Goal: Task Accomplishment & Management: Use online tool/utility

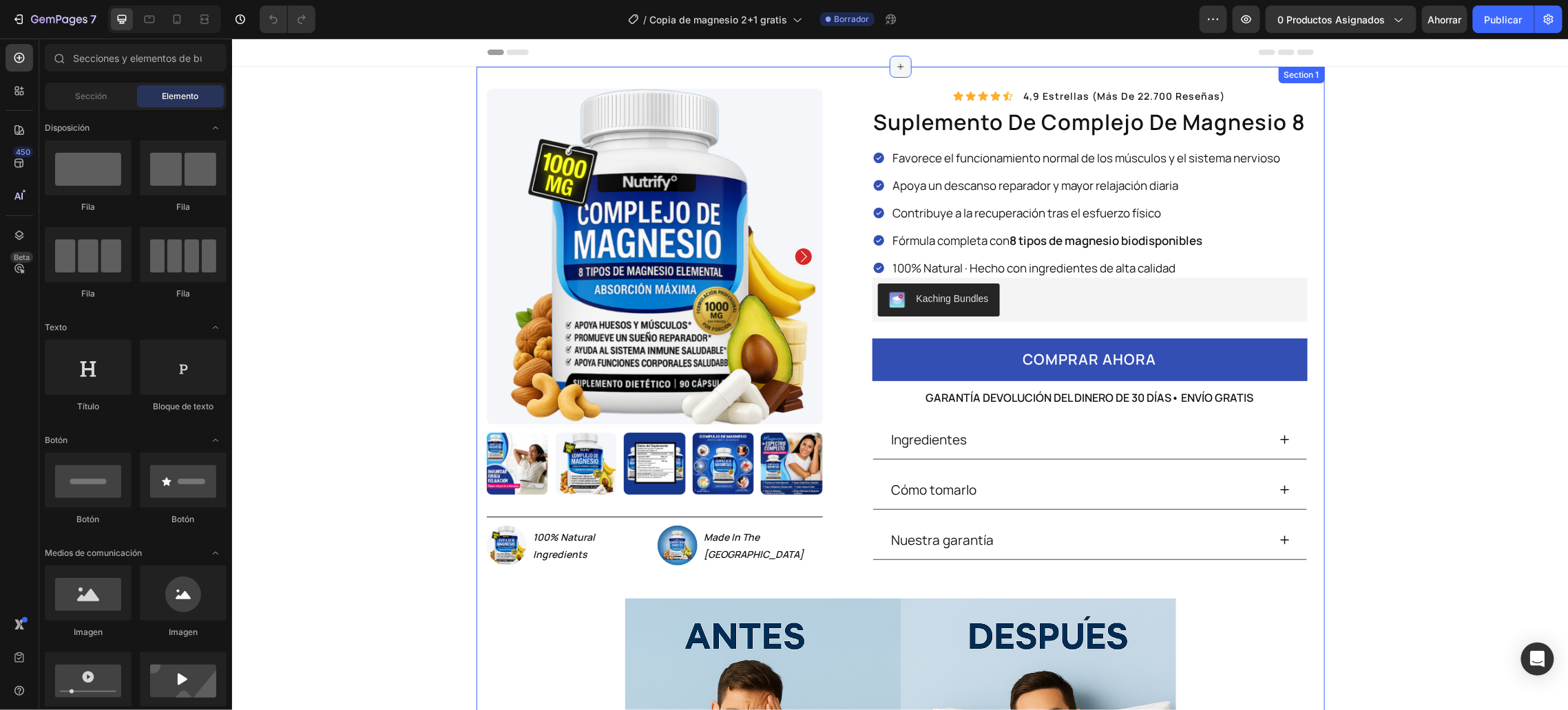
click at [900, 64] on div at bounding box center [899, 66] width 22 height 22
click at [105, 105] on div "Sección" at bounding box center [91, 96] width 87 height 22
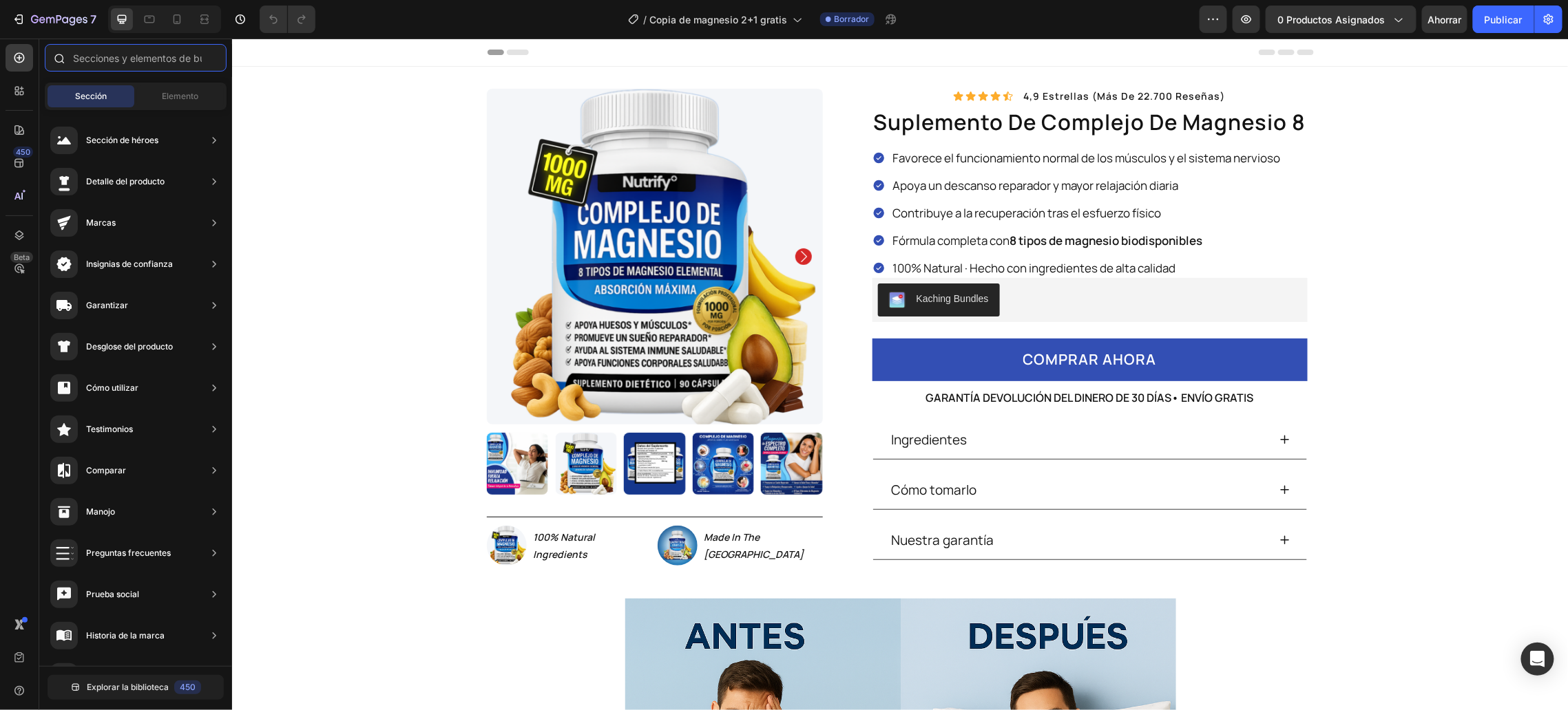
click at [110, 64] on input "text" at bounding box center [135, 58] width 182 height 28
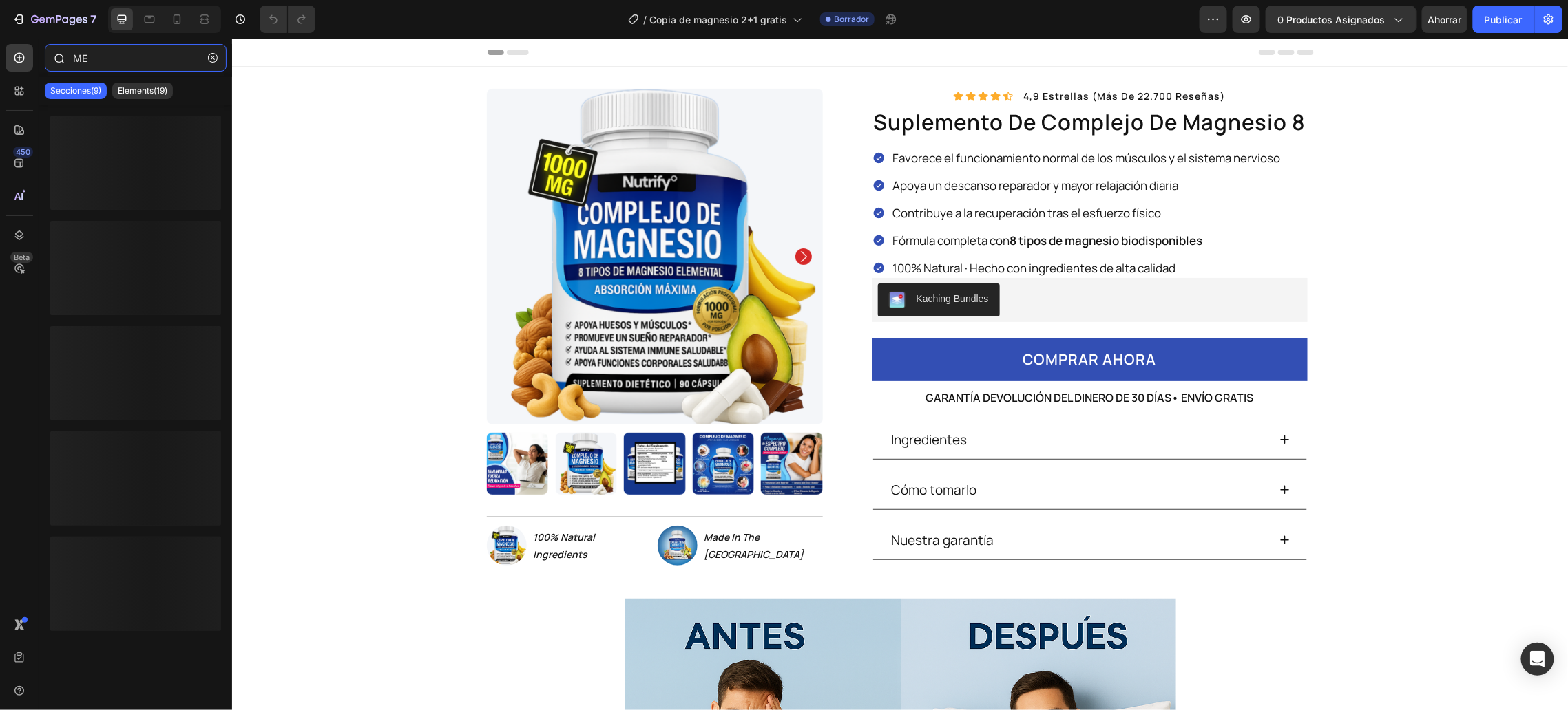
type input "M"
type input "H"
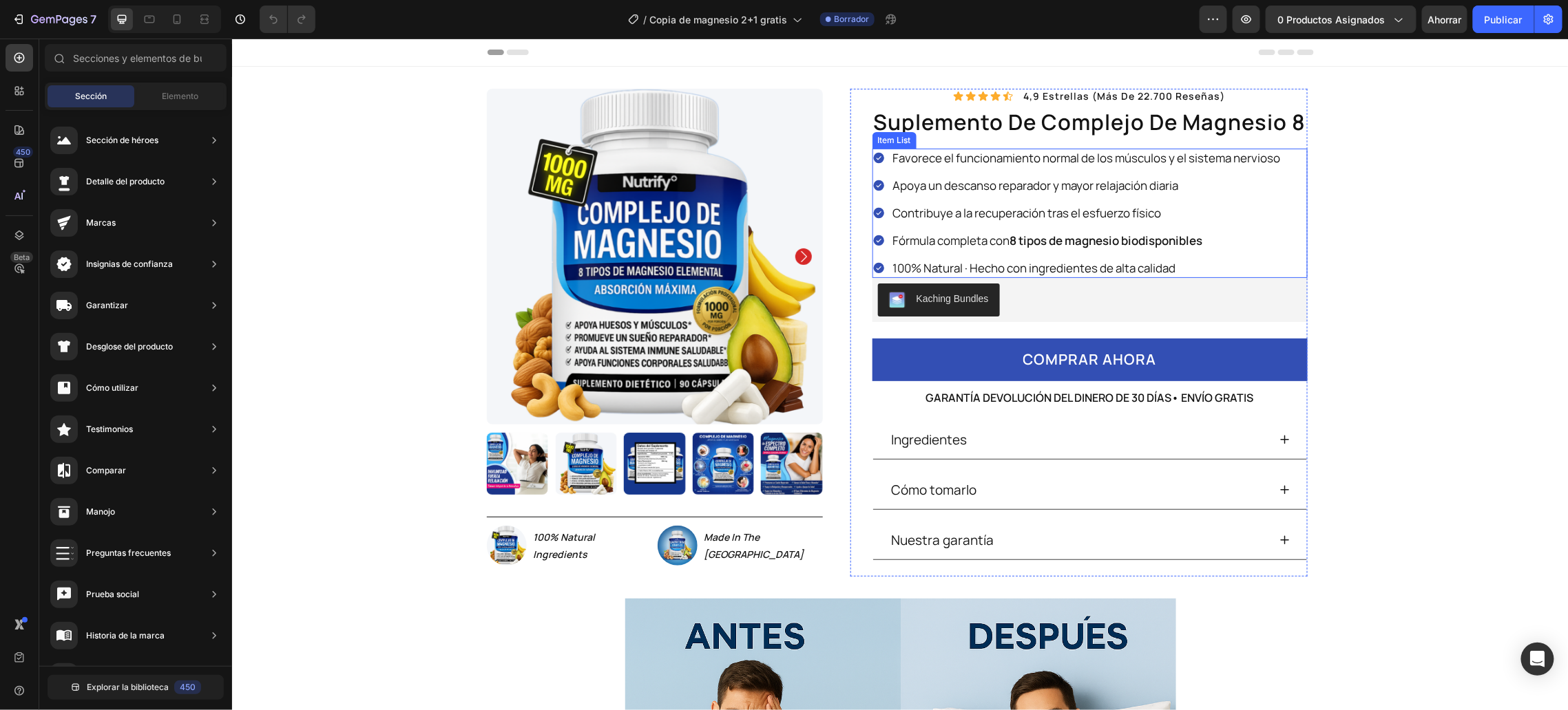
click at [1007, 159] on p "Favorece el funcionamiento normal de los músculos y el sistema nervioso" at bounding box center [1086, 157] width 387 height 15
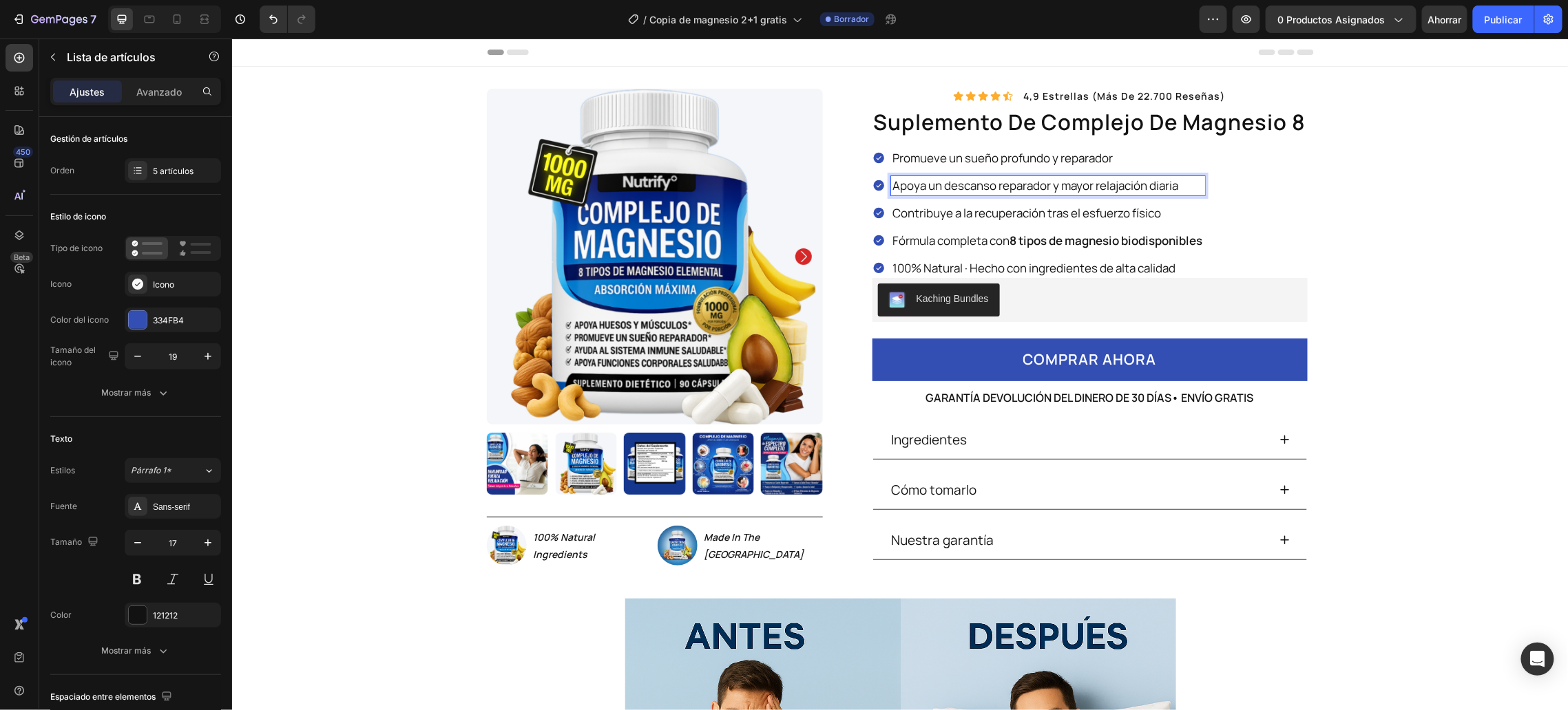
click at [976, 177] on p "Apoya un descanso reparador y mayor relajación diaria" at bounding box center [1048, 185] width 310 height 15
click at [949, 208] on p "Contribuye a la recuperación tras el esfuerzo físico" at bounding box center [1048, 212] width 310 height 15
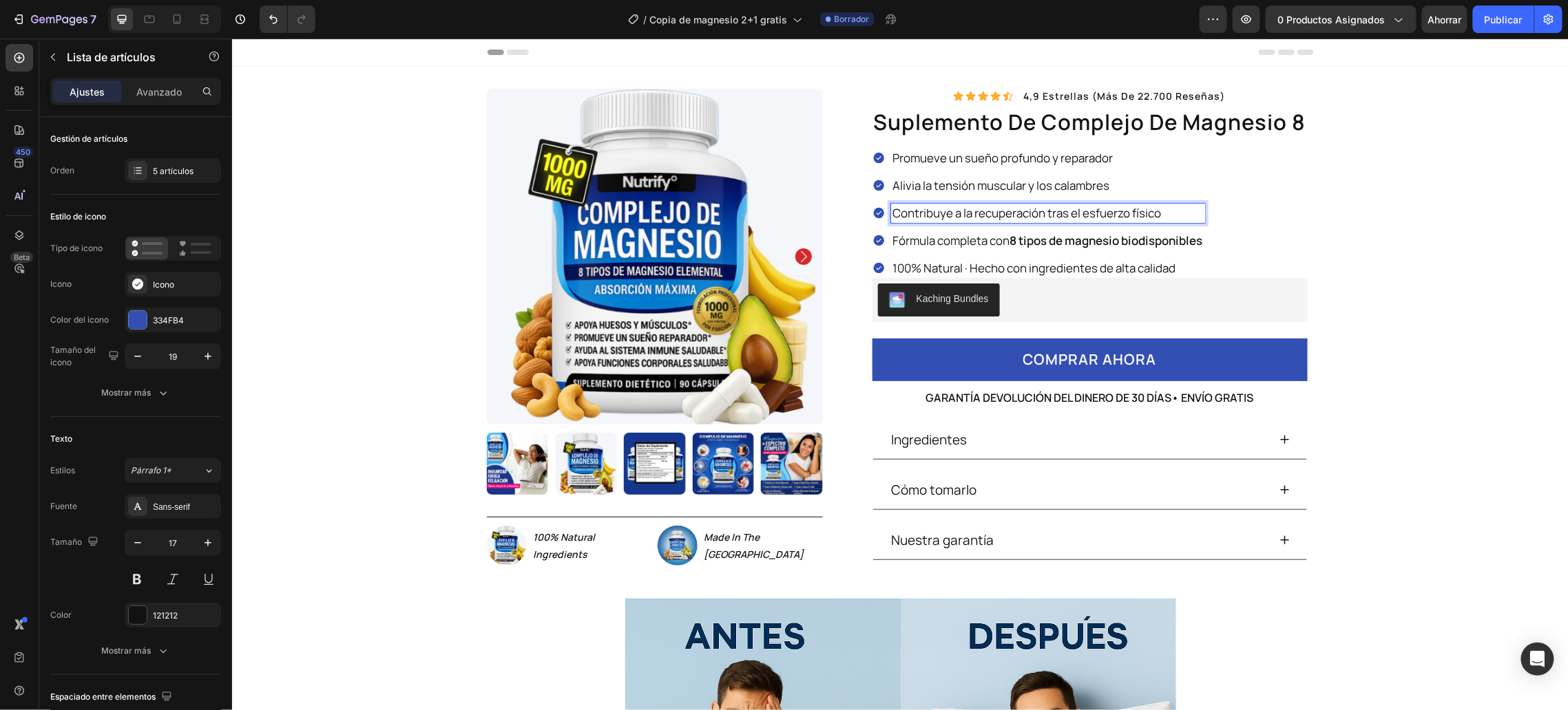
click at [949, 208] on p "Contribuye a la recuperación tras el esfuerzo físico" at bounding box center [1048, 212] width 310 height 15
click at [966, 238] on p "Fórmula completa con 8 tipos de magnesio biodisponibles" at bounding box center [1048, 240] width 310 height 15
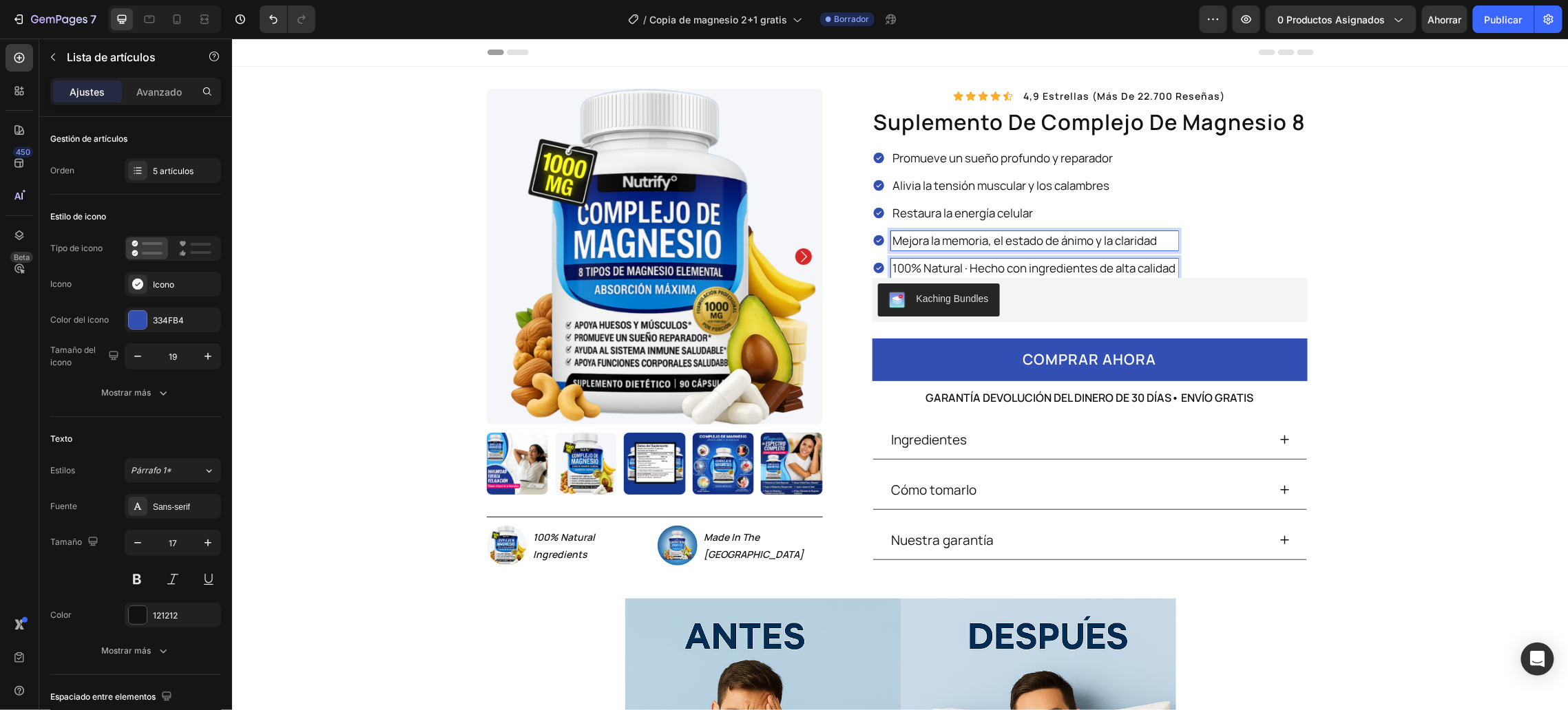
click at [939, 274] on p "100% Natural · Hecho con ingredientes de alta calidad" at bounding box center [1034, 268] width 283 height 15
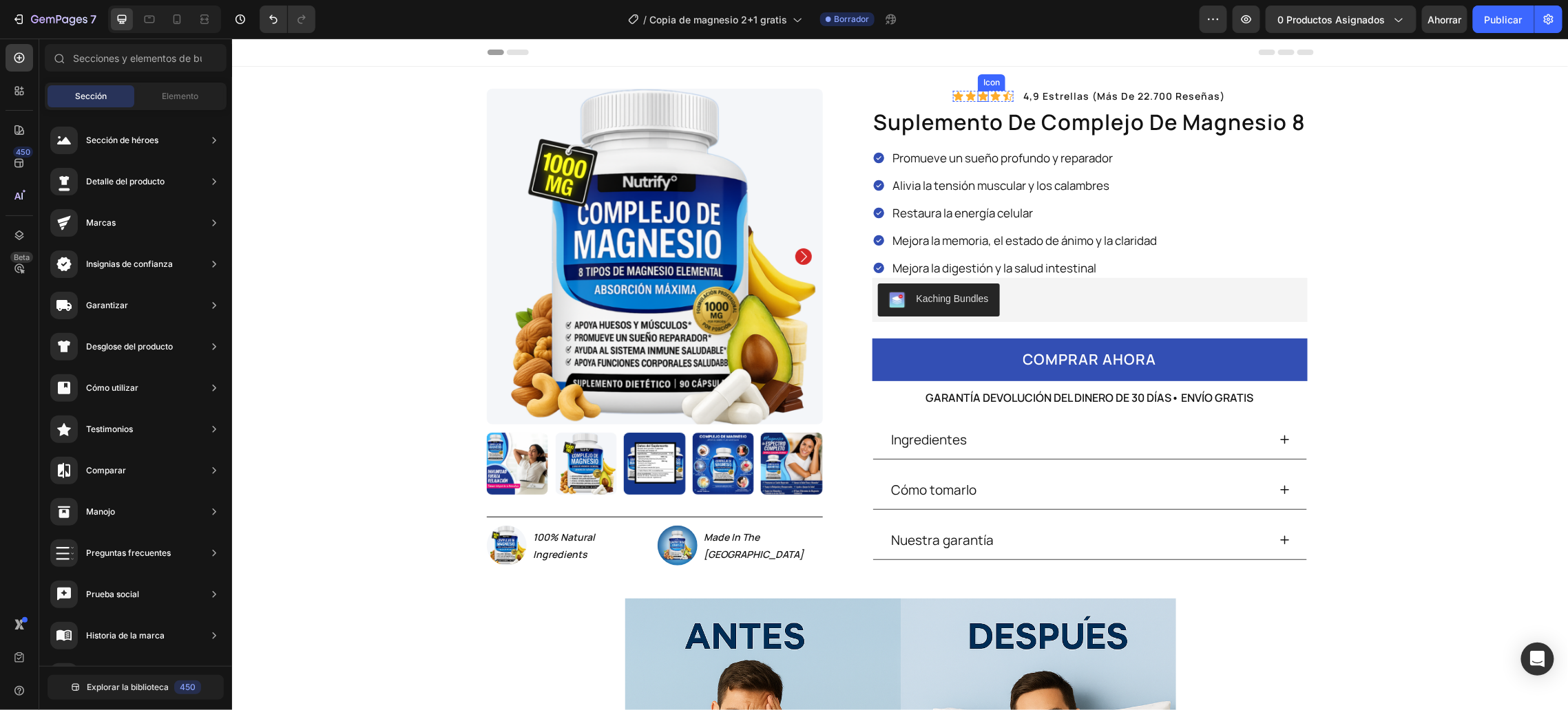
click at [977, 93] on icon at bounding box center [982, 95] width 11 height 11
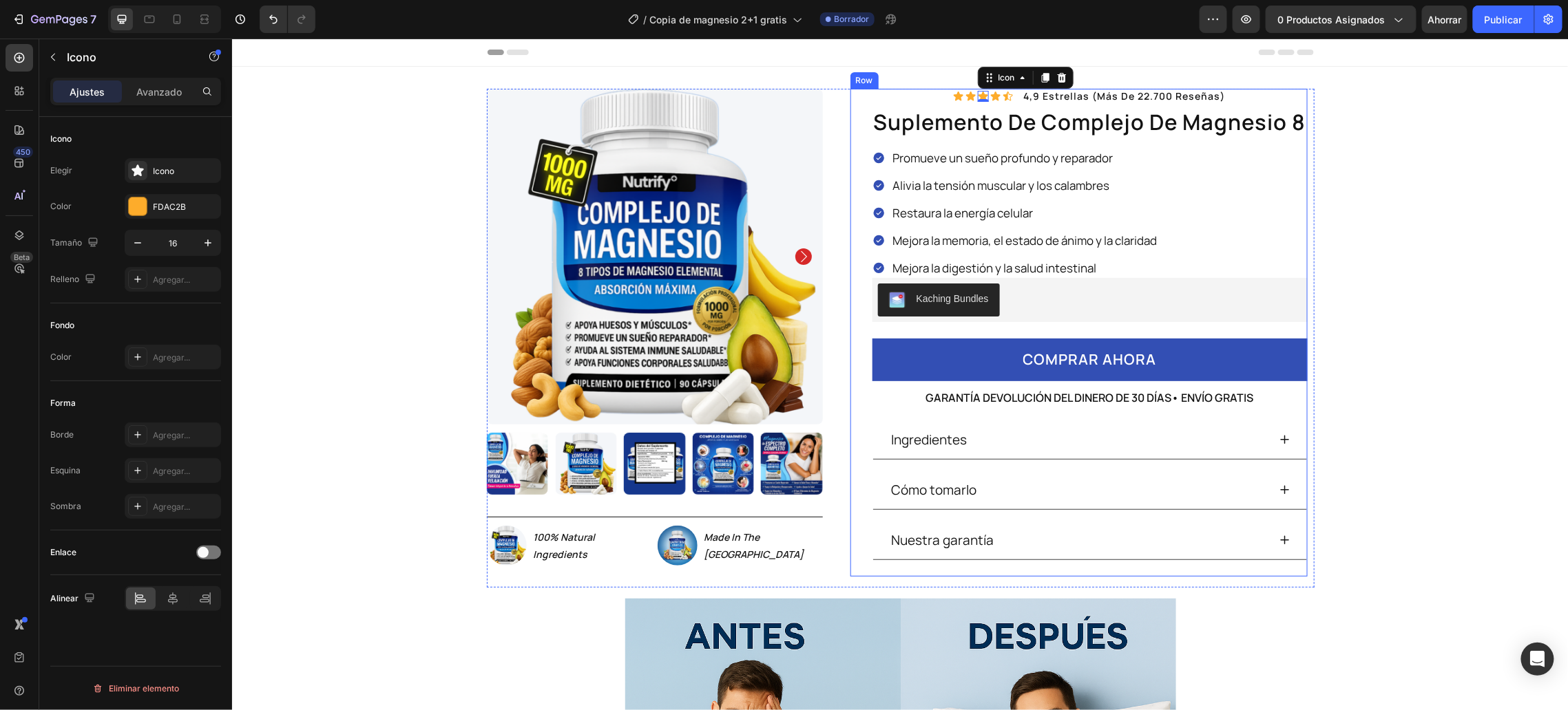
click at [939, 94] on div "Icon Icon Icon 0 Icon Icon Icon List 4,9 estrellas (más de 22.700 reseñas) Text…" at bounding box center [1089, 331] width 435 height 488
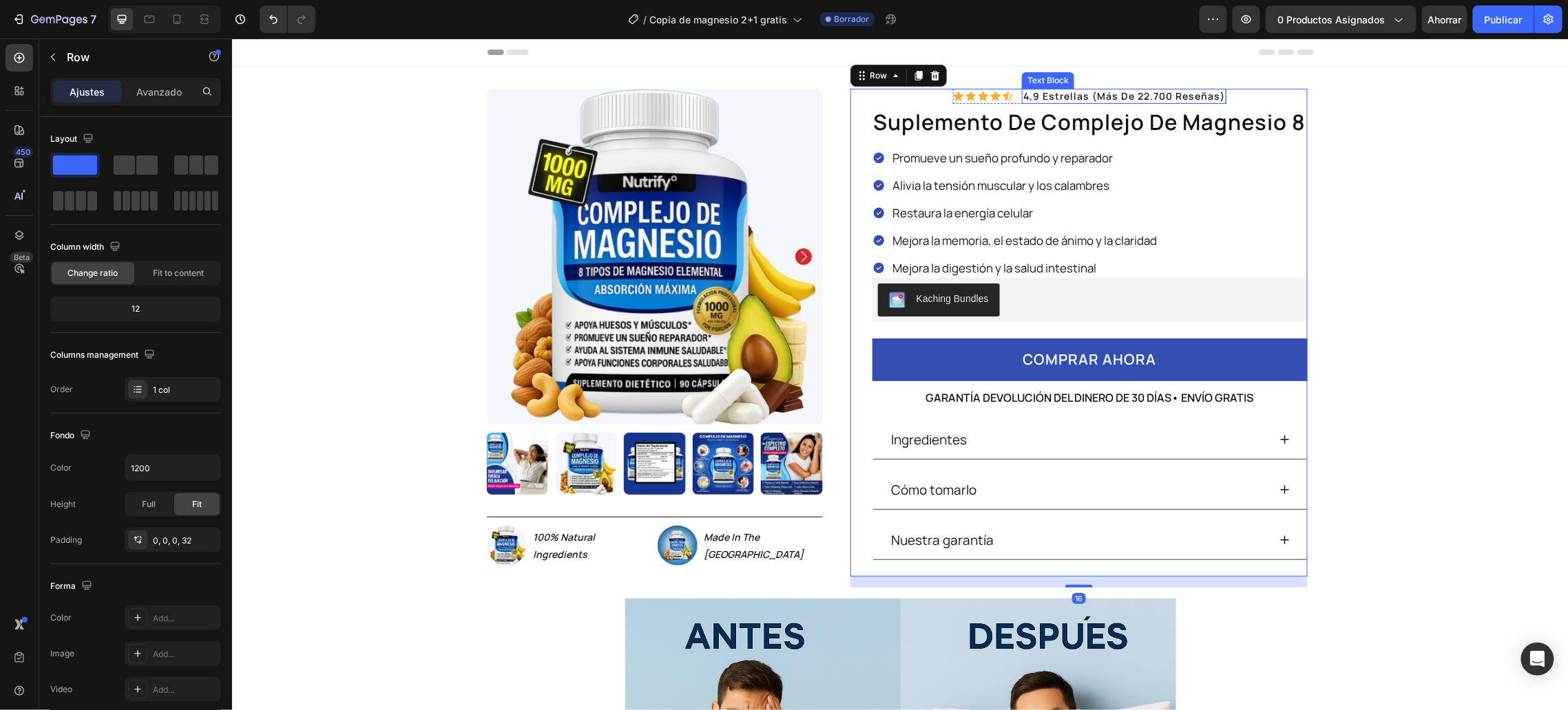
click at [1099, 95] on p "4,9 estrellas (más de 22.700 reseñas)" at bounding box center [1123, 95] width 202 height 13
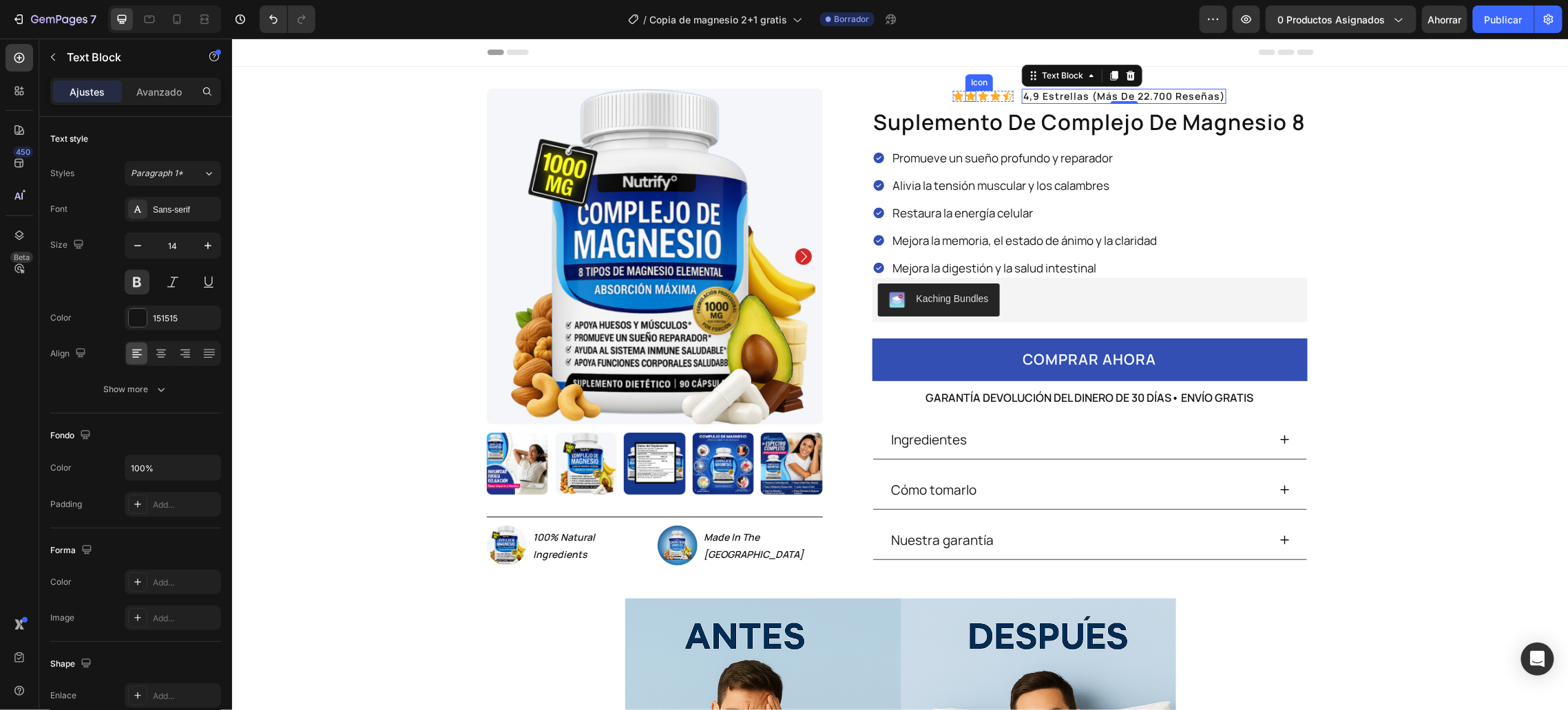
click at [968, 95] on div "Icon" at bounding box center [970, 95] width 11 height 11
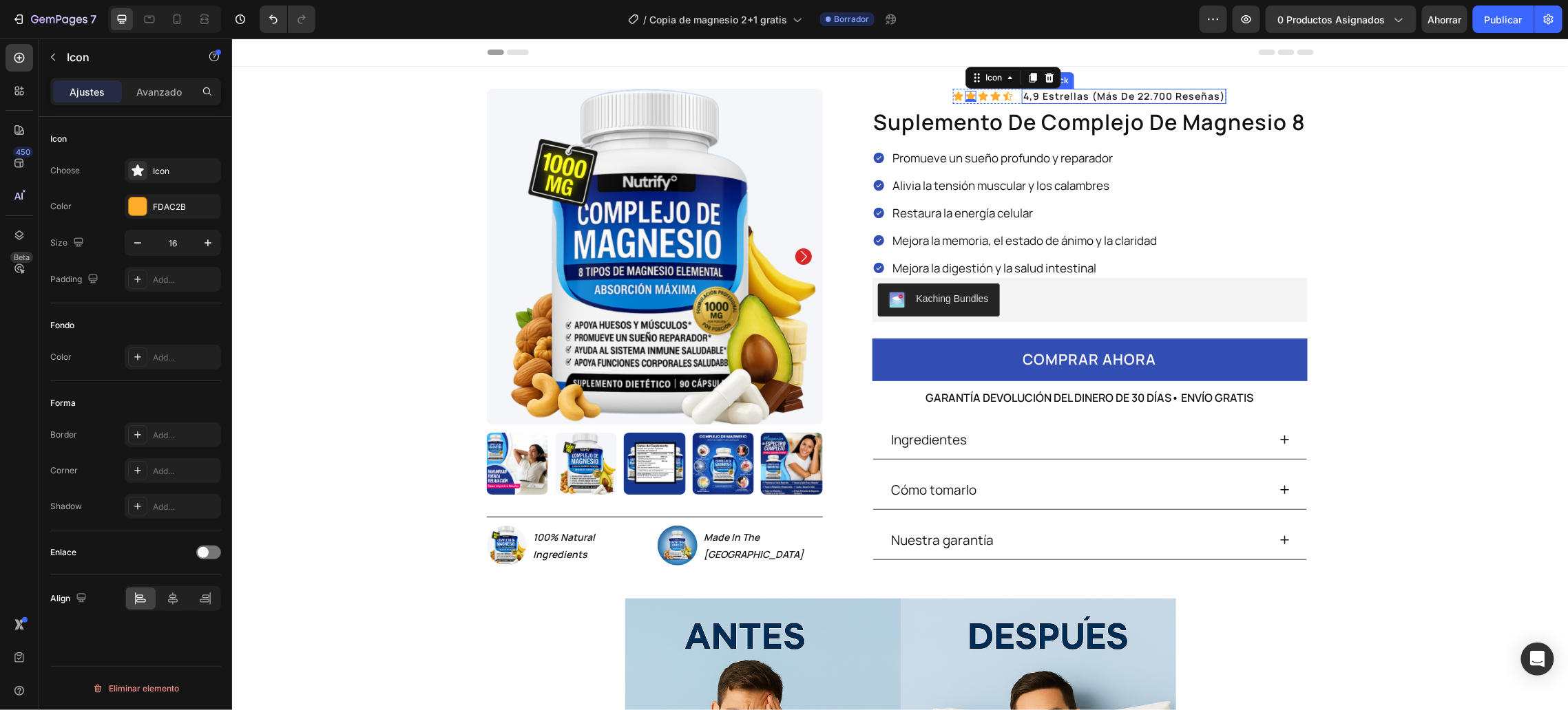
click at [1104, 93] on p "4,9 estrellas (más de 22.700 reseñas)" at bounding box center [1123, 95] width 202 height 13
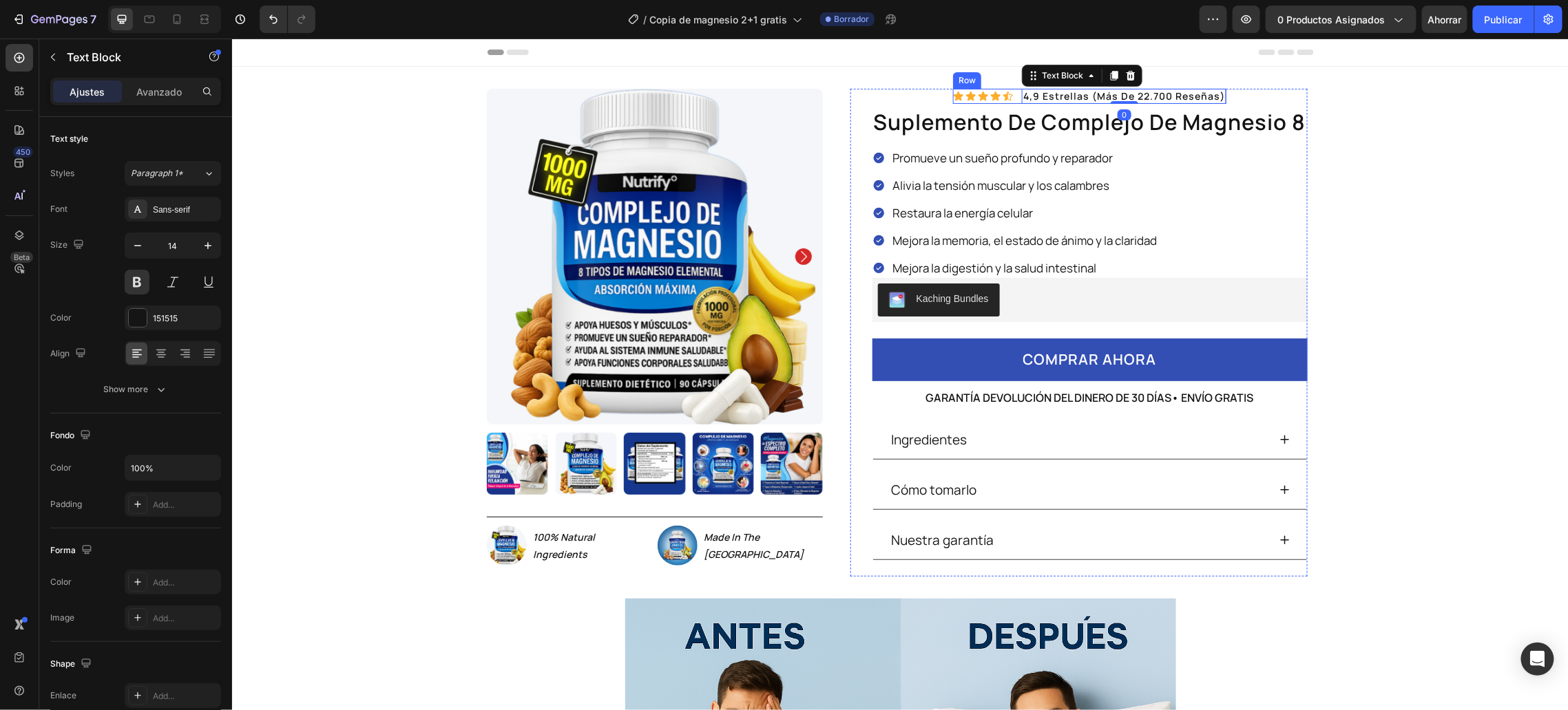
click at [1008, 93] on div "Icon Icon Icon Icon Icon Icon List 4,9 estrellas (más de 22.700 reseñas) Text B…" at bounding box center [1089, 95] width 274 height 15
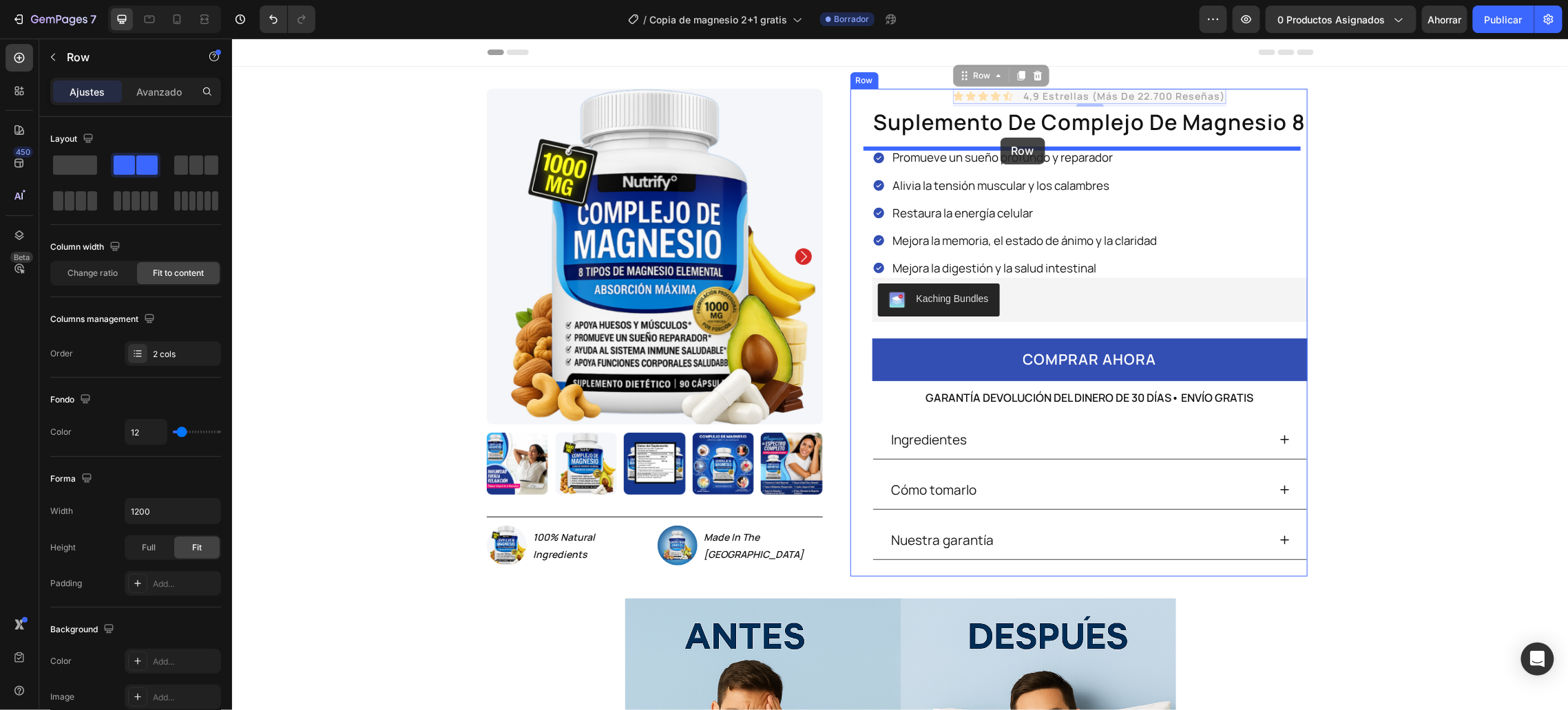
drag, startPoint x: 1008, startPoint y: 91, endPoint x: 1000, endPoint y: 137, distance: 46.7
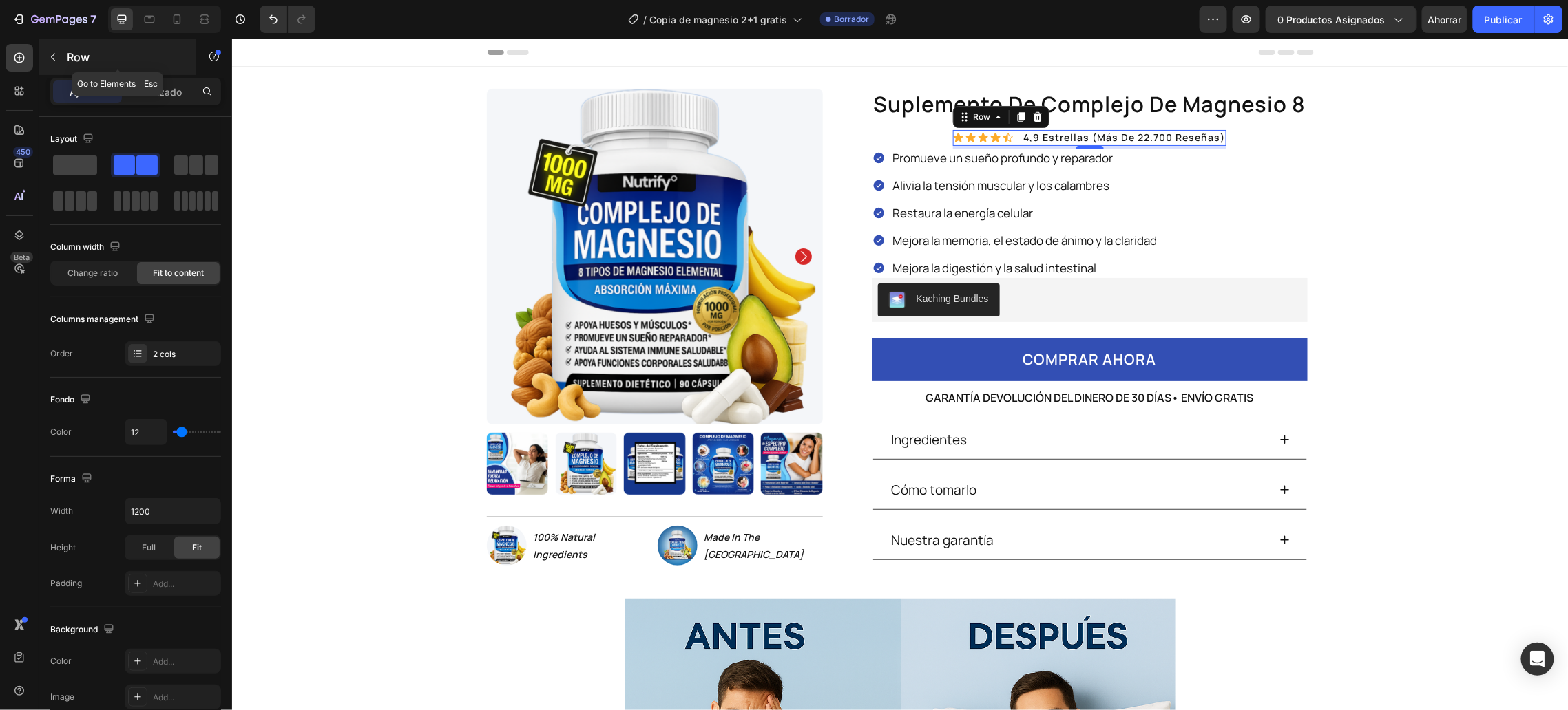
click at [49, 56] on icon "button" at bounding box center [53, 57] width 11 height 11
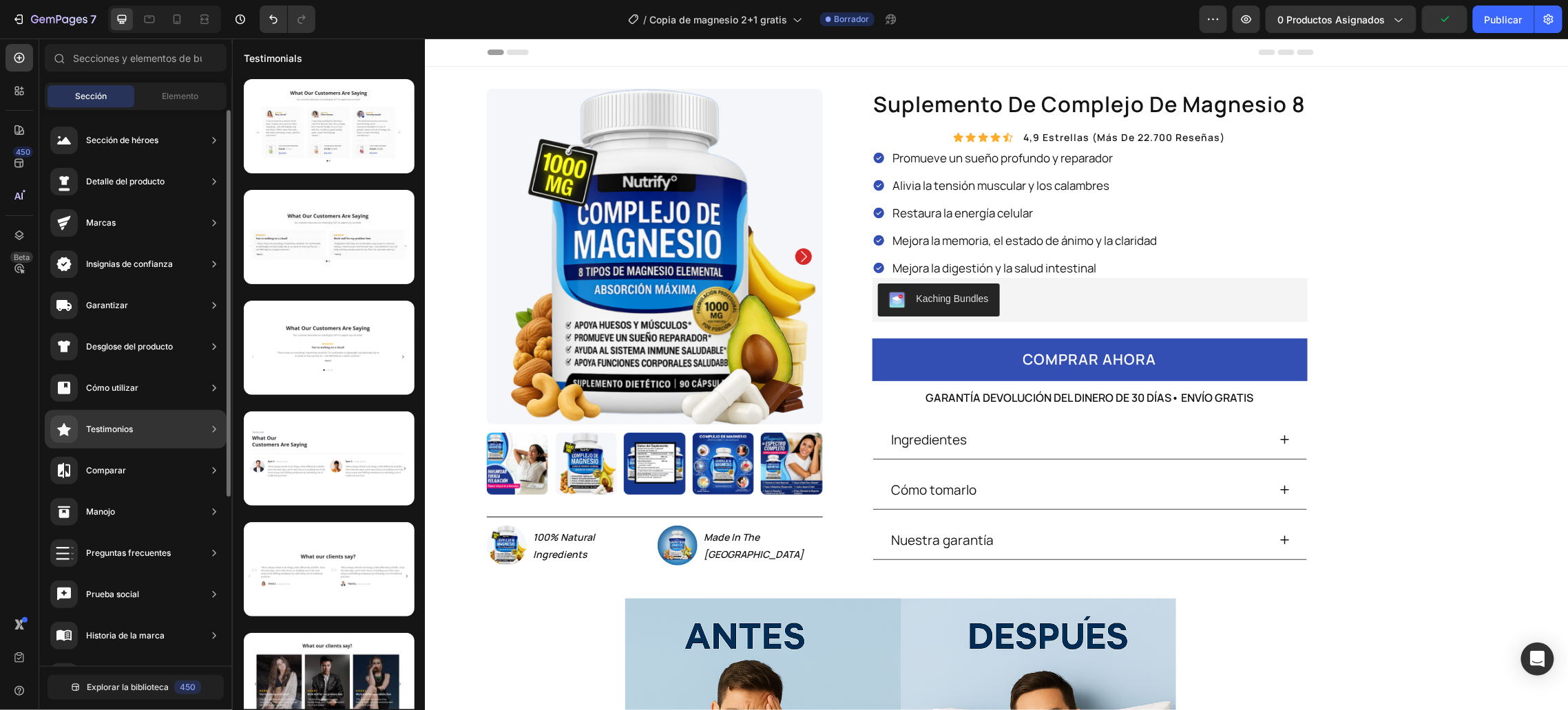
click at [146, 433] on div "Testimonios" at bounding box center [135, 429] width 182 height 38
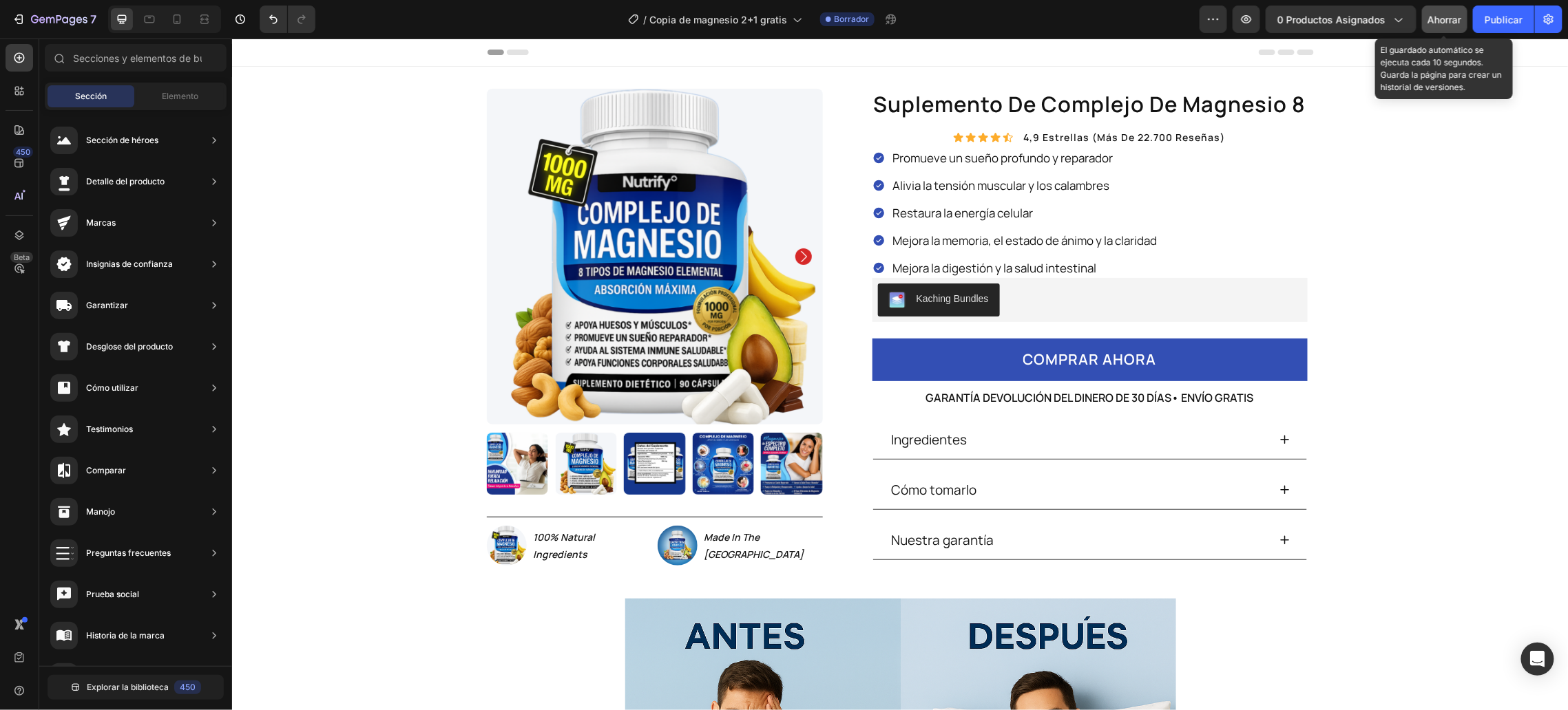
click at [1456, 23] on font "Ahorrar" at bounding box center [1445, 19] width 33 height 12
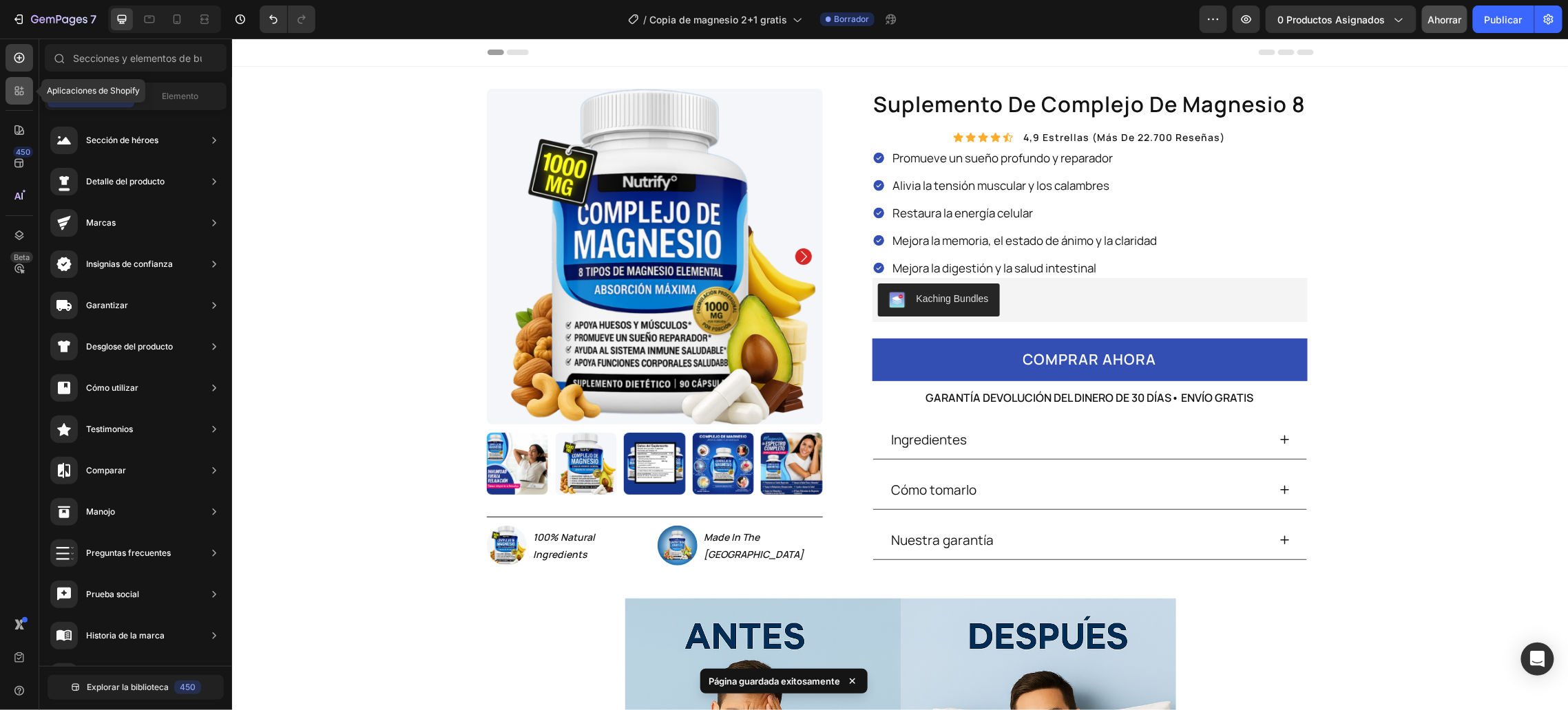
click at [9, 95] on div at bounding box center [19, 90] width 28 height 28
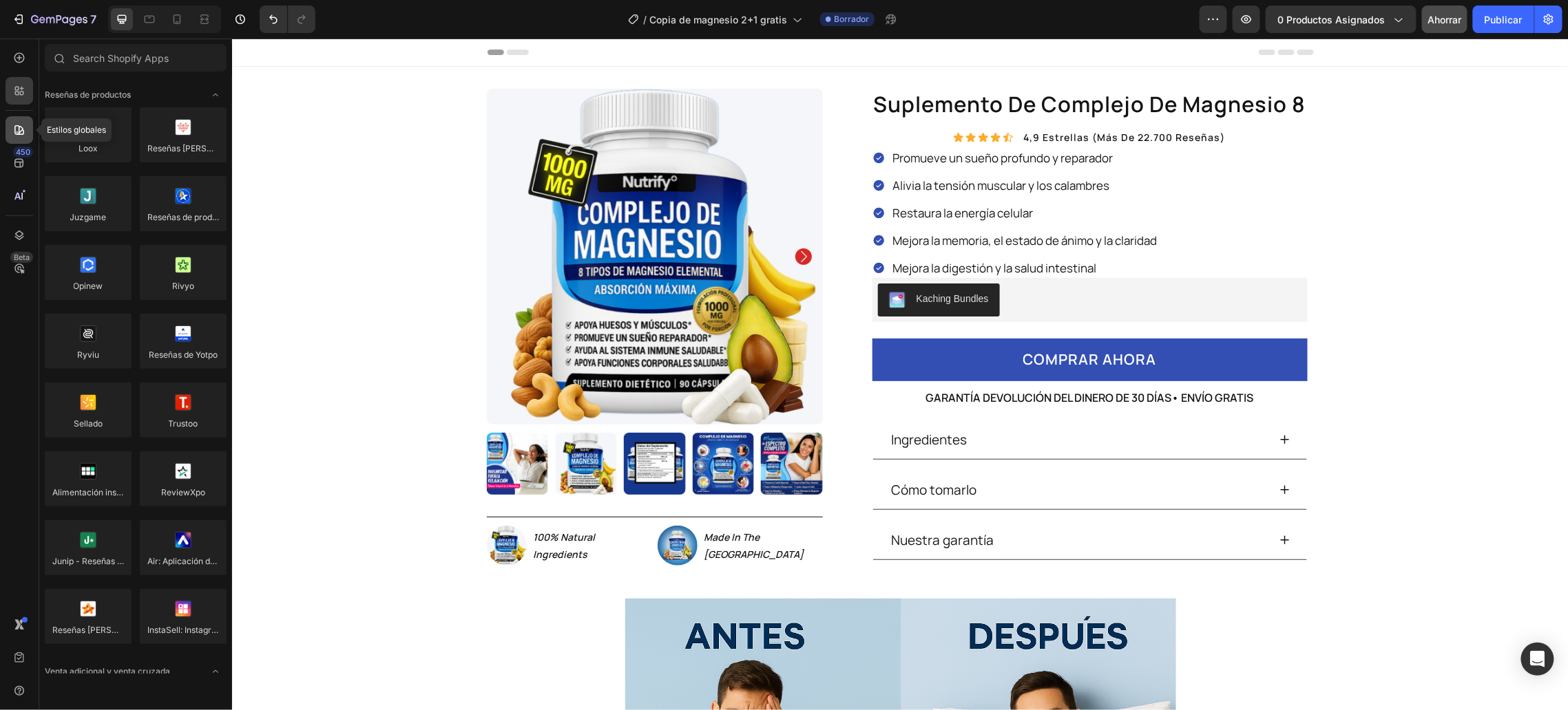
click at [26, 123] on div at bounding box center [19, 130] width 28 height 28
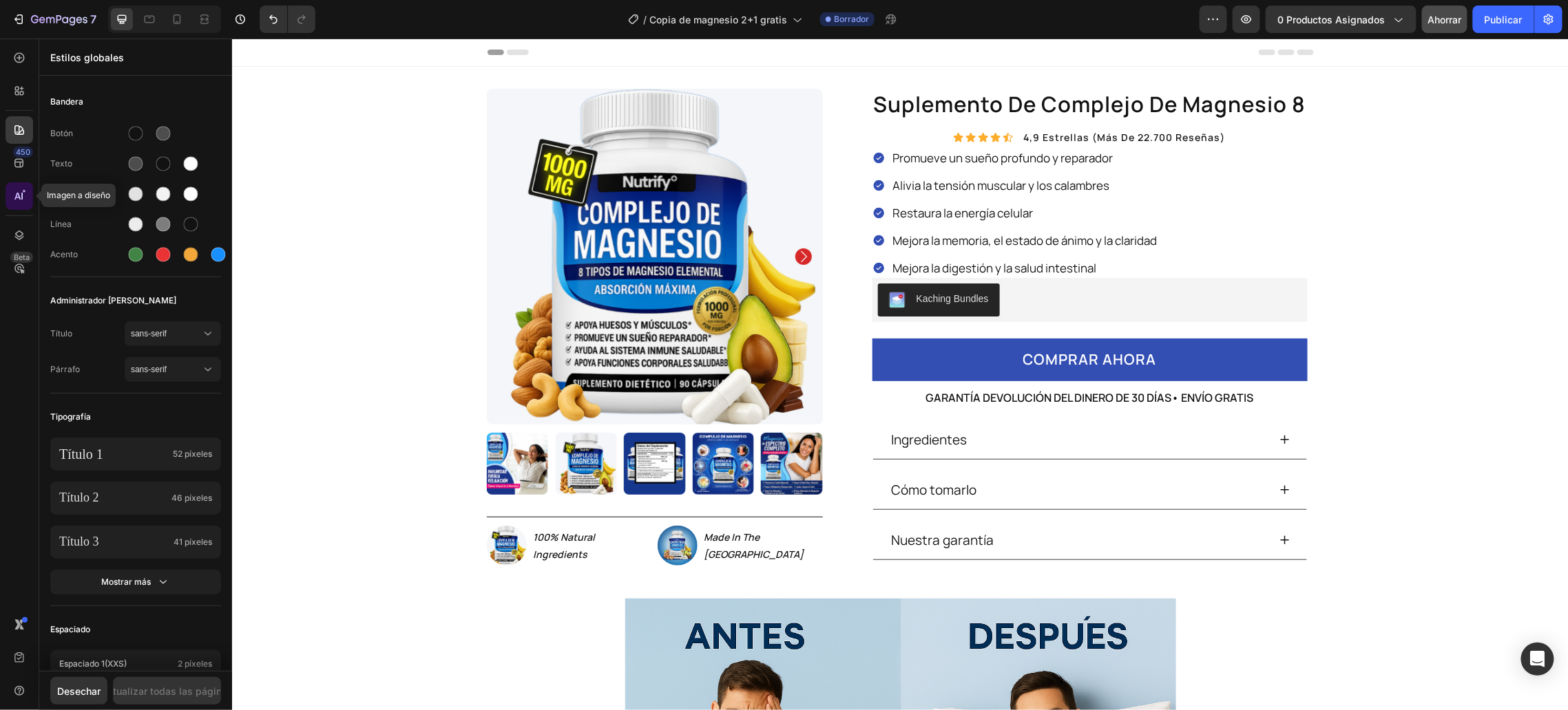
click at [18, 192] on icon at bounding box center [17, 196] width 6 height 7
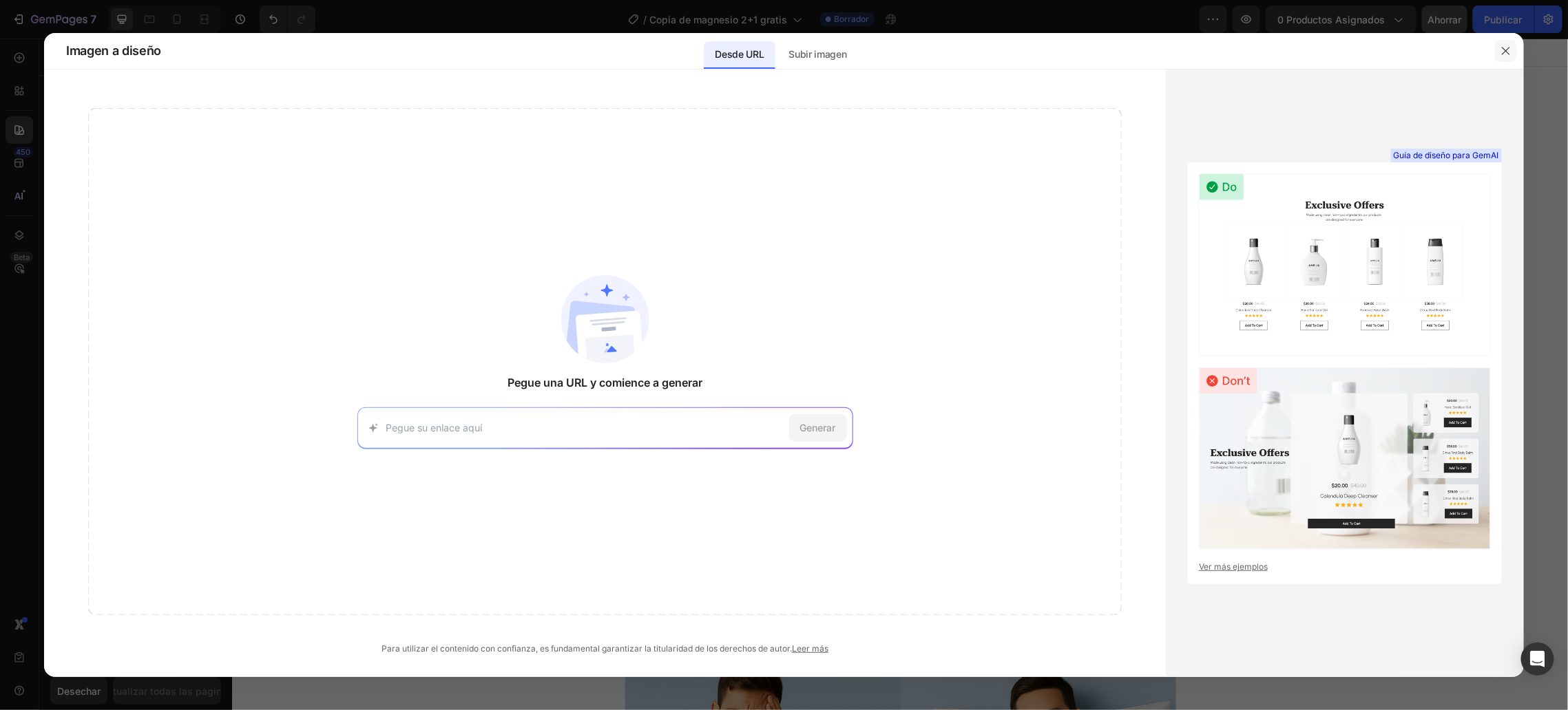
click at [1501, 43] on button "button" at bounding box center [1506, 51] width 22 height 22
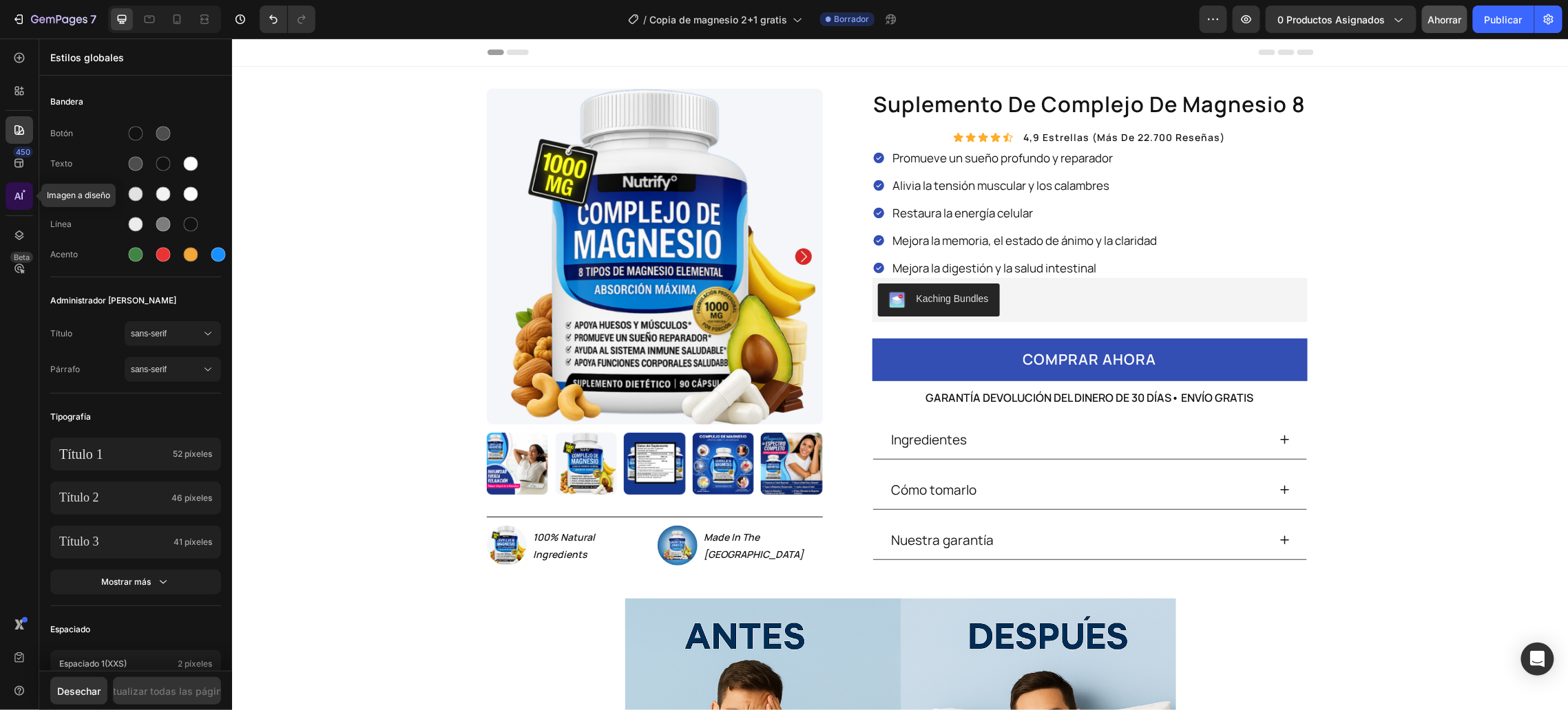
click at [16, 192] on icon at bounding box center [19, 196] width 13 height 13
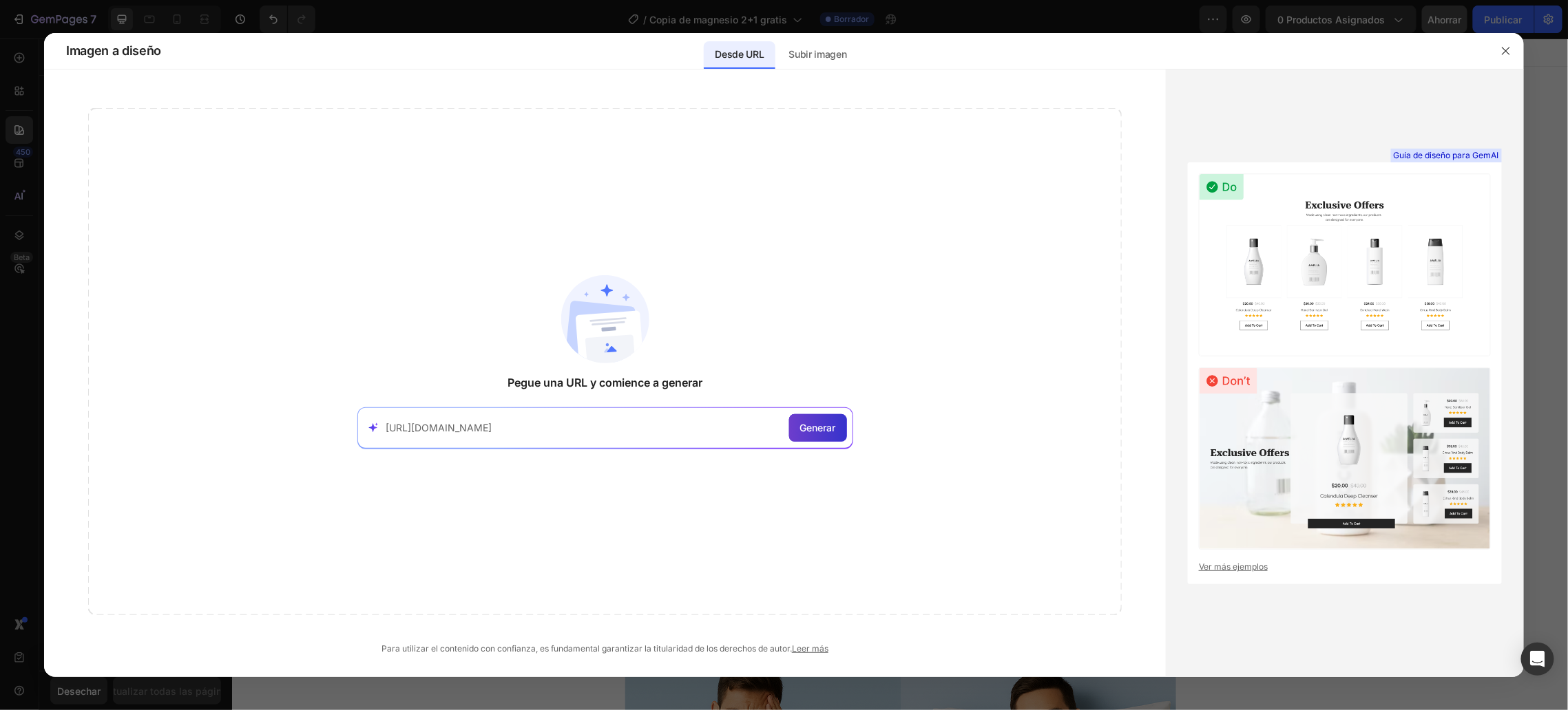
type input "[URL][DOMAIN_NAME]"
click at [822, 427] on font "Generar" at bounding box center [817, 427] width 36 height 12
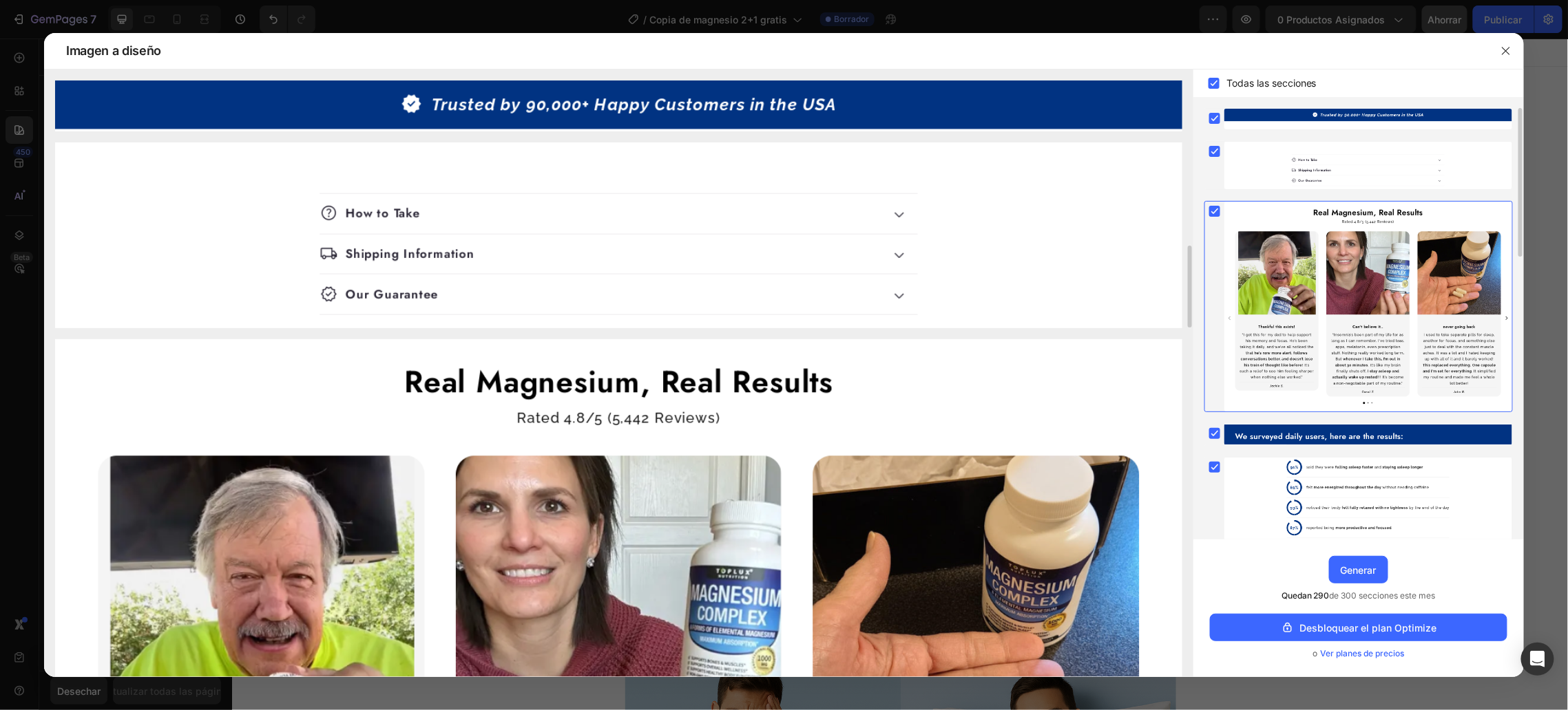
scroll to position [165, 0]
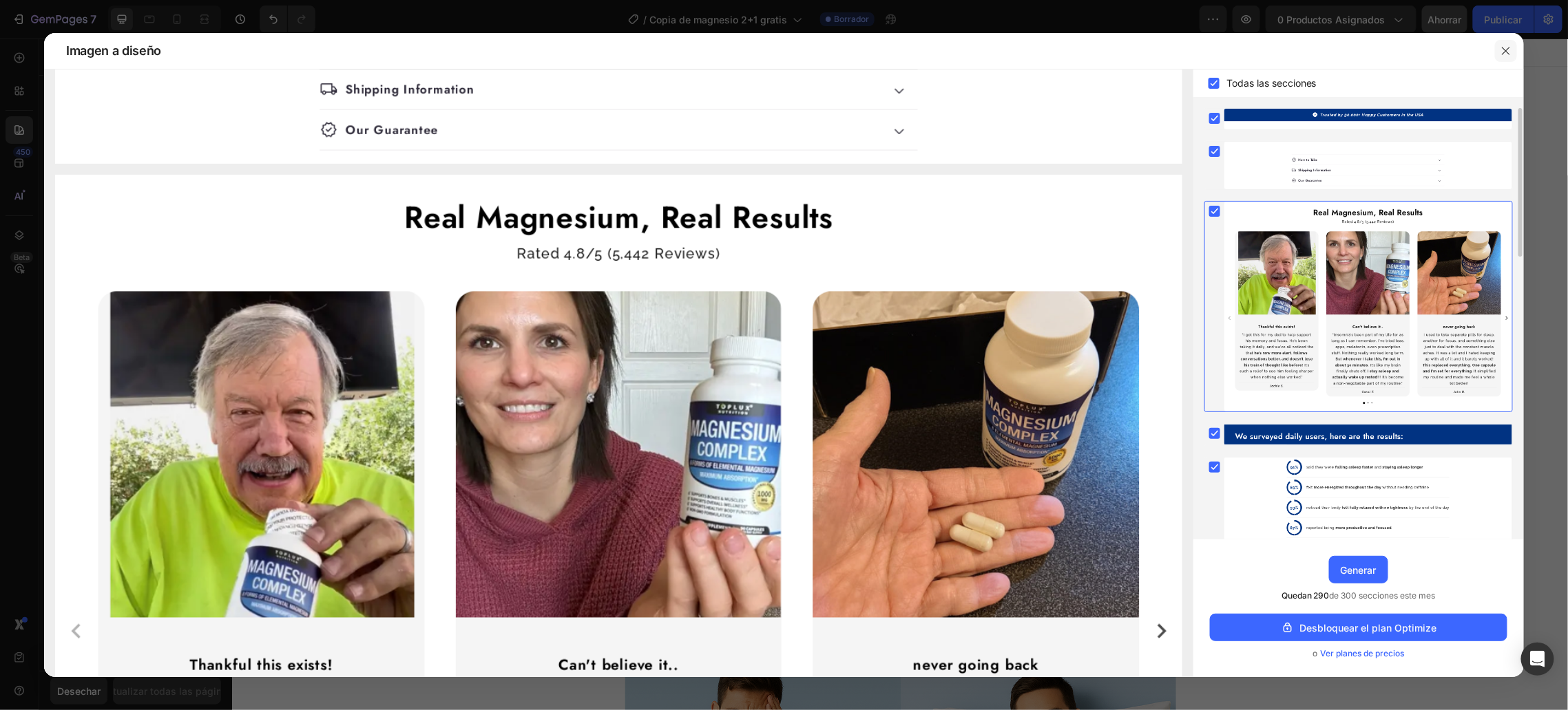
click at [1507, 49] on icon "button" at bounding box center [1505, 50] width 11 height 11
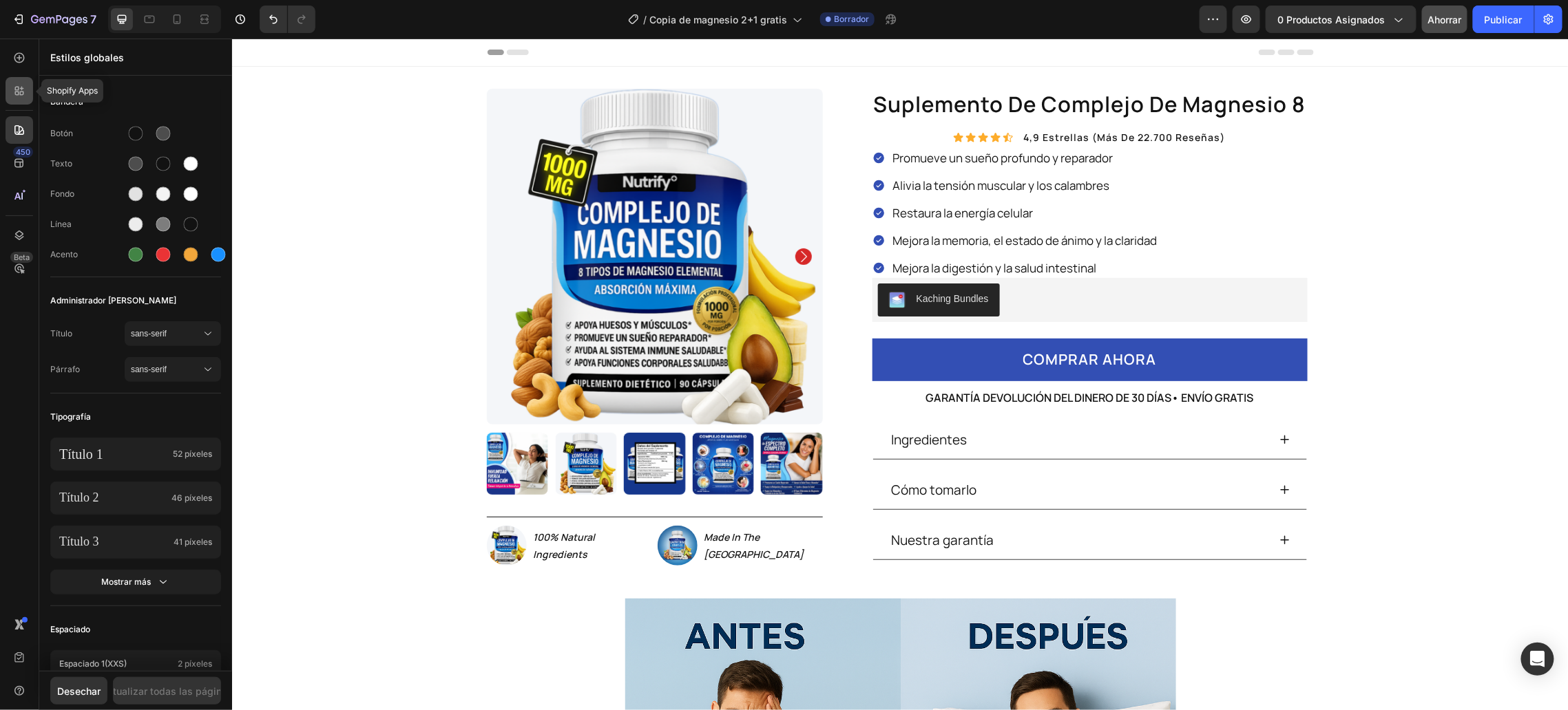
click at [15, 100] on div at bounding box center [19, 90] width 28 height 28
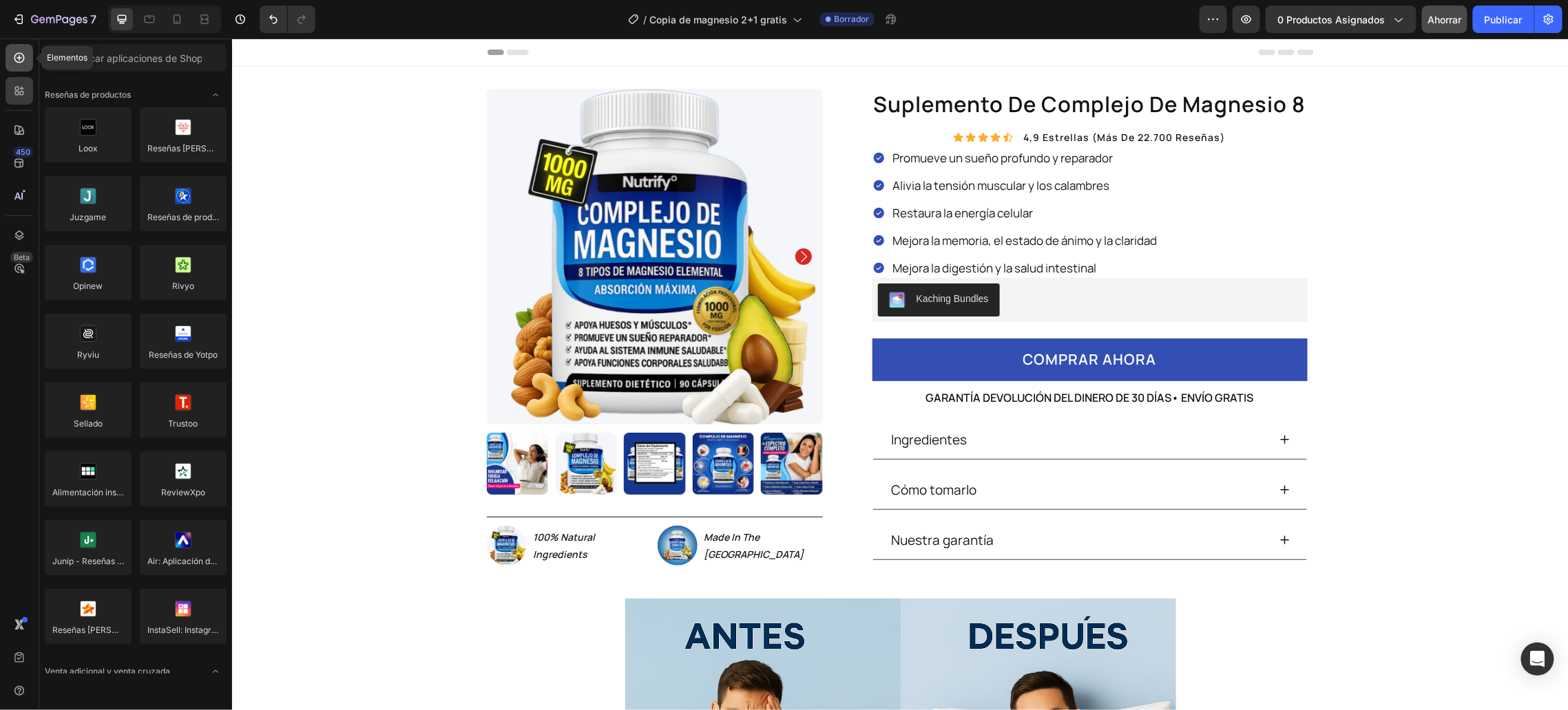
click at [20, 53] on icon at bounding box center [19, 58] width 10 height 10
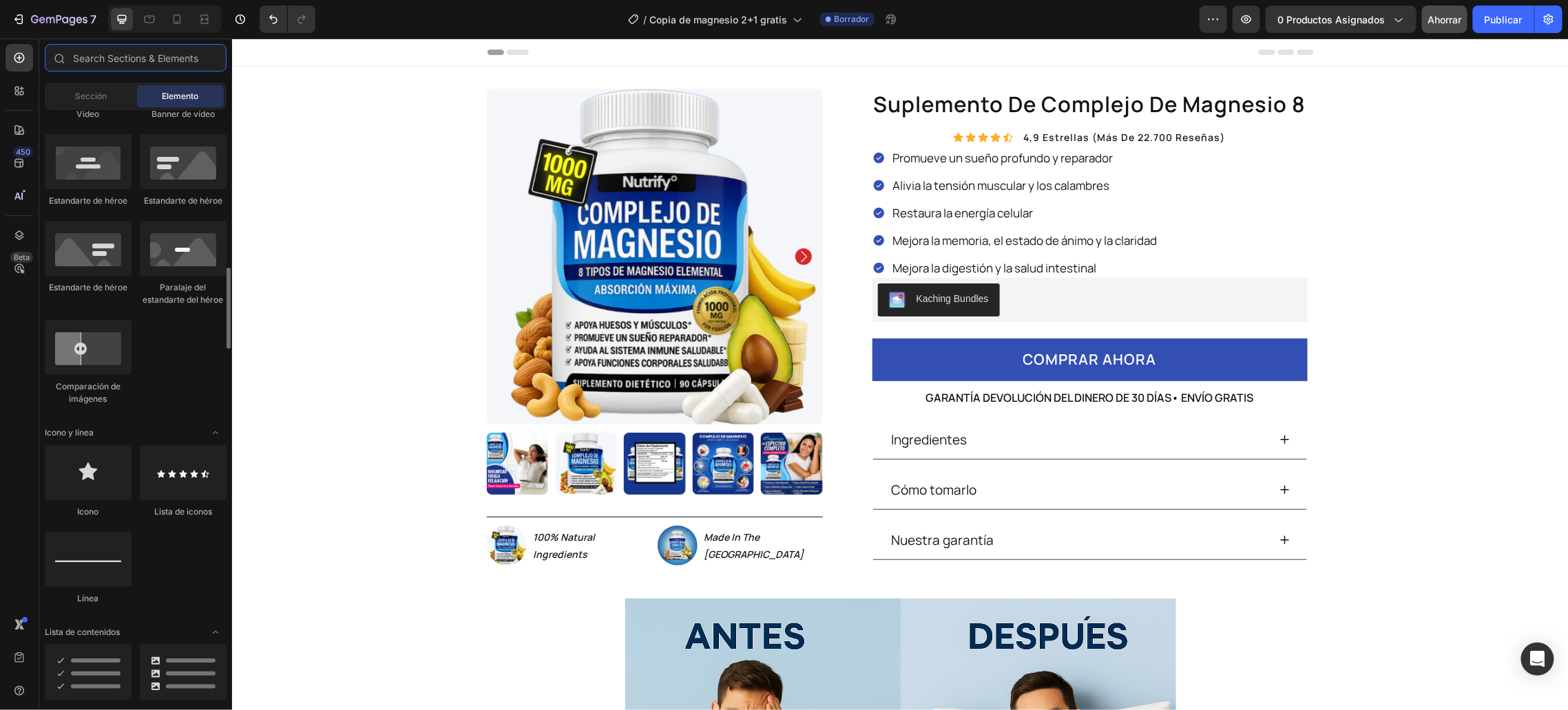
scroll to position [676, 0]
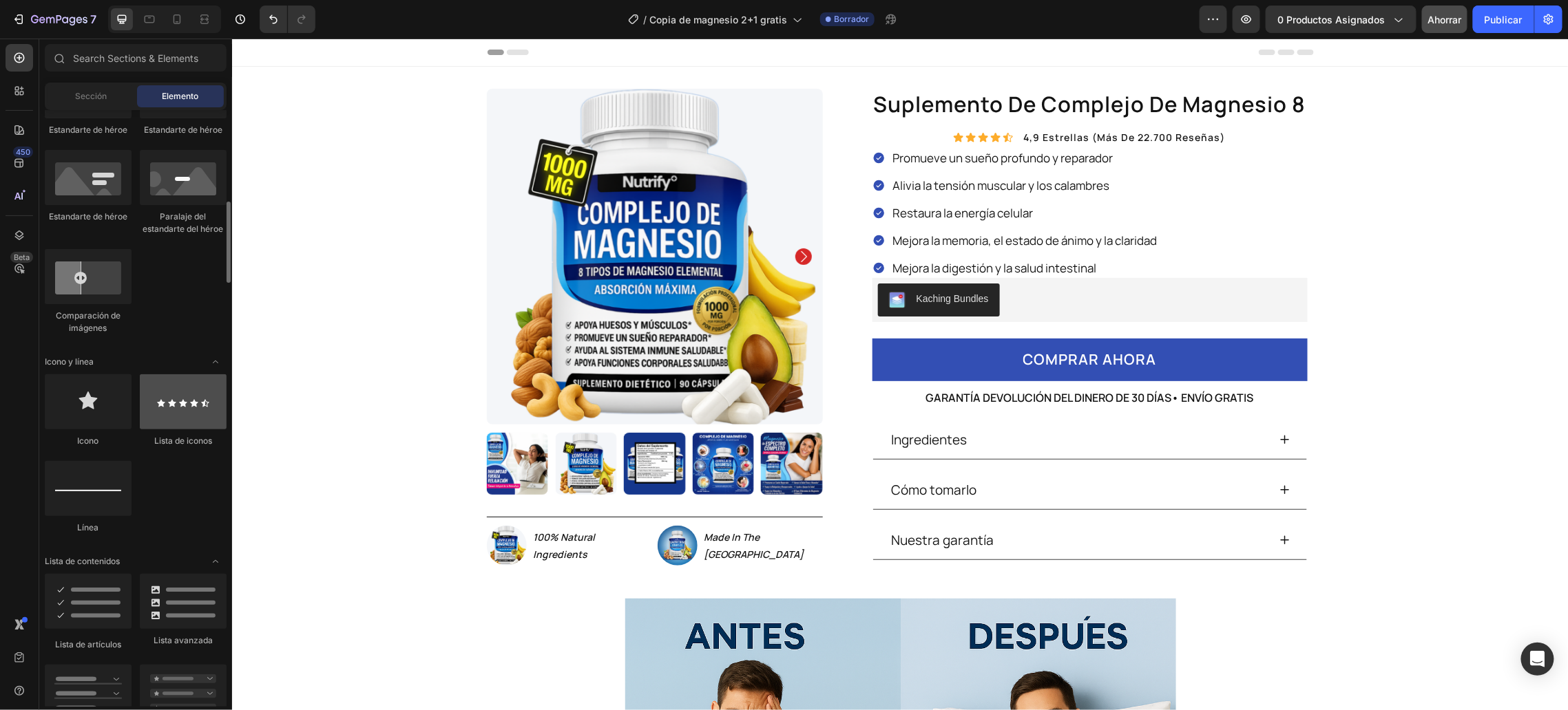
click at [169, 426] on div at bounding box center [183, 402] width 87 height 55
click at [952, 138] on div "Icon" at bounding box center [957, 136] width 11 height 11
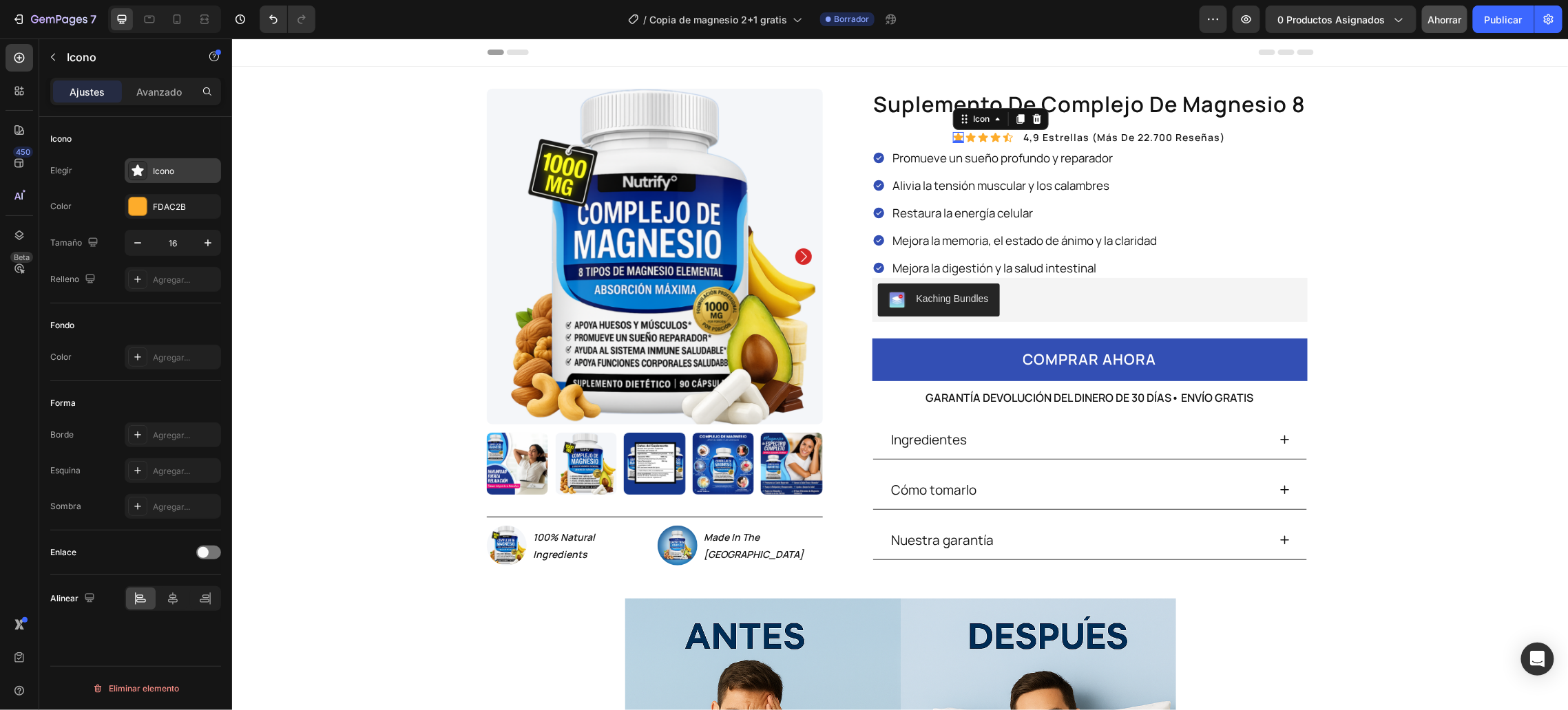
click at [177, 166] on div "Icono" at bounding box center [185, 171] width 64 height 13
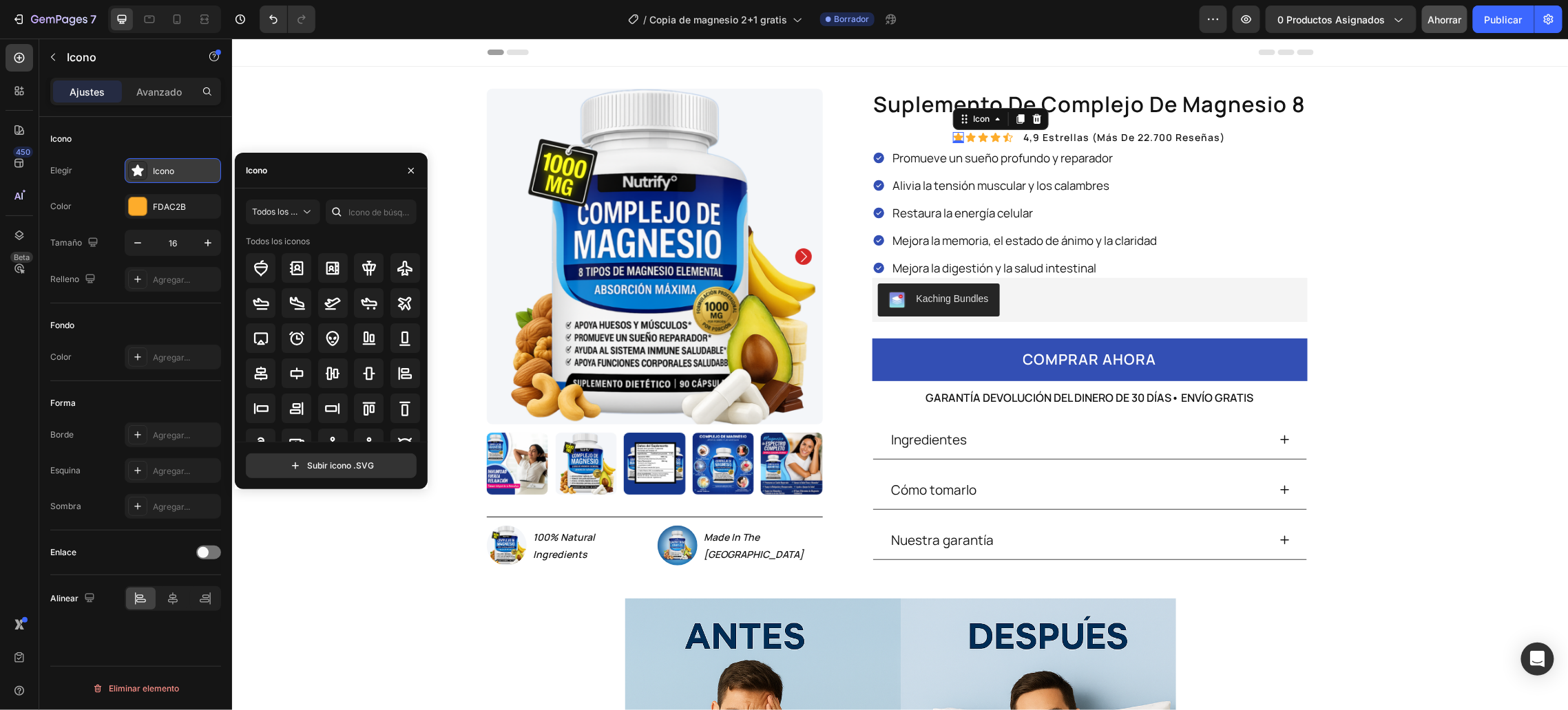
click at [177, 166] on div "Icono" at bounding box center [185, 171] width 64 height 13
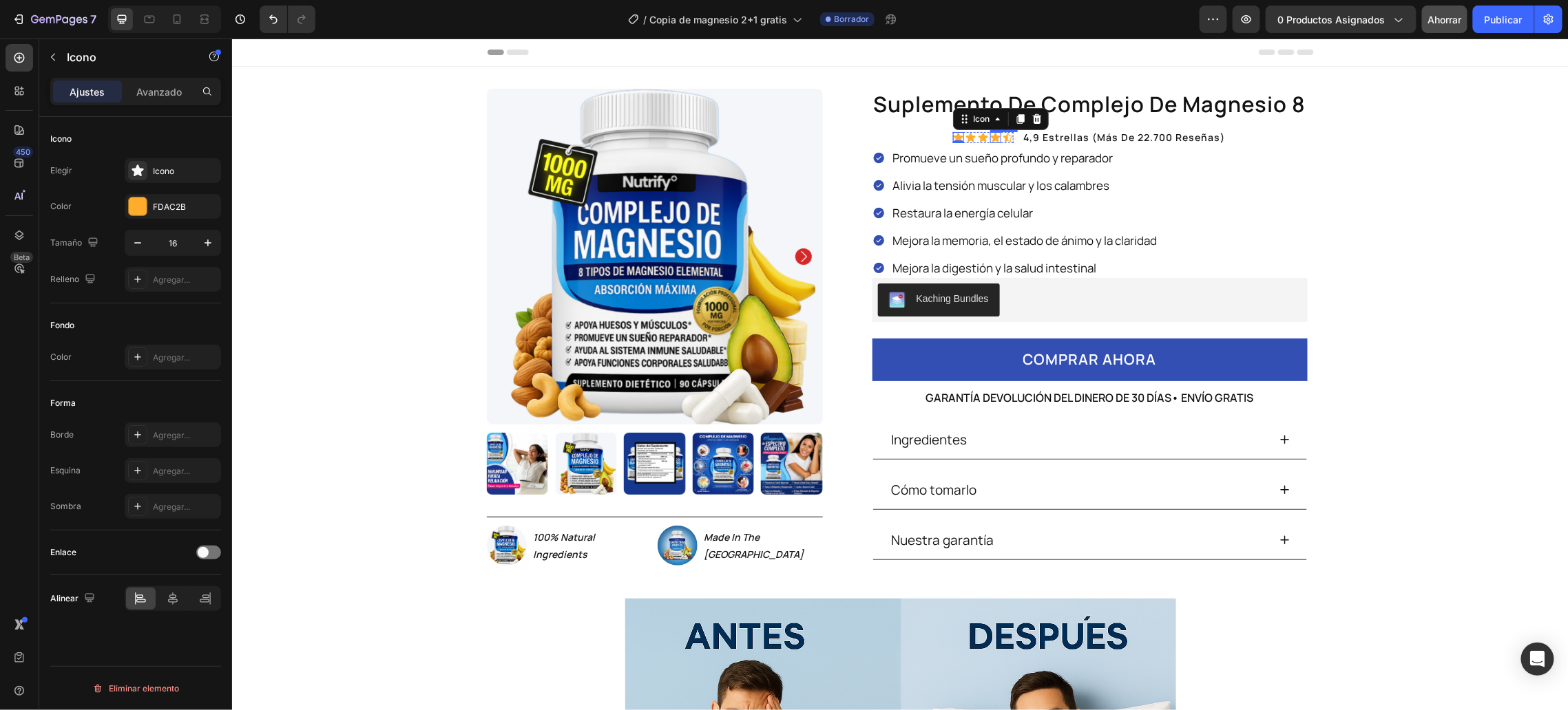
click at [992, 140] on div "Icon" at bounding box center [995, 136] width 11 height 11
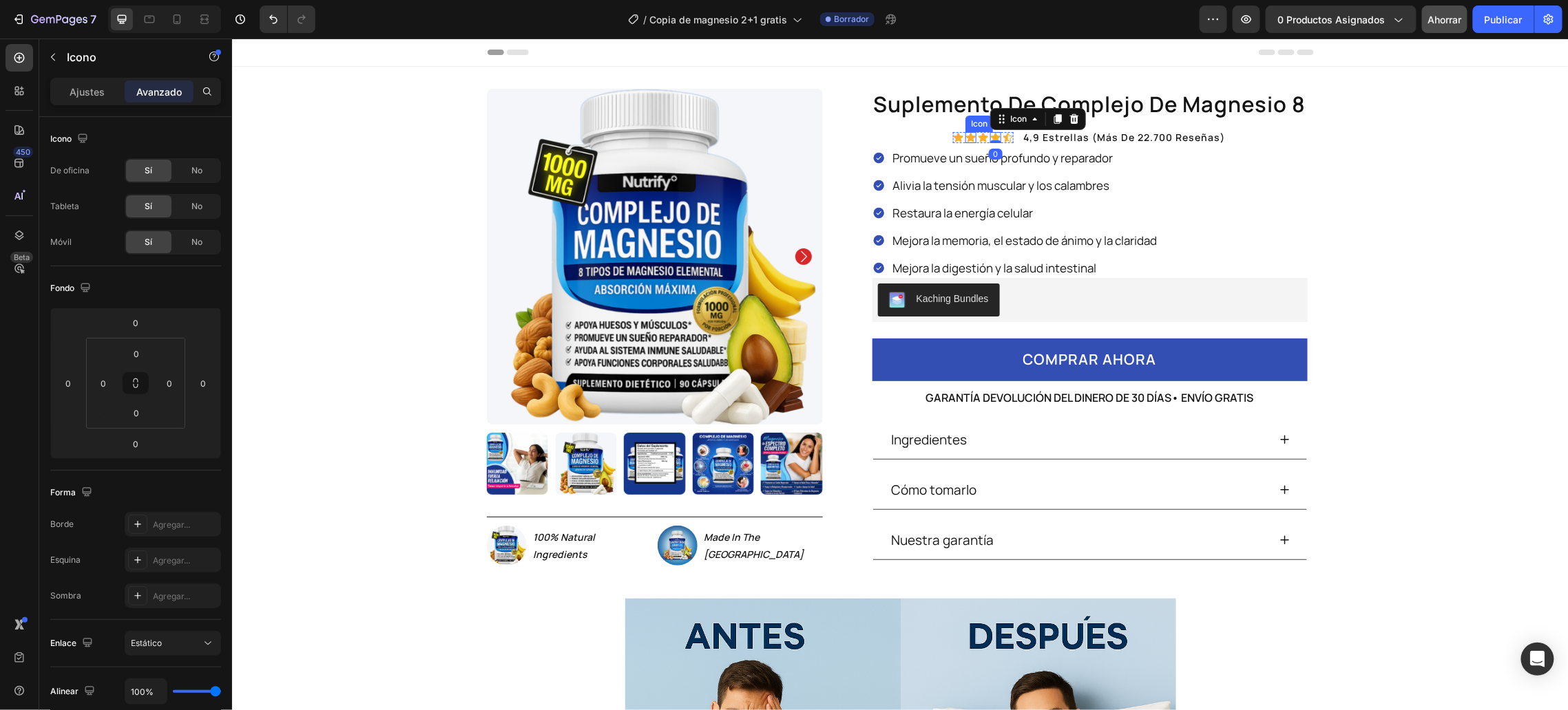
click at [965, 139] on div "Icon" at bounding box center [970, 136] width 11 height 11
click at [82, 94] on font "Ajustes" at bounding box center [88, 92] width 35 height 12
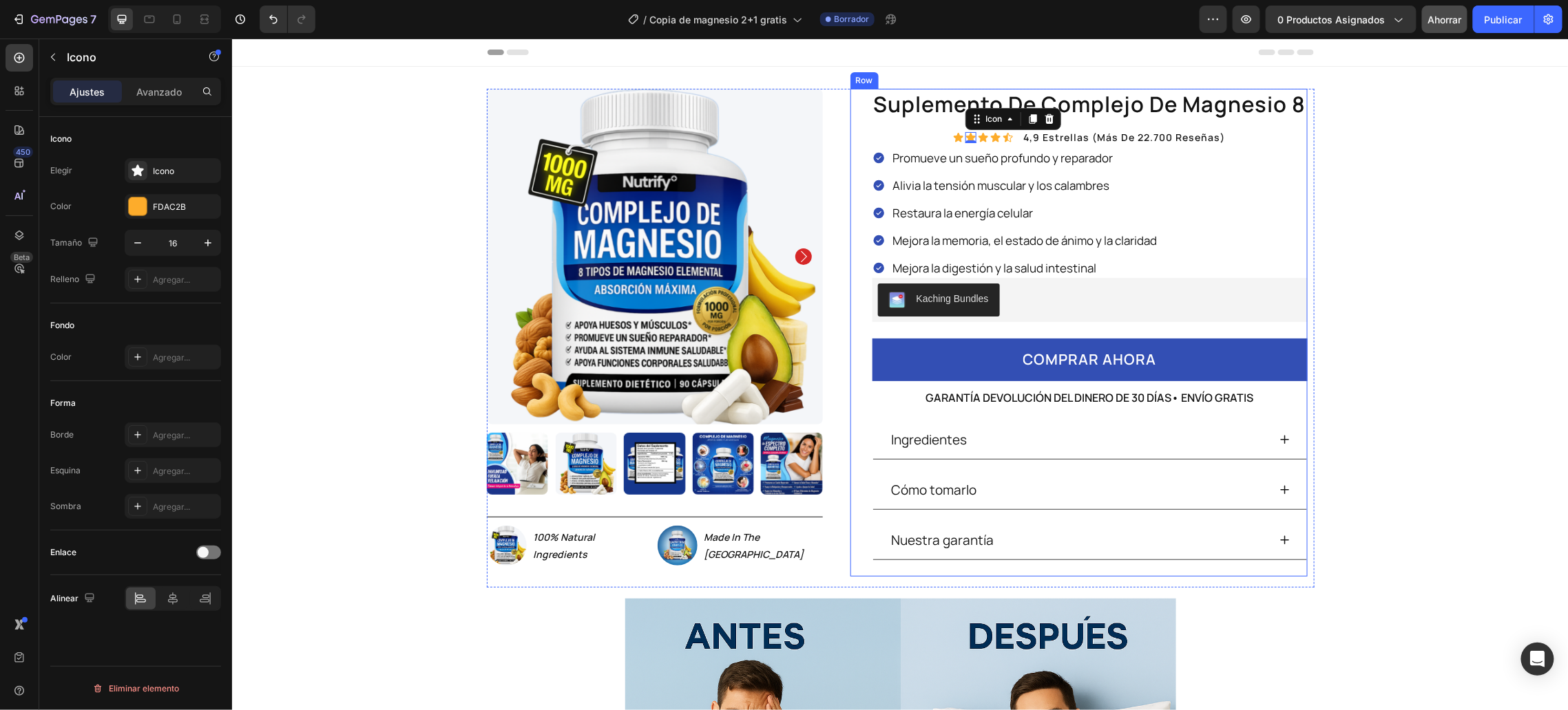
click at [927, 135] on div "suplemento de complejo de magnesio 8 Product Title Icon Icon 0 Icon Icon Icon I…" at bounding box center [1089, 331] width 435 height 488
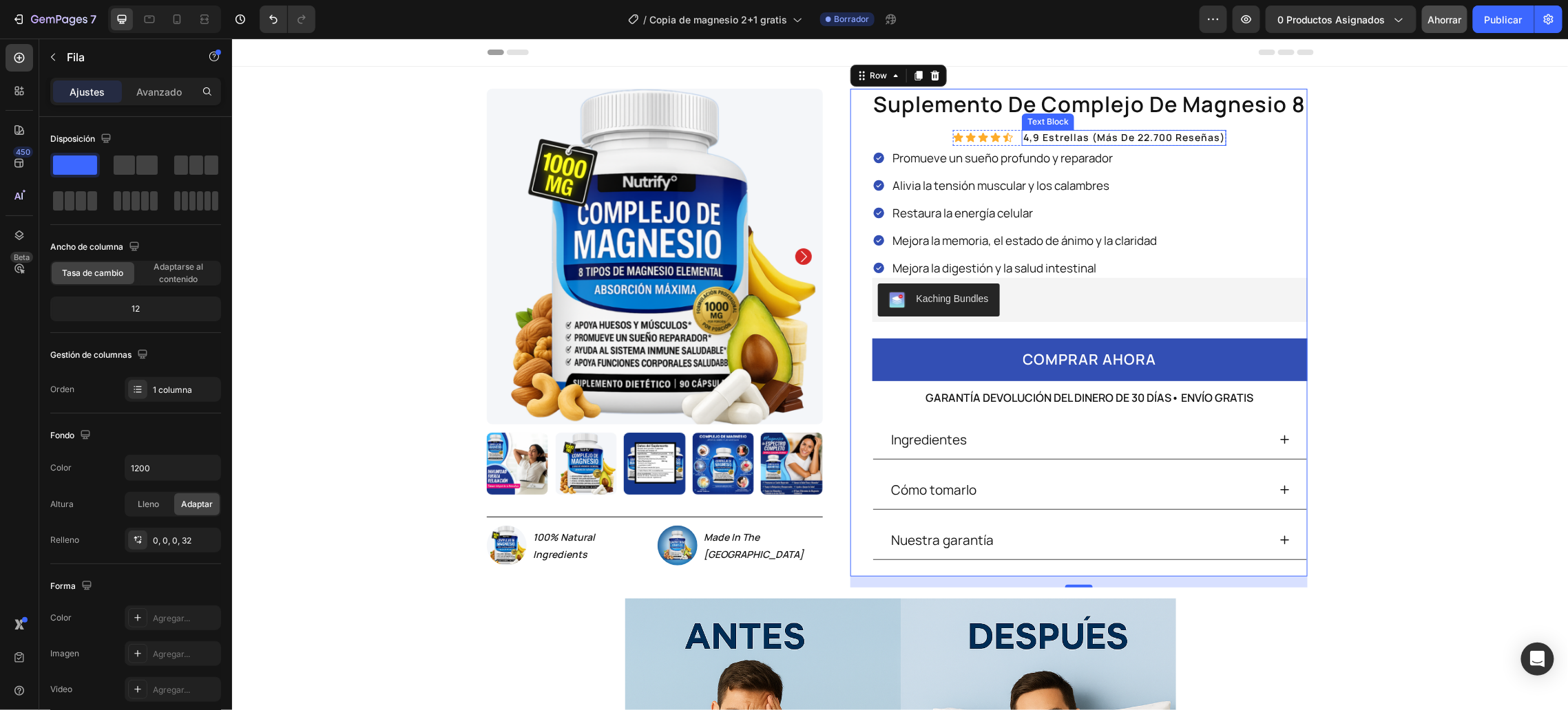
click at [1081, 135] on p "4,9 estrellas (más de 22.700 reseñas)" at bounding box center [1123, 136] width 202 height 13
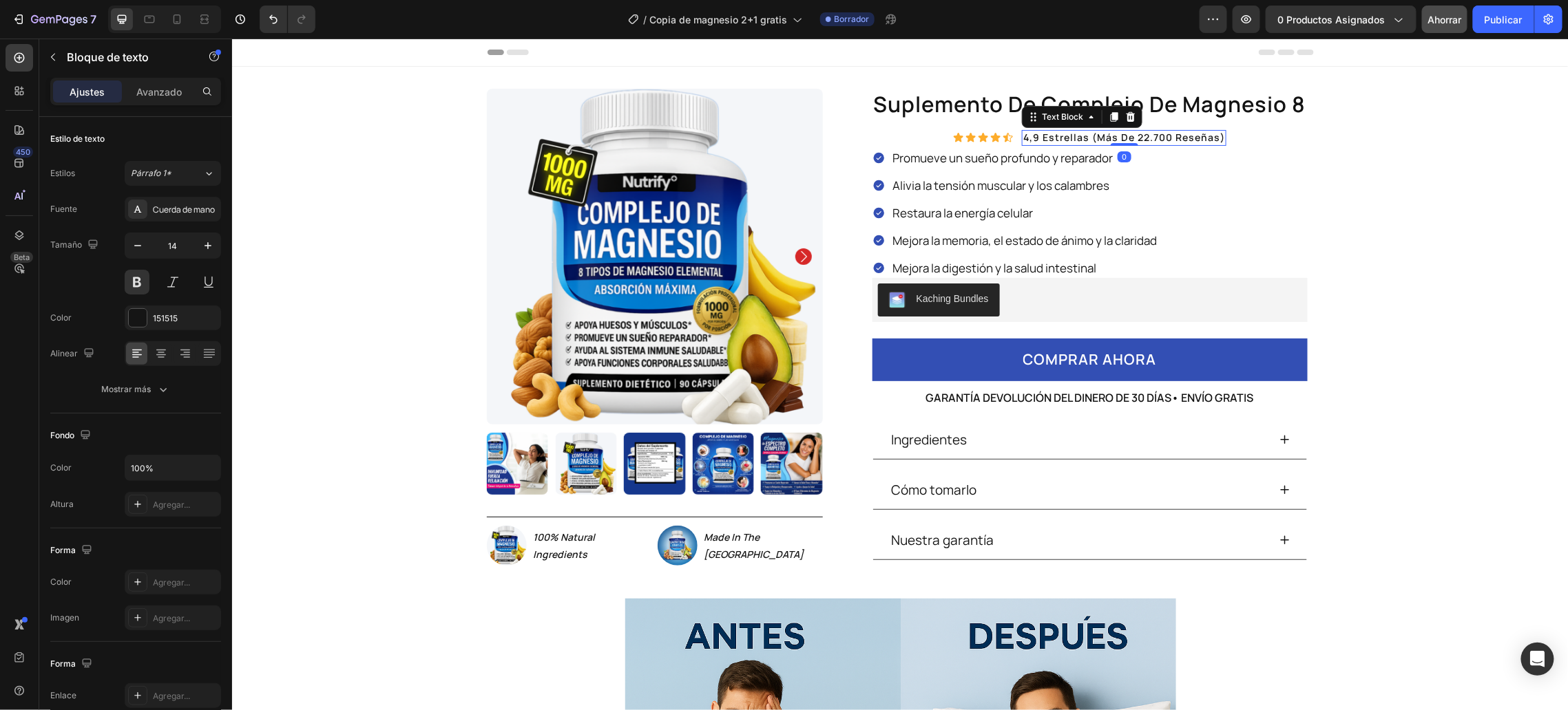
click at [1037, 134] on p "4,9 estrellas (más de 22.700 reseñas)" at bounding box center [1123, 136] width 202 height 13
click at [1065, 138] on p "4,8/5 estrellas (más de 22.700 reseñas)" at bounding box center [1123, 136] width 212 height 13
drag, startPoint x: 1074, startPoint y: 139, endPoint x: 1145, endPoint y: 137, distance: 71.0
click at [1145, 137] on p "4,8/5 (más de 22.700 reseñas)" at bounding box center [1124, 136] width 162 height 13
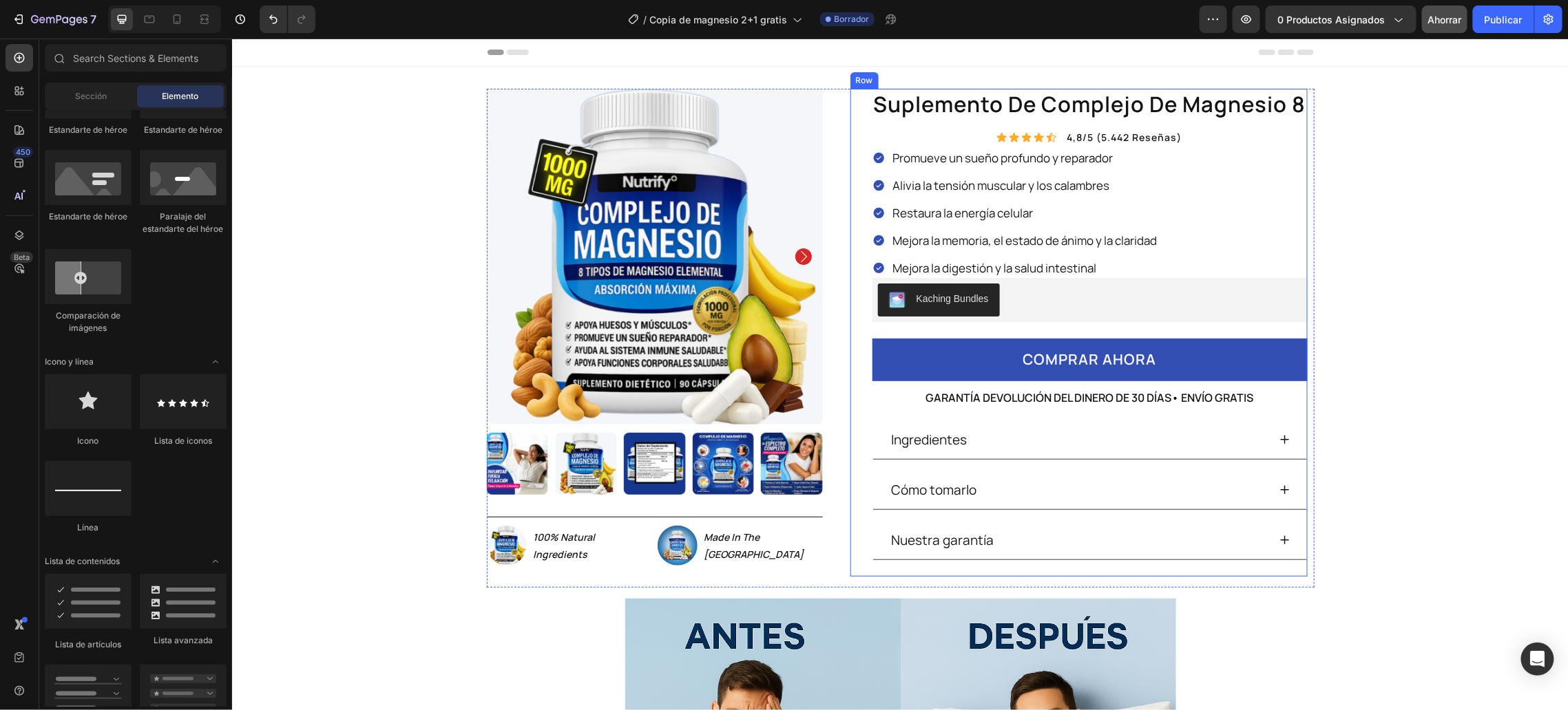
click at [958, 137] on div "suplemento de complejo de magnesio 8 Product Title Icon Icon Icon Icon Icon Ico…" at bounding box center [1089, 331] width 435 height 488
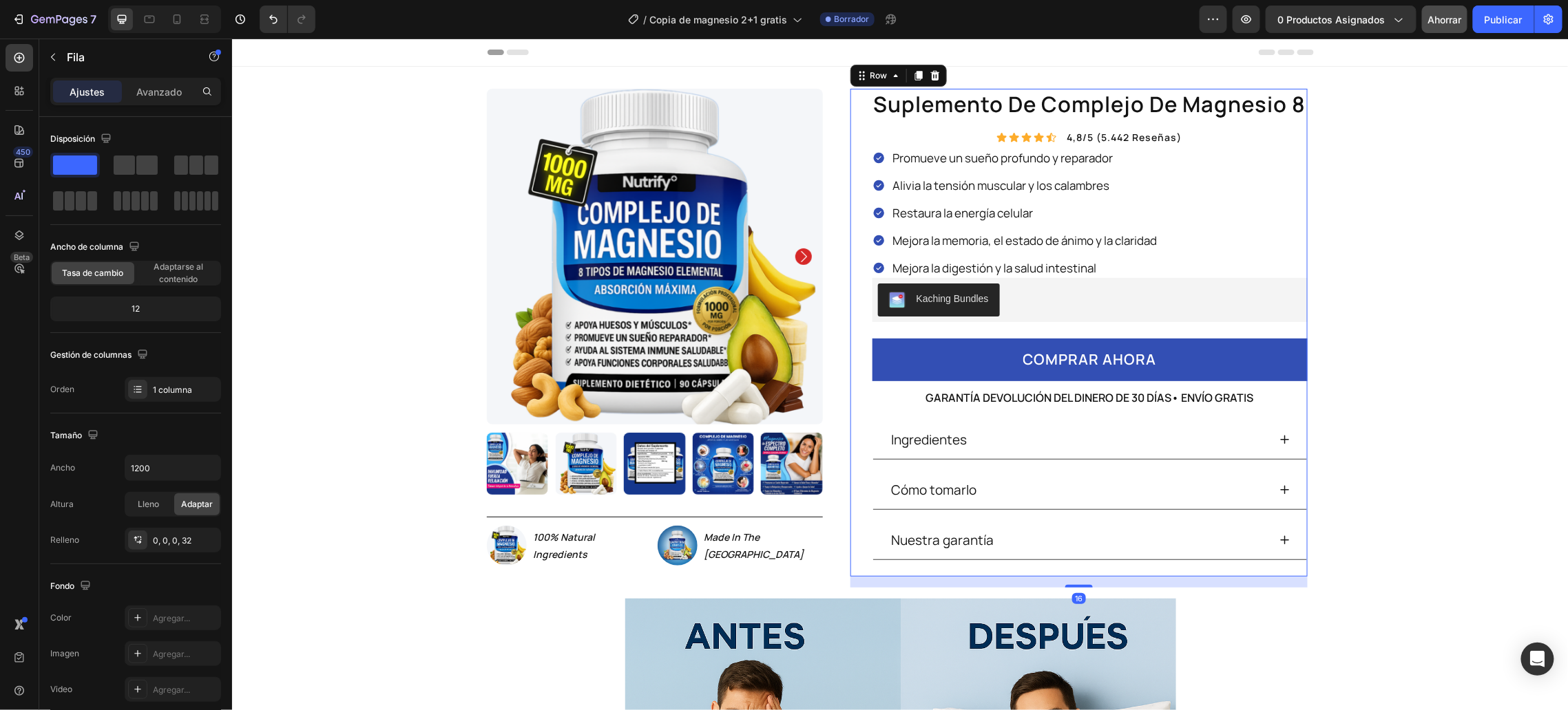
click at [979, 137] on div "suplemento de complejo de magnesio 8 Product Title Icon Icon Icon Icon Icon Ico…" at bounding box center [1089, 331] width 435 height 488
click at [1197, 135] on div "suplemento de complejo de magnesio 8 Product Title Icon Icon Icon Icon Icon Ico…" at bounding box center [1089, 331] width 435 height 488
click at [1161, 138] on p "4,8/5 (5.442 reseñas)" at bounding box center [1123, 136] width 115 height 13
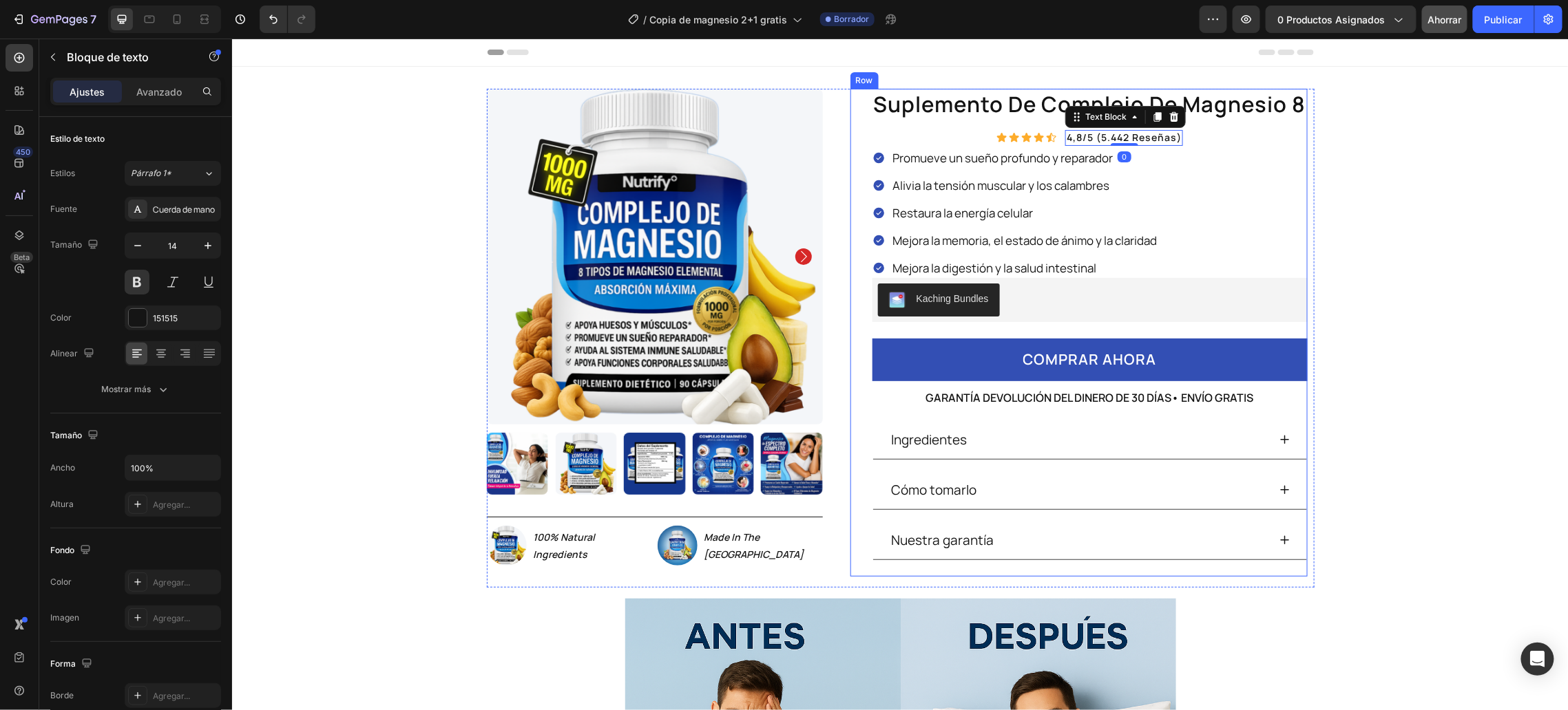
click at [981, 135] on div "suplemento de complejo de magnesio 8 Product Title Icon Icon Icon Icon Icon Ico…" at bounding box center [1089, 331] width 435 height 488
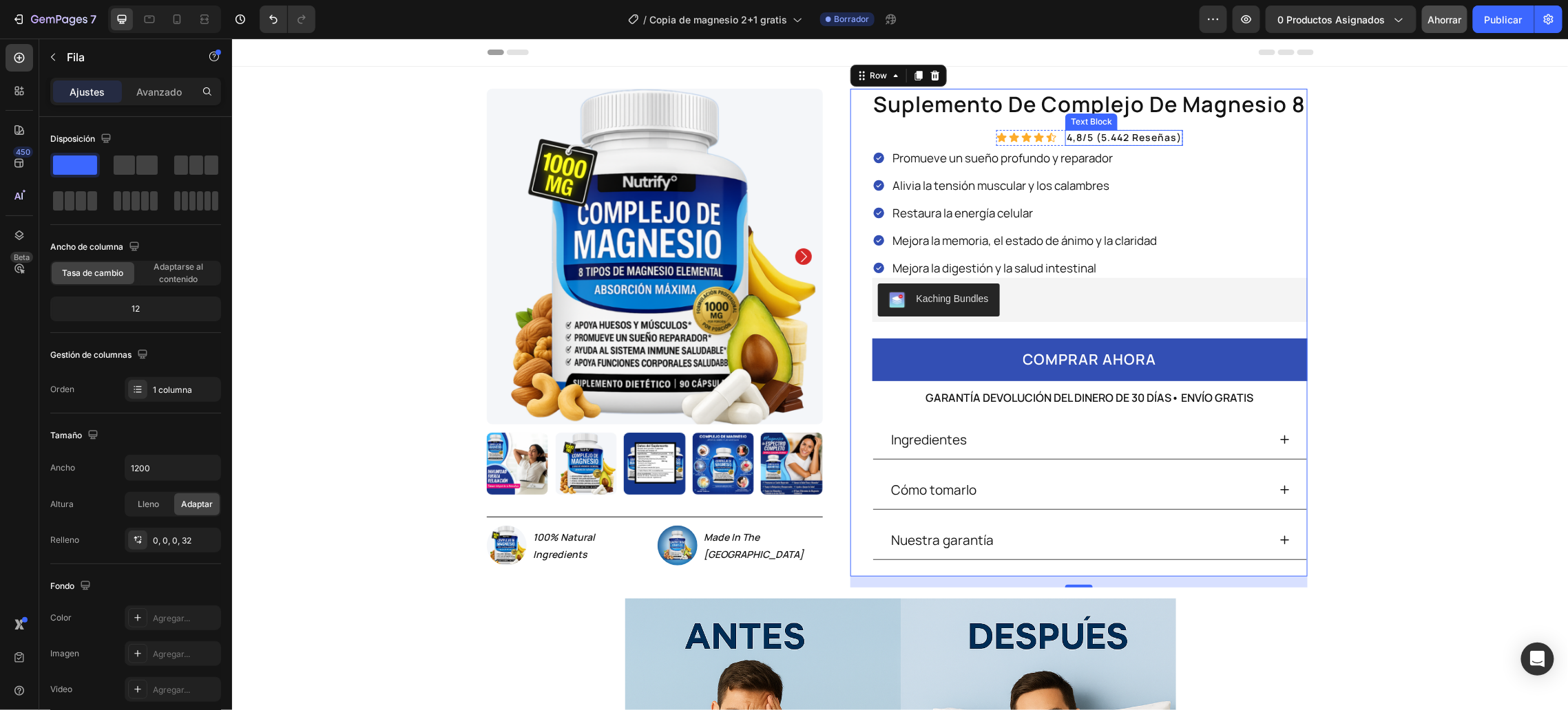
click at [1169, 140] on p "4,8/5 (5.442 reseñas)" at bounding box center [1123, 136] width 115 height 13
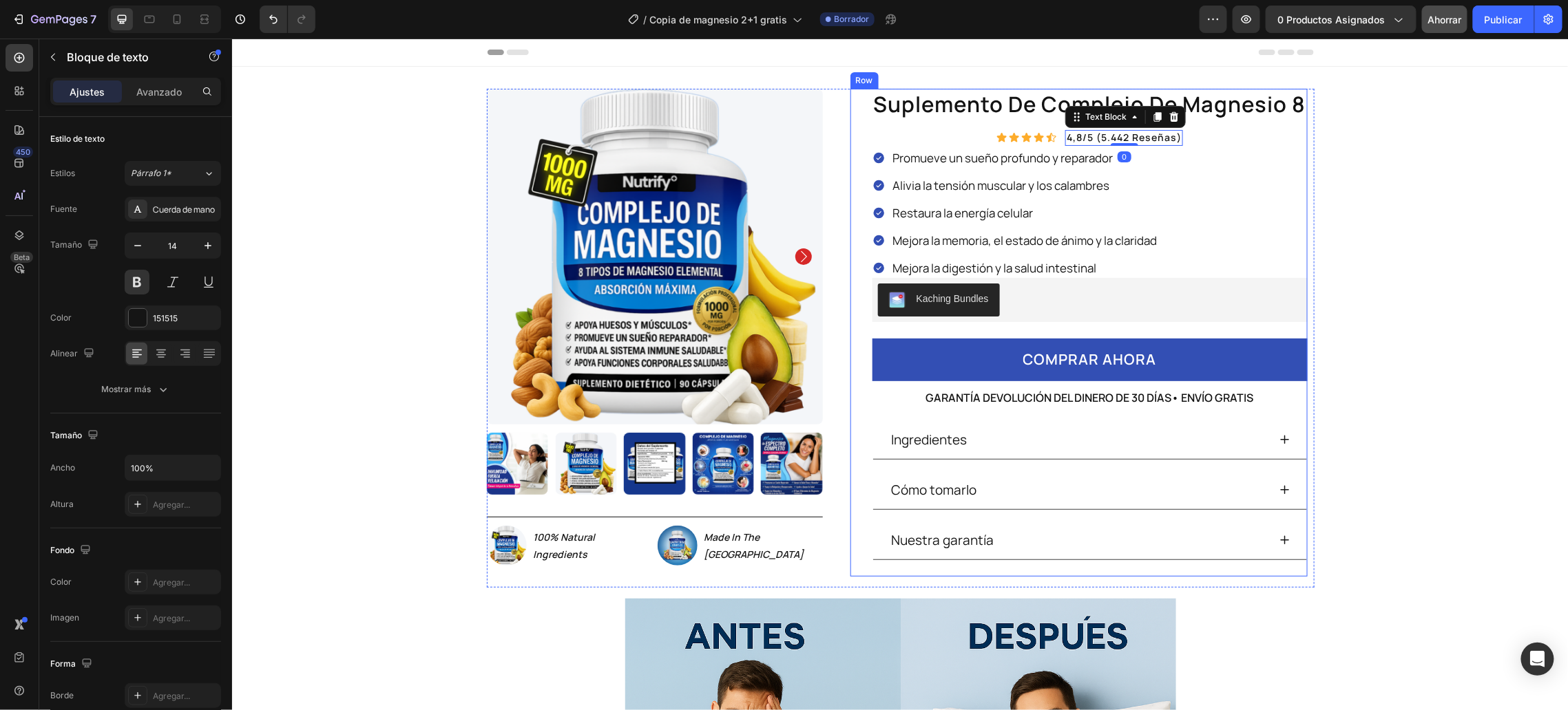
click at [1182, 134] on div "suplemento de complejo de magnesio 8 Product Title Icon Icon Icon Icon Icon Ico…" at bounding box center [1089, 331] width 435 height 488
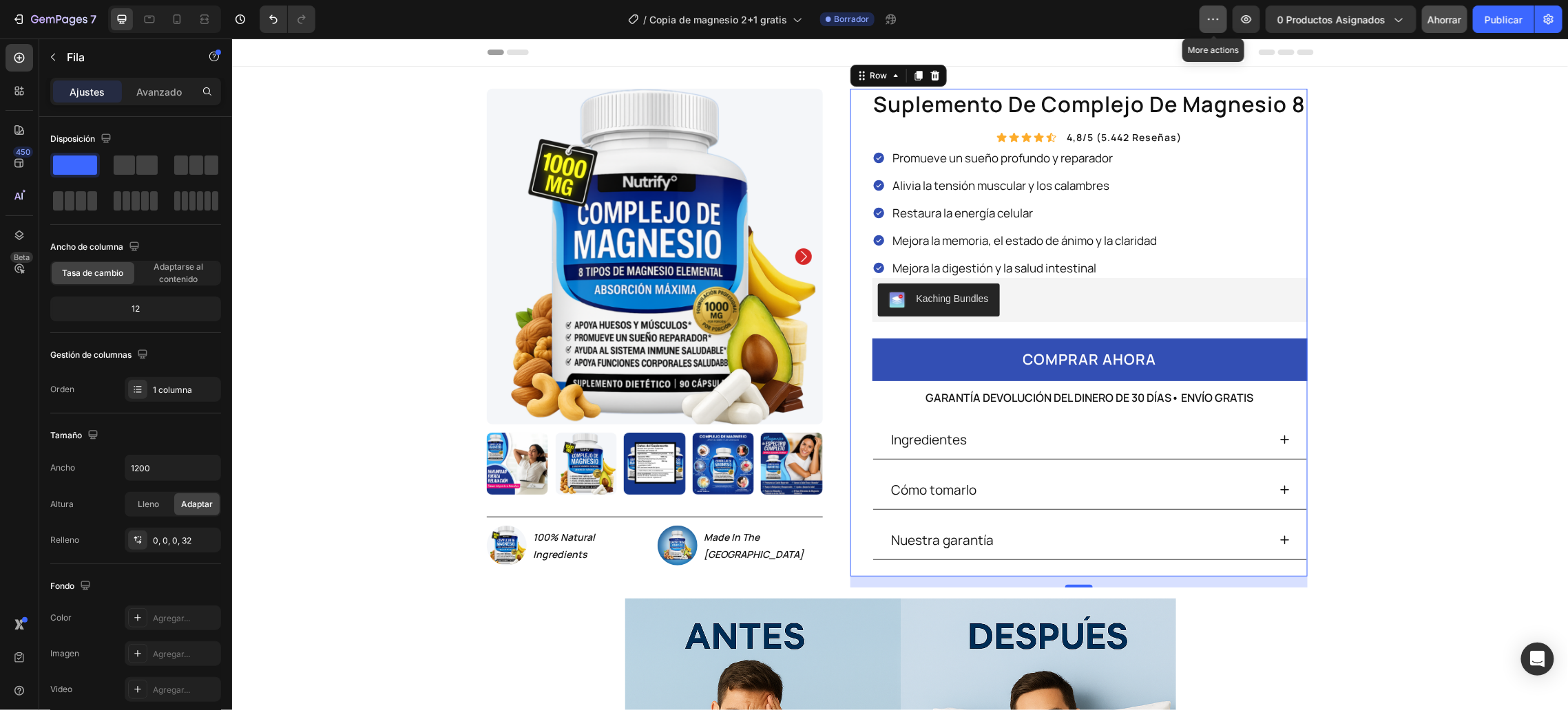
click at [1220, 25] on icon "button" at bounding box center [1213, 19] width 13 height 13
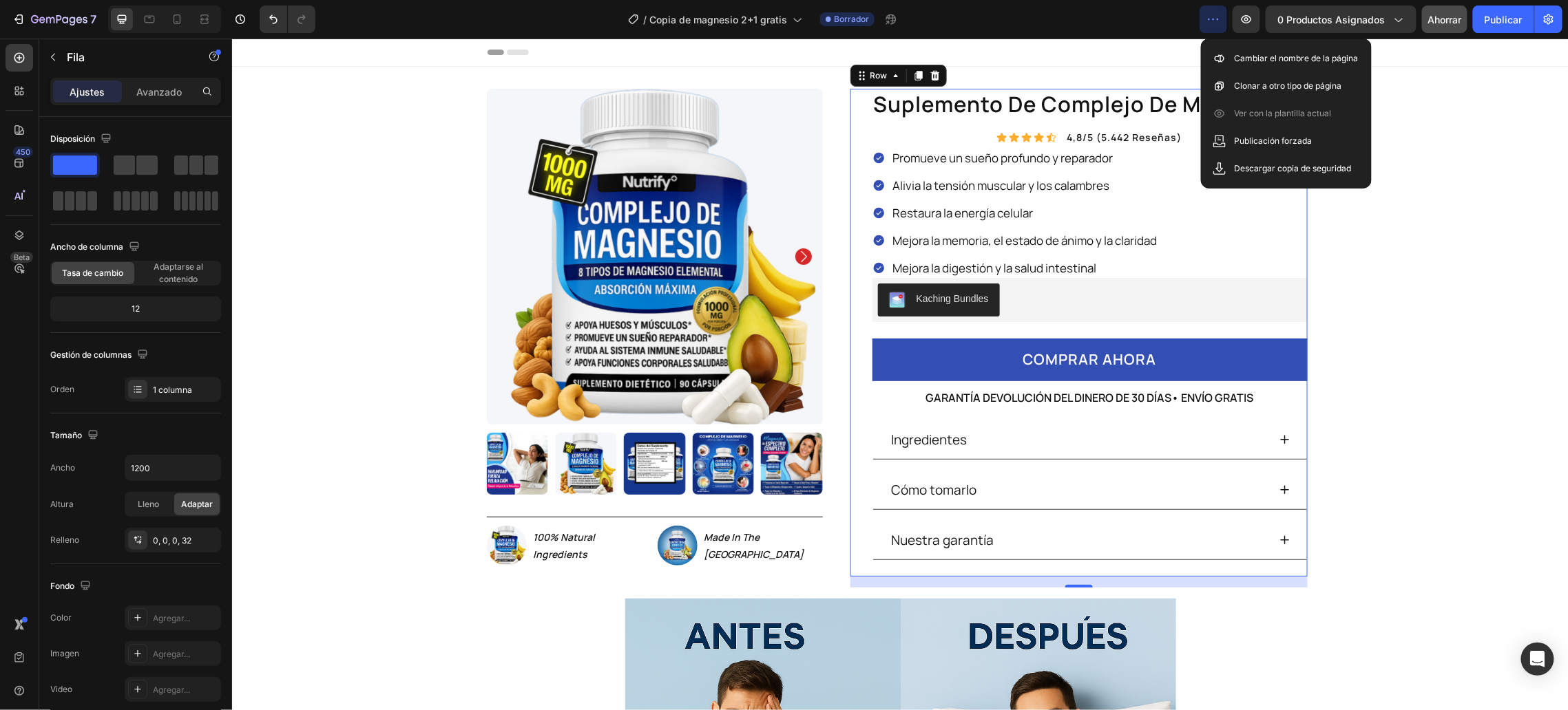
click at [1220, 25] on icon "button" at bounding box center [1213, 19] width 13 height 13
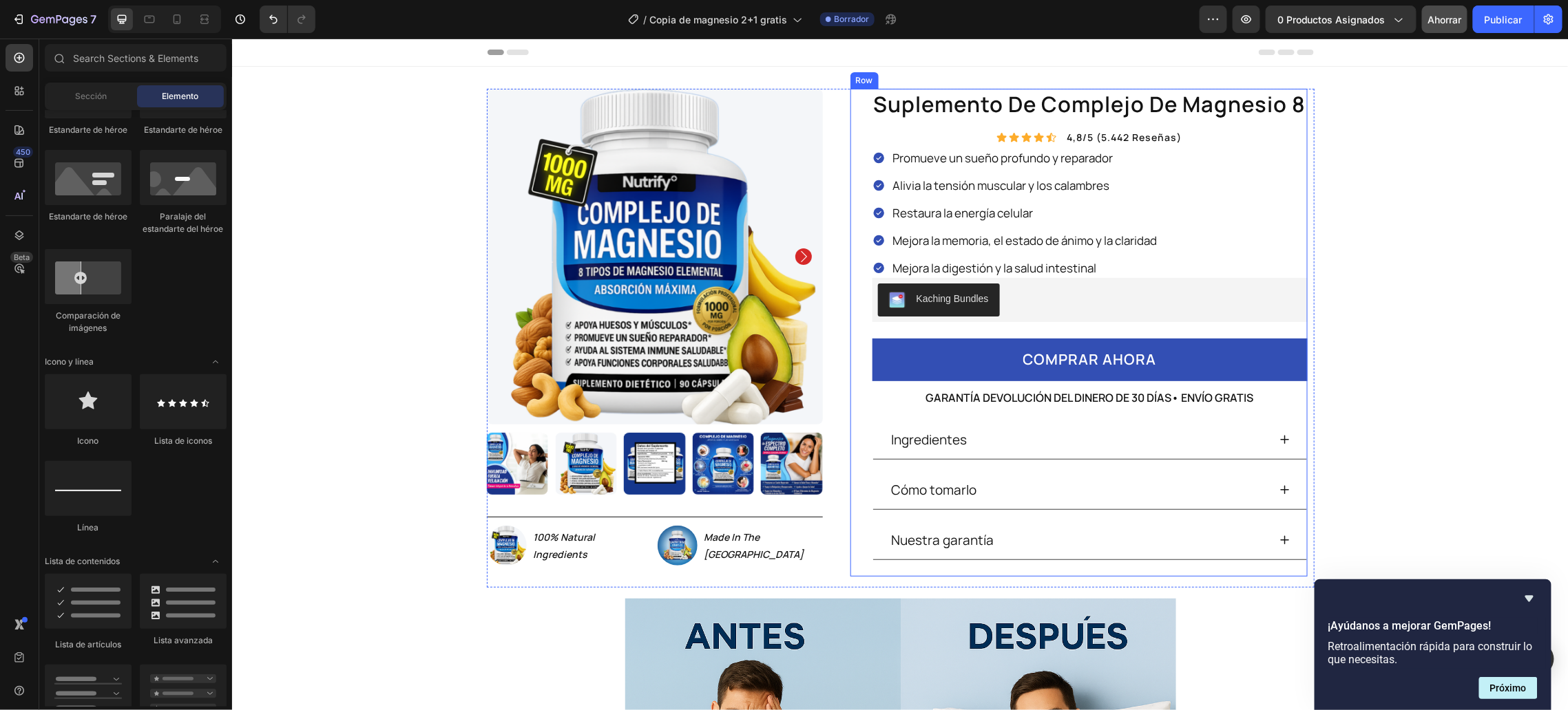
click at [1206, 137] on div "suplemento de complejo de magnesio 8 Product Title Icon Icon Icon Icon Icon Ico…" at bounding box center [1089, 331] width 435 height 488
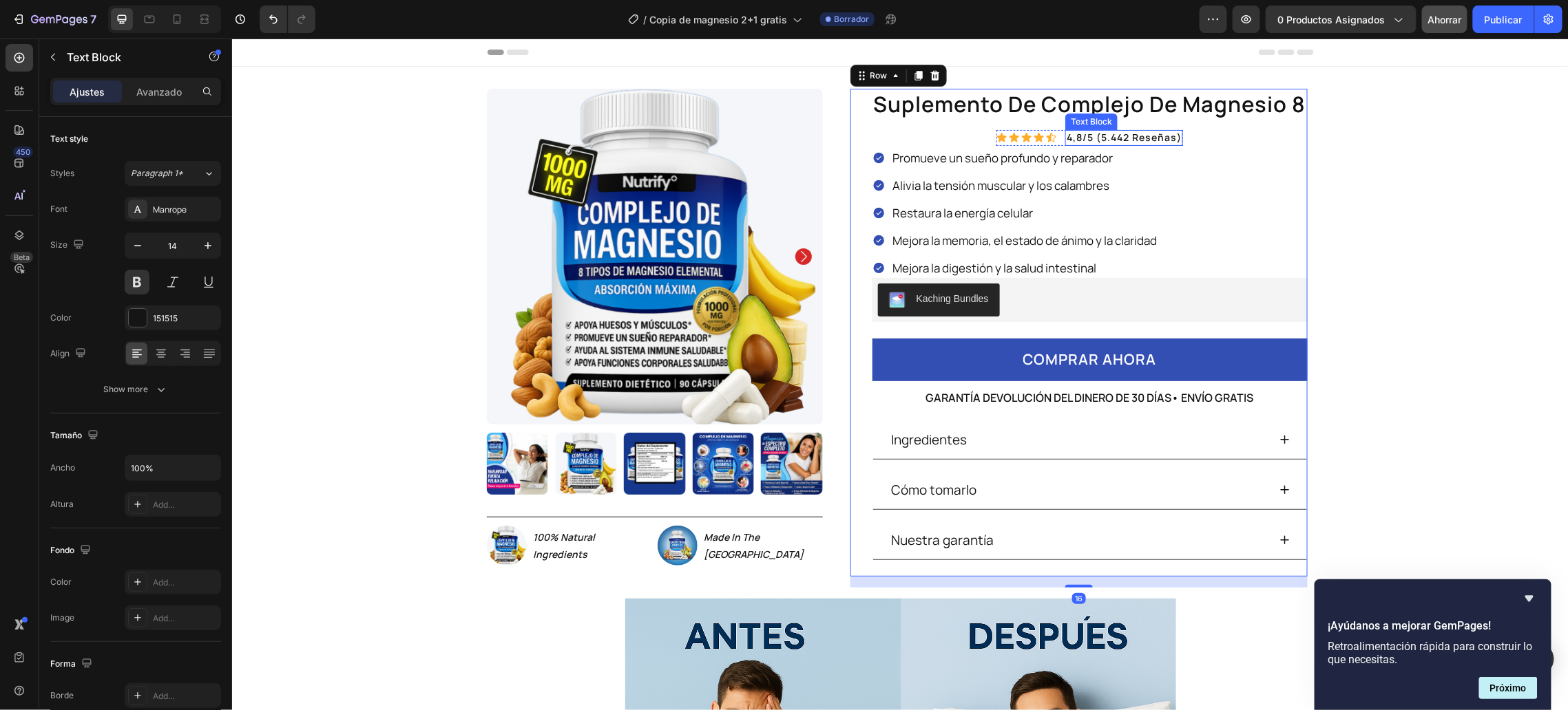
click at [1079, 135] on p "4,8/5 (5.442 reseñas)" at bounding box center [1123, 136] width 115 height 13
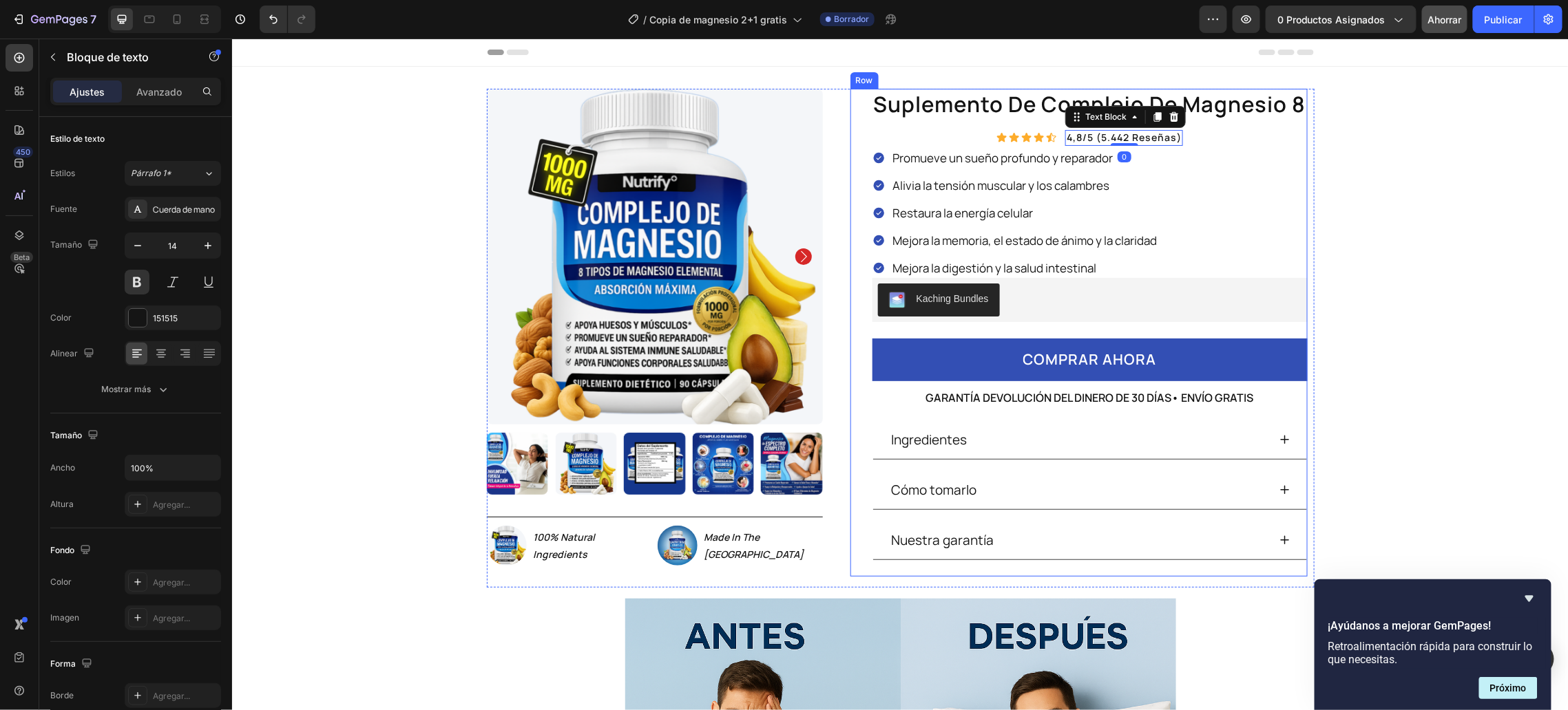
click at [1016, 123] on div "suplemento de complejo de magnesio 8 Product Title Icon Icon Icon Icon Icon Ico…" at bounding box center [1089, 331] width 435 height 488
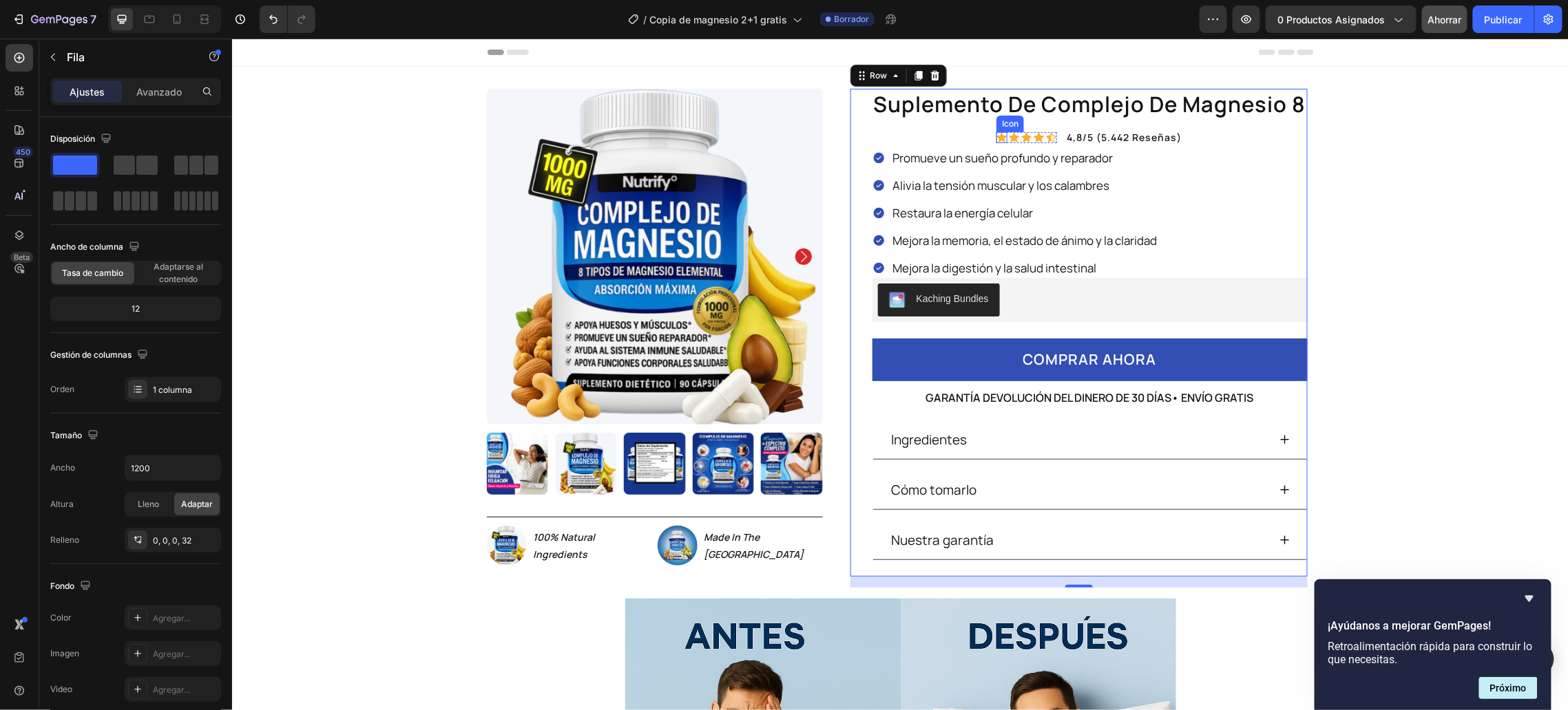
click at [986, 135] on div "suplemento de complejo de magnesio 8 Product Title Icon Icon Icon Icon Icon Ico…" at bounding box center [1089, 331] width 435 height 488
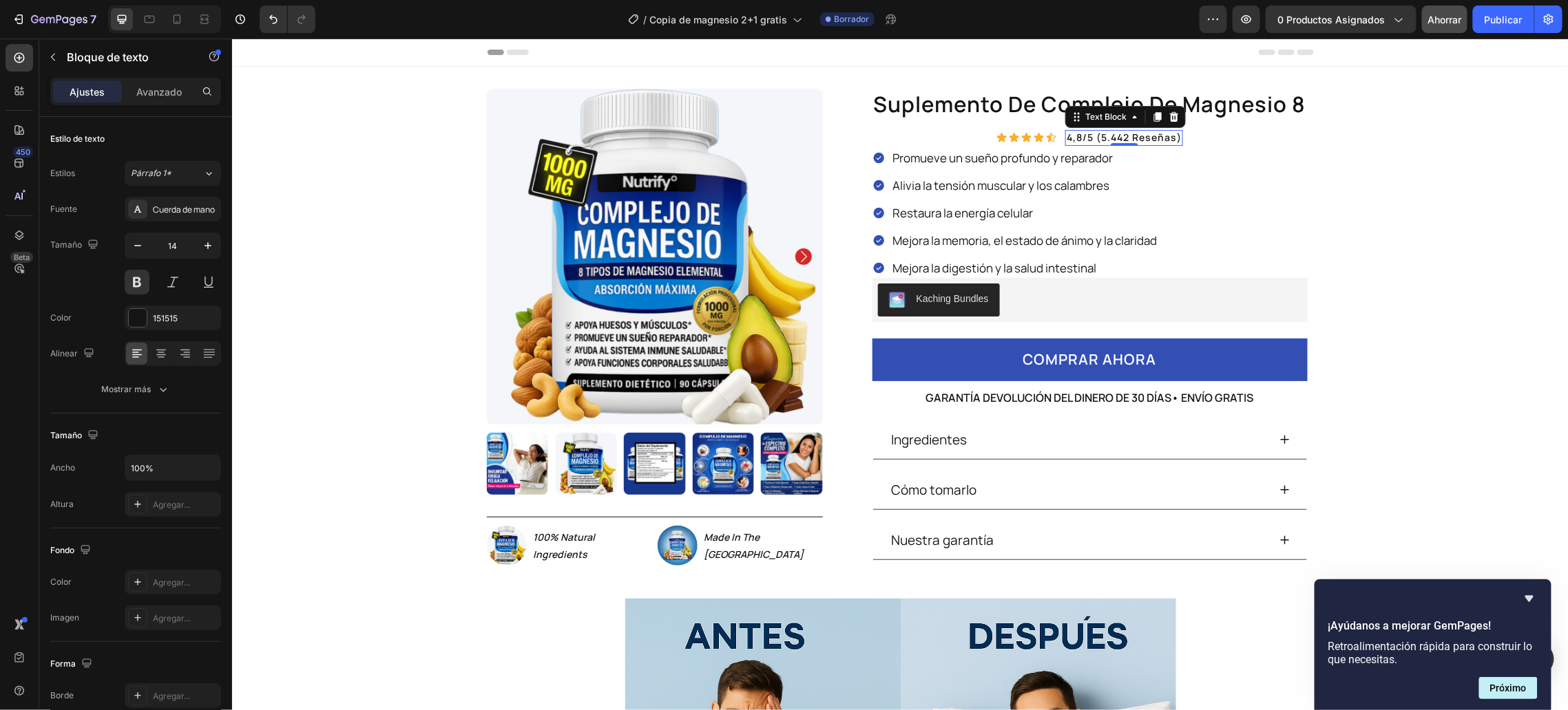
click at [1064, 138] on div "4,8/5 (5.442 reseñas)" at bounding box center [1123, 137] width 118 height 15
click at [1055, 131] on div "Icon Icon Icon Icon Icon Icon List 4,8/5 (5.442 reseñas) Text Block 0 Row" at bounding box center [1089, 137] width 187 height 15
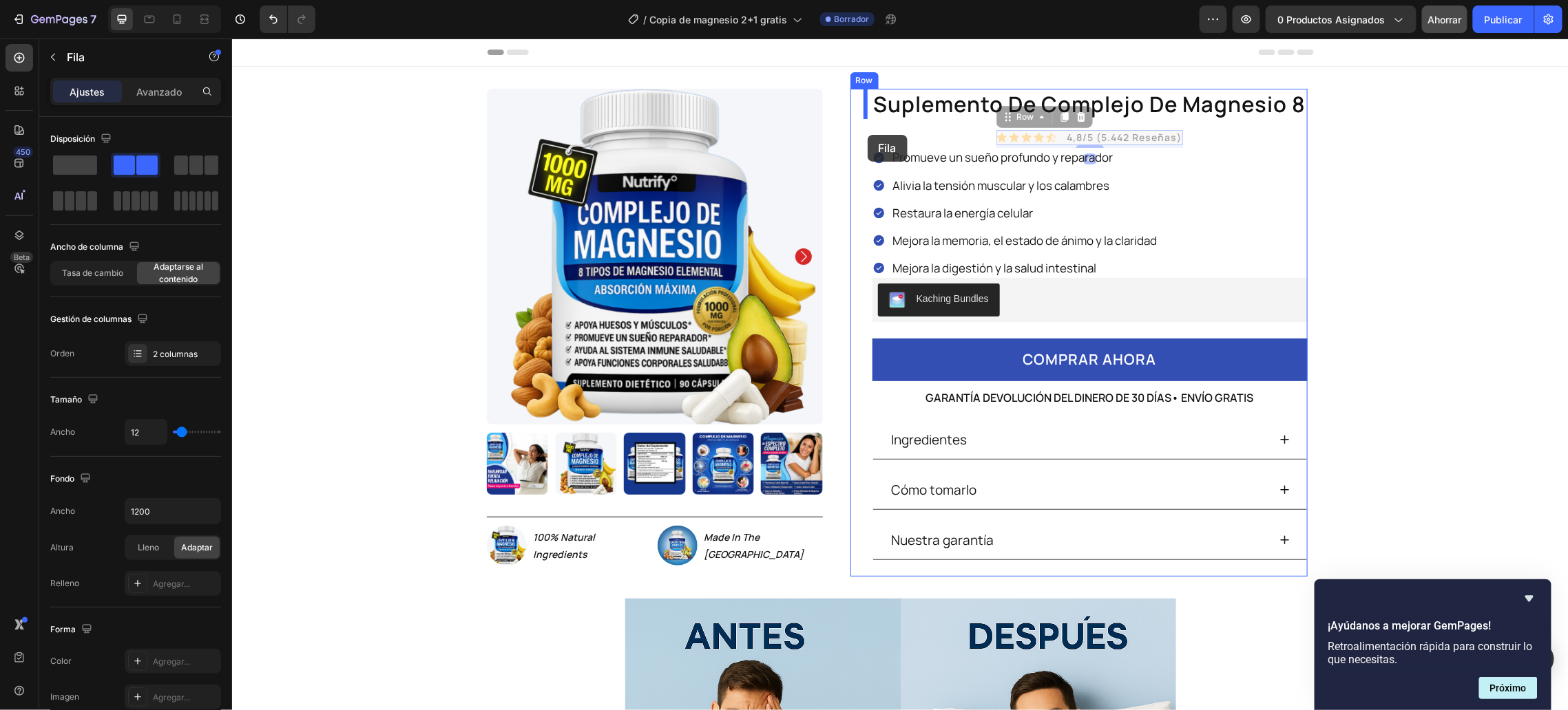
drag, startPoint x: 1051, startPoint y: 130, endPoint x: 867, endPoint y: 134, distance: 184.0
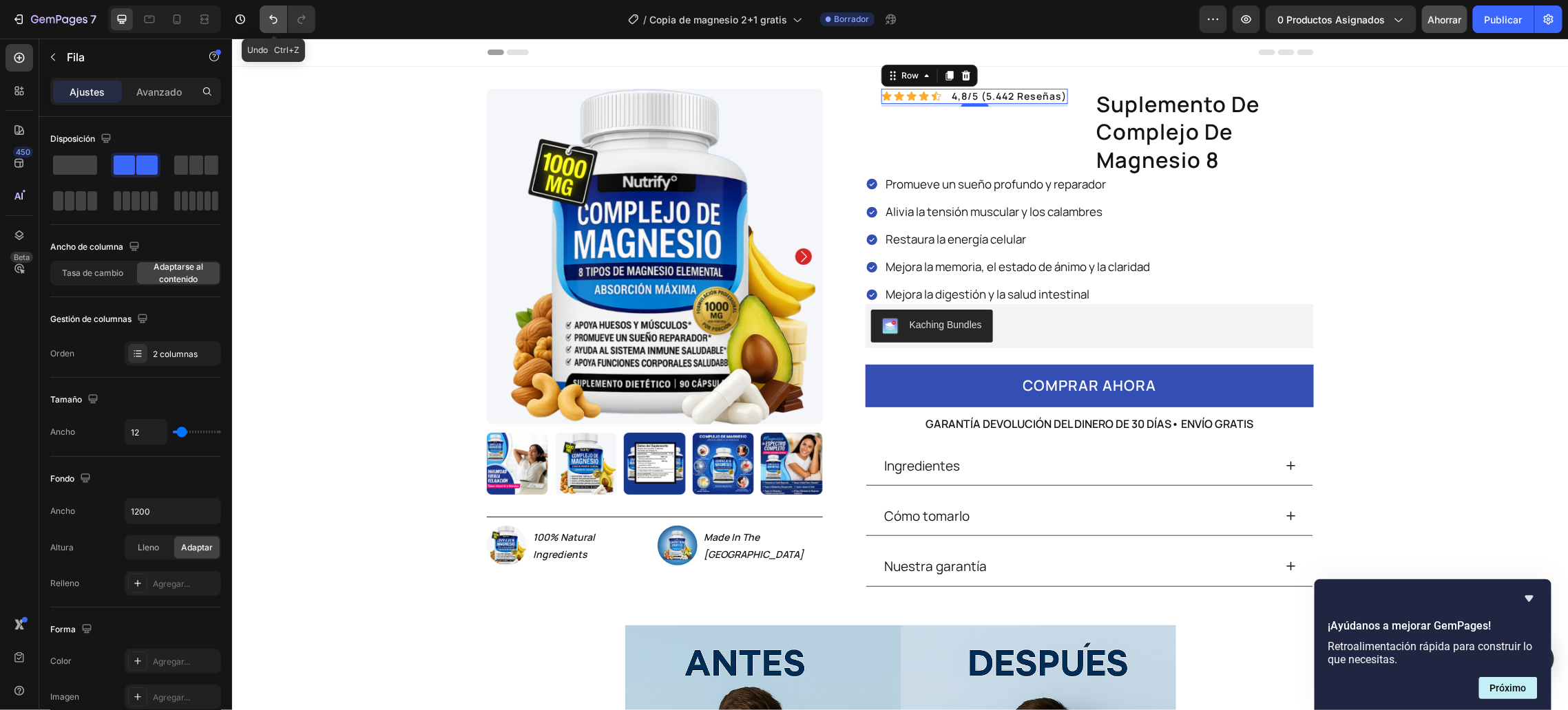
click at [274, 16] on icon "Deshacer/Rehacer" at bounding box center [273, 19] width 13 height 13
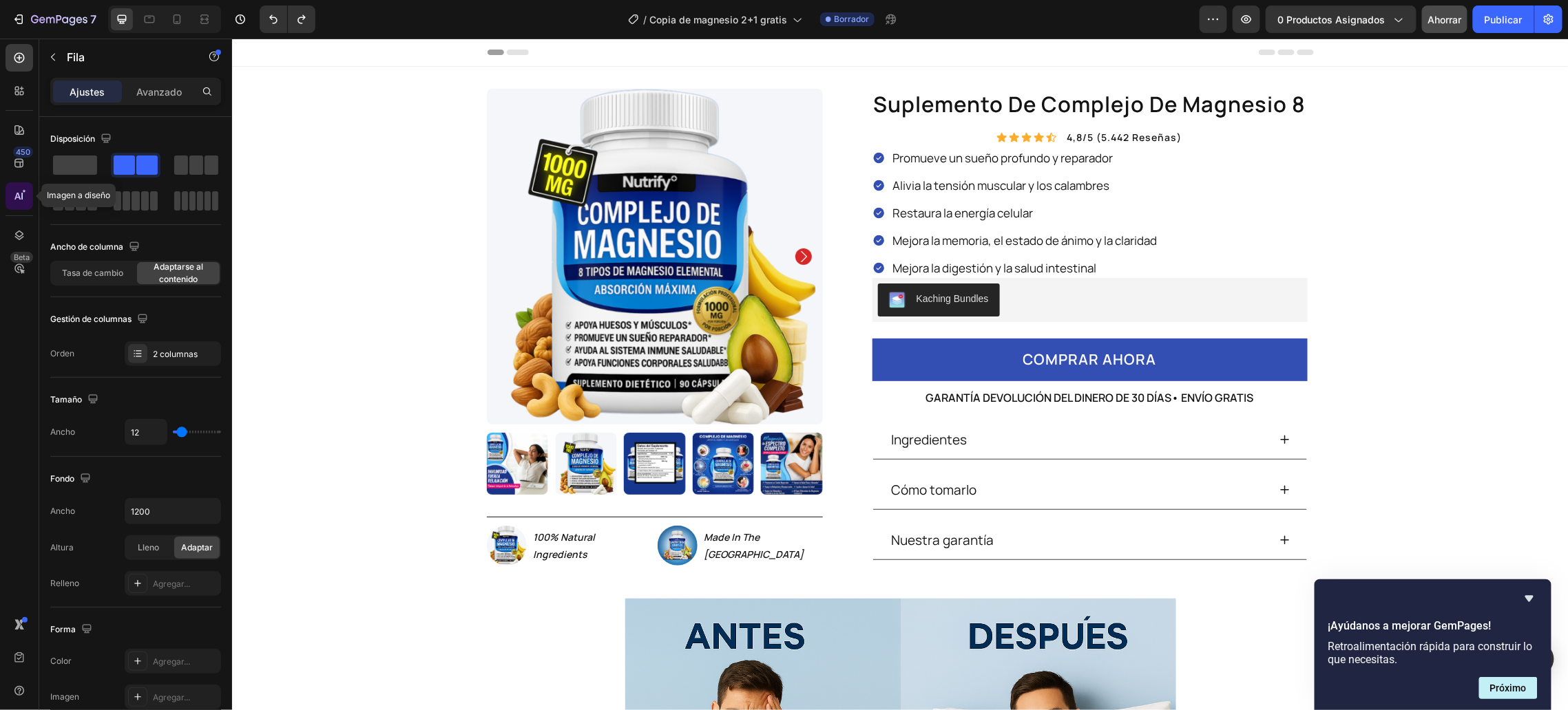
click at [16, 189] on icon at bounding box center [19, 196] width 13 height 13
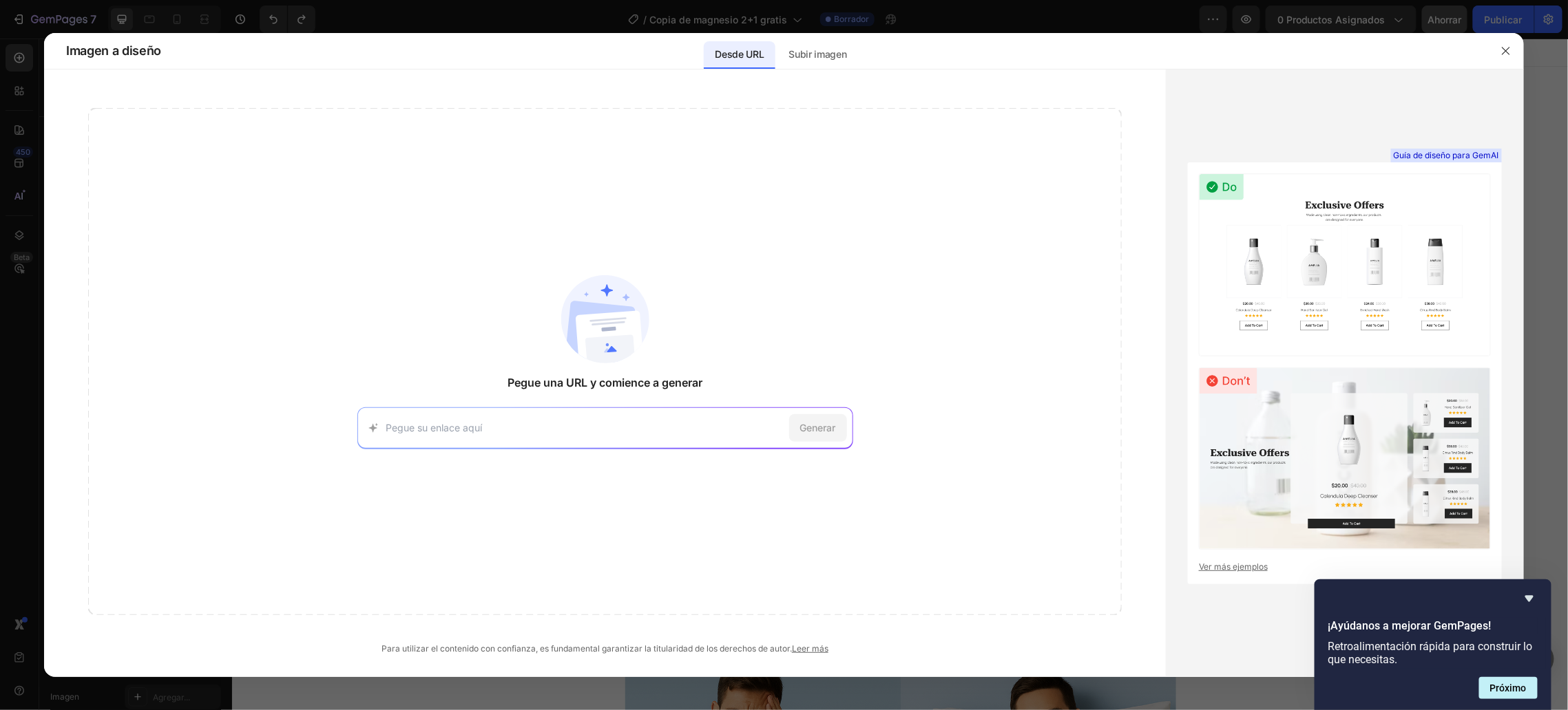
click at [18, 173] on div at bounding box center [784, 355] width 1568 height 710
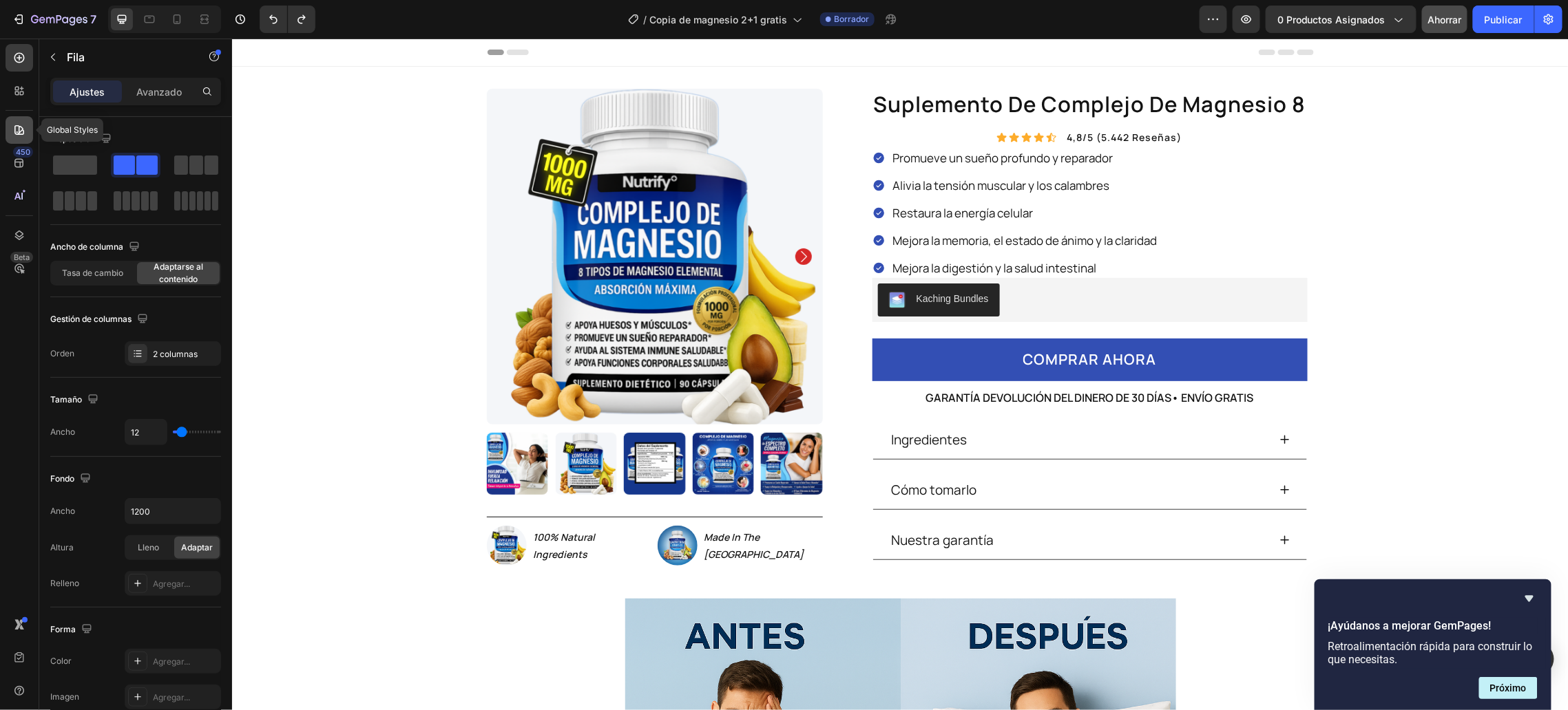
click at [18, 123] on icon at bounding box center [19, 130] width 13 height 13
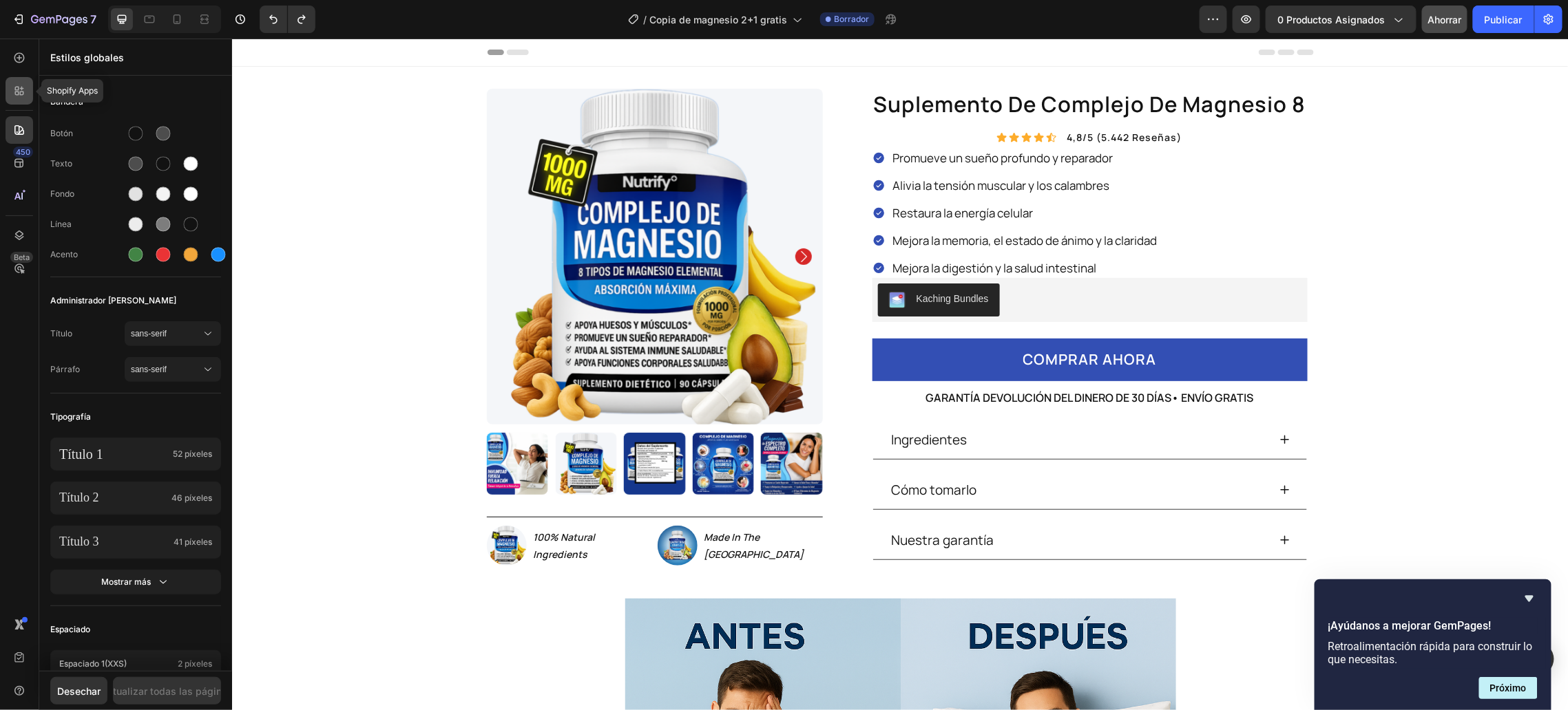
click at [18, 98] on div at bounding box center [19, 90] width 28 height 28
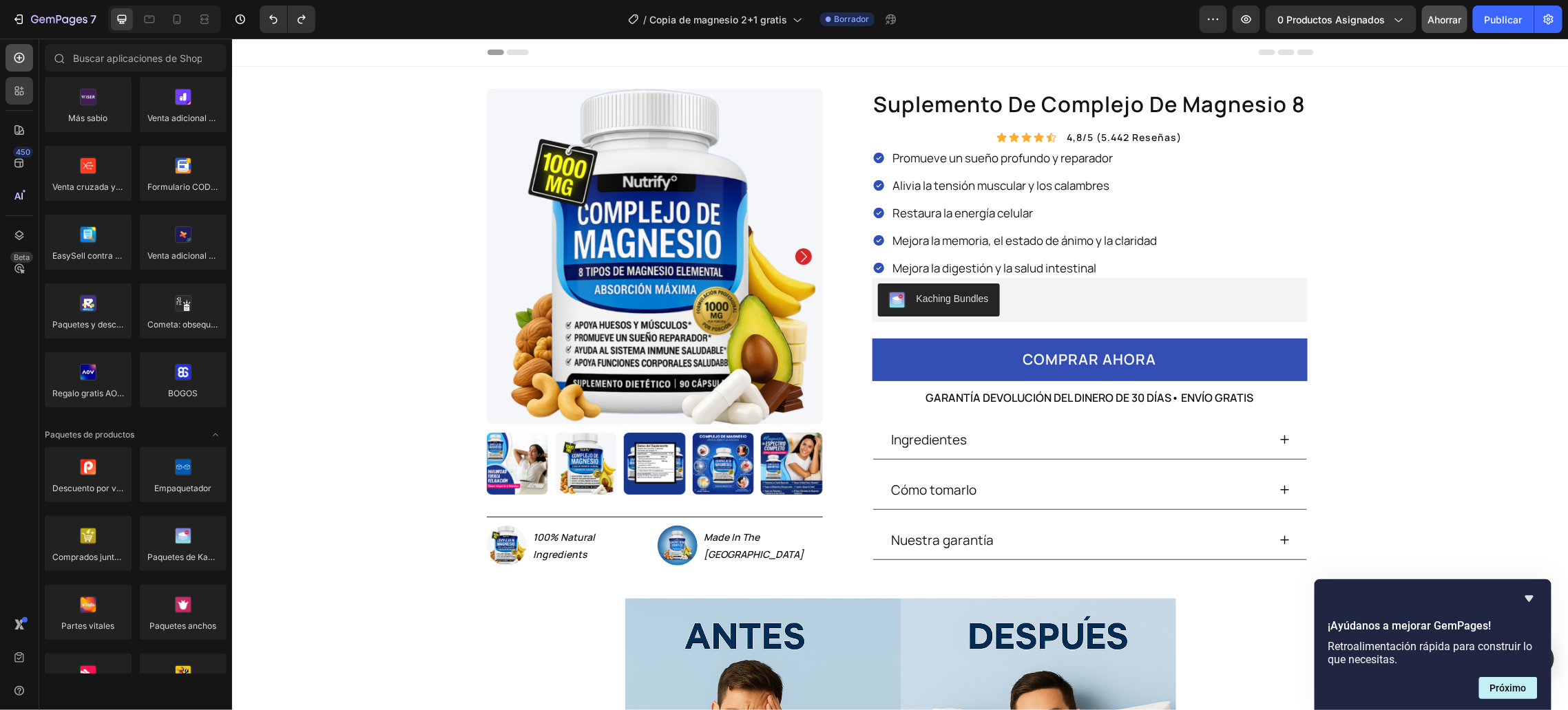
click at [25, 66] on div at bounding box center [19, 58] width 28 height 28
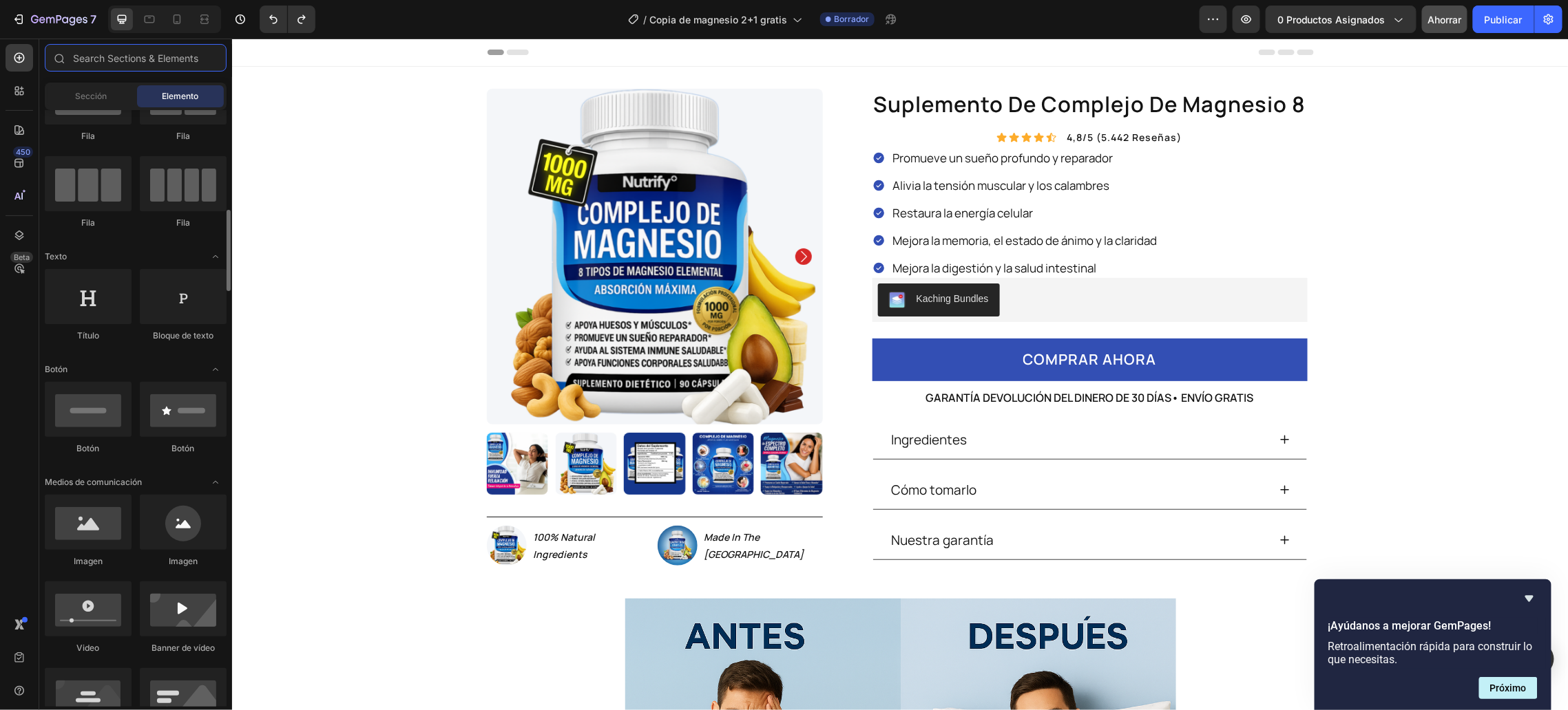
scroll to position [0, 0]
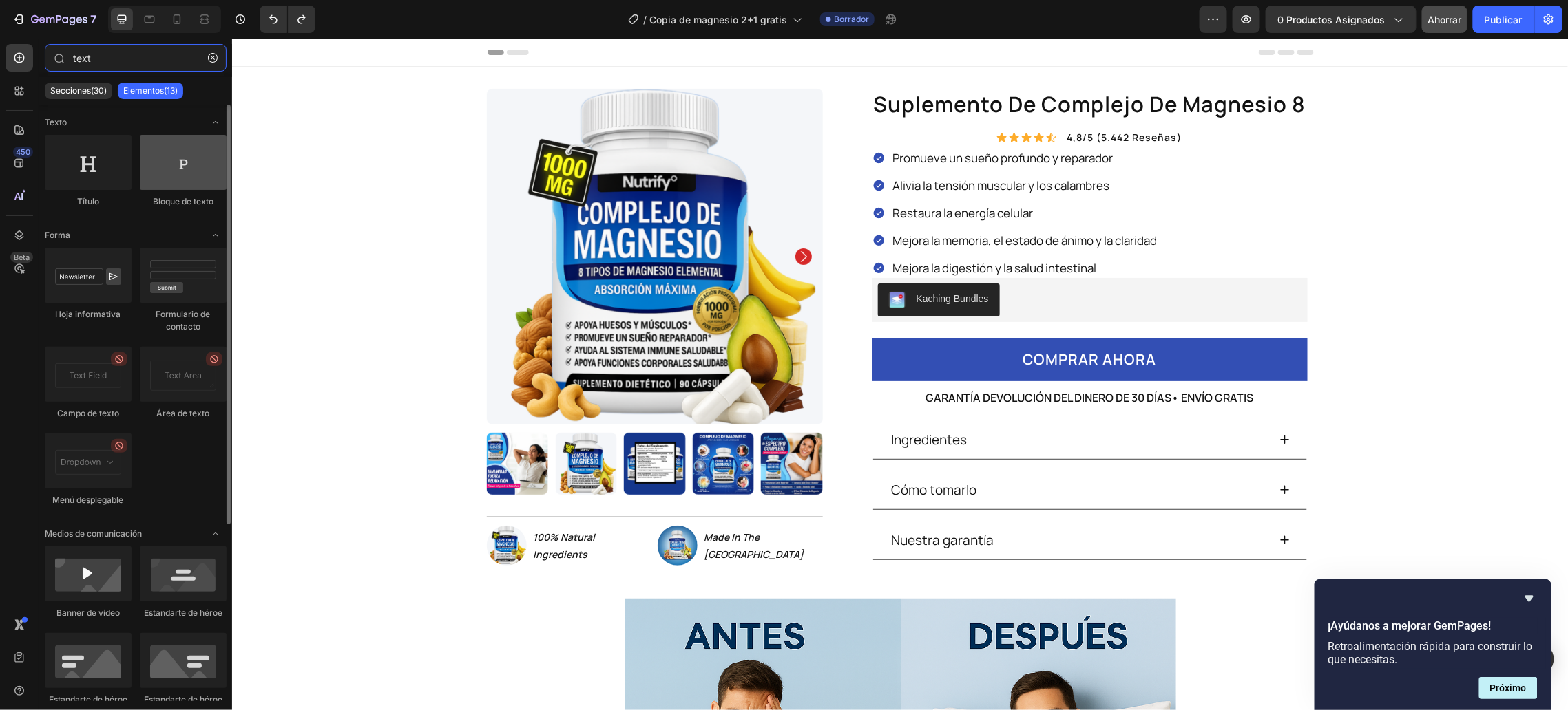
type input "text"
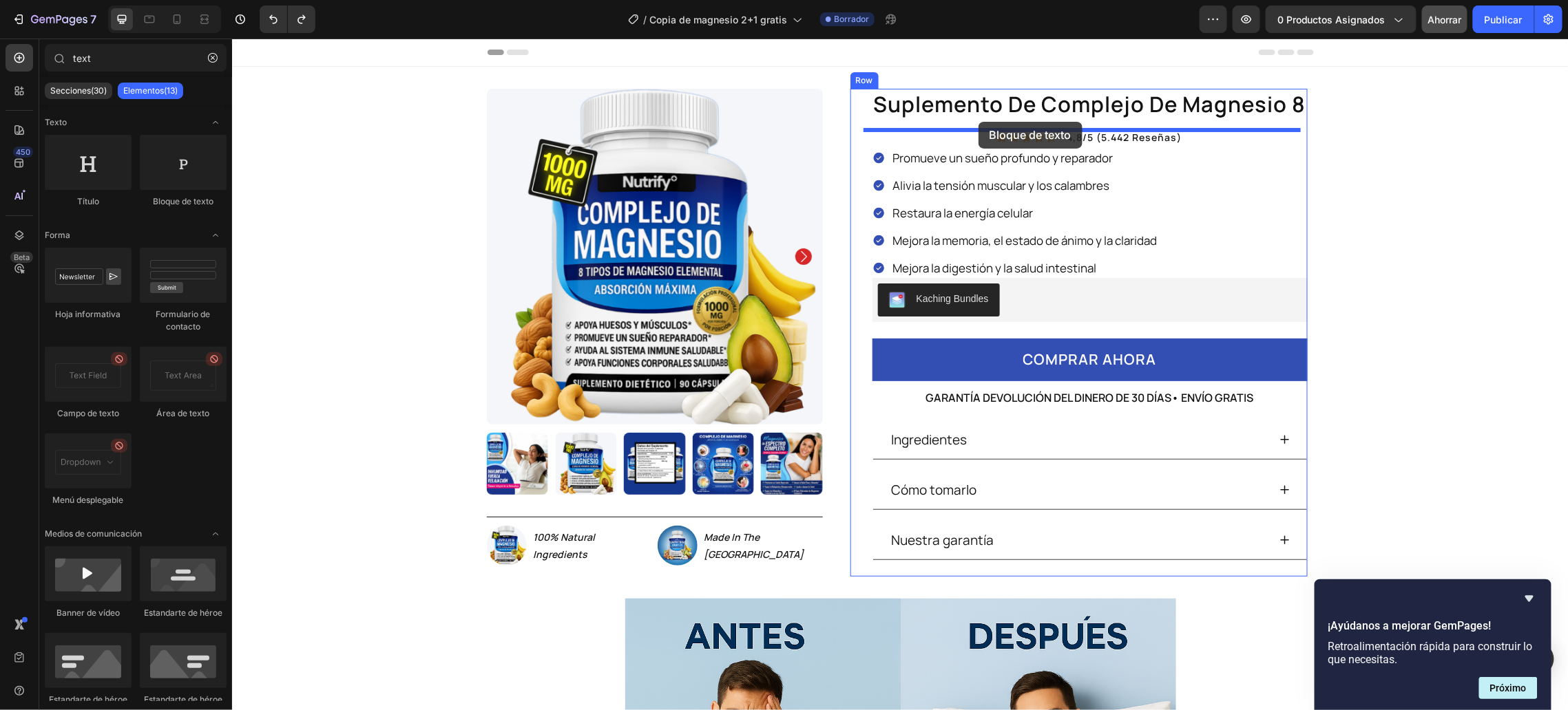
drag, startPoint x: 400, startPoint y: 202, endPoint x: 978, endPoint y: 121, distance: 583.6
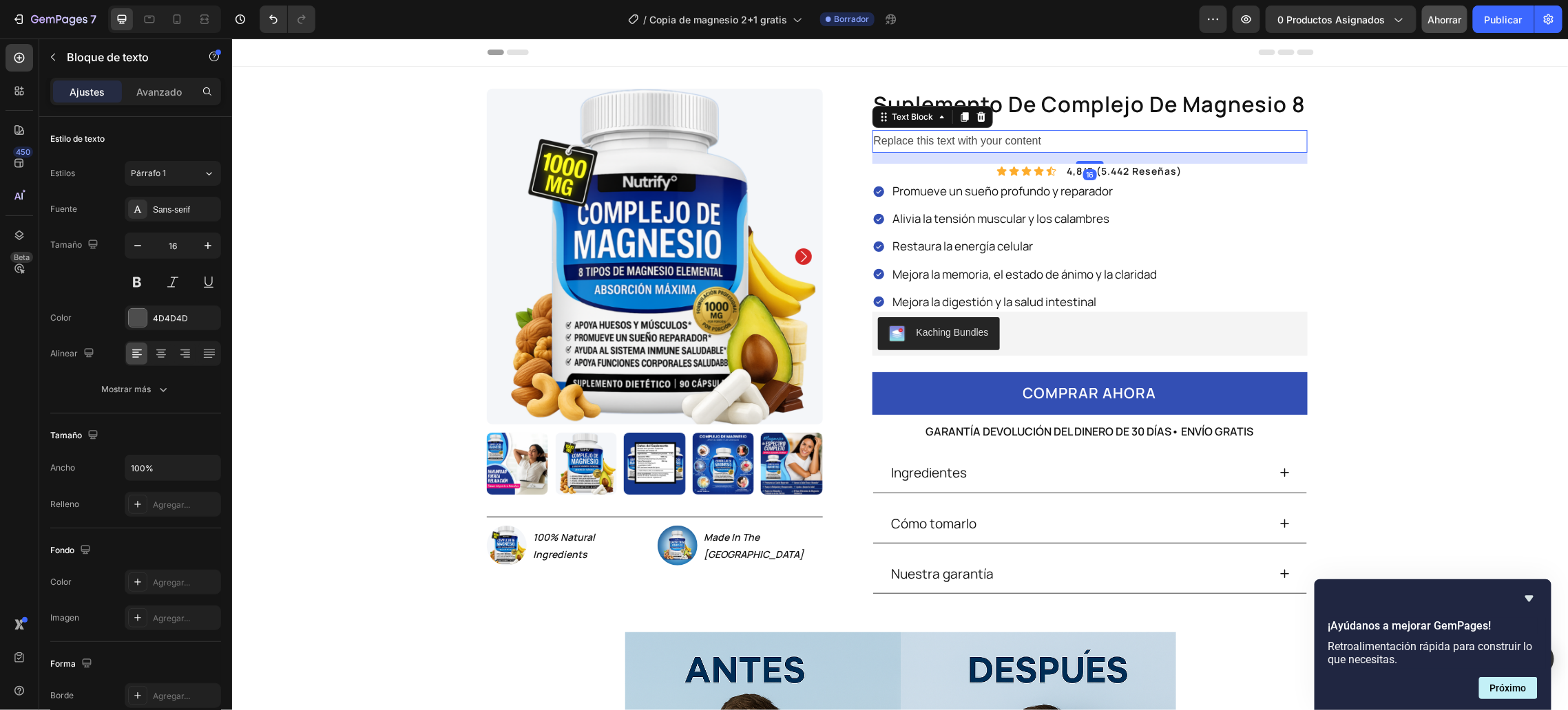
click at [978, 133] on div "Replace this text with your content" at bounding box center [1089, 140] width 435 height 23
click at [978, 133] on p "Replace this text with your content" at bounding box center [1089, 140] width 433 height 20
click at [1099, 143] on p "Clínicamente disminuyendo | 100% natural | No OMG" at bounding box center [1089, 140] width 433 height 20
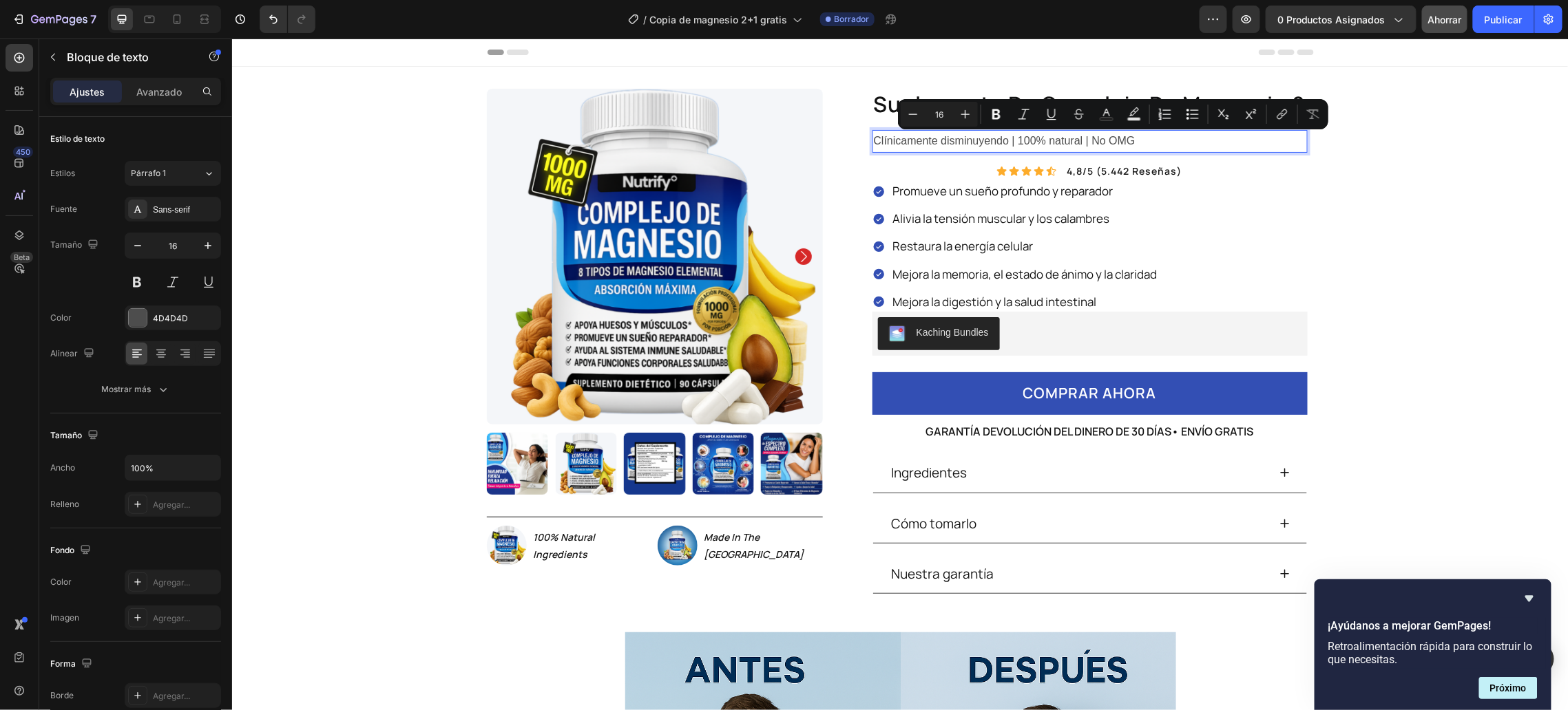
click at [1091, 143] on p "Clínicamente disminuyendo | 100% natural | No OMG" at bounding box center [1089, 140] width 433 height 20
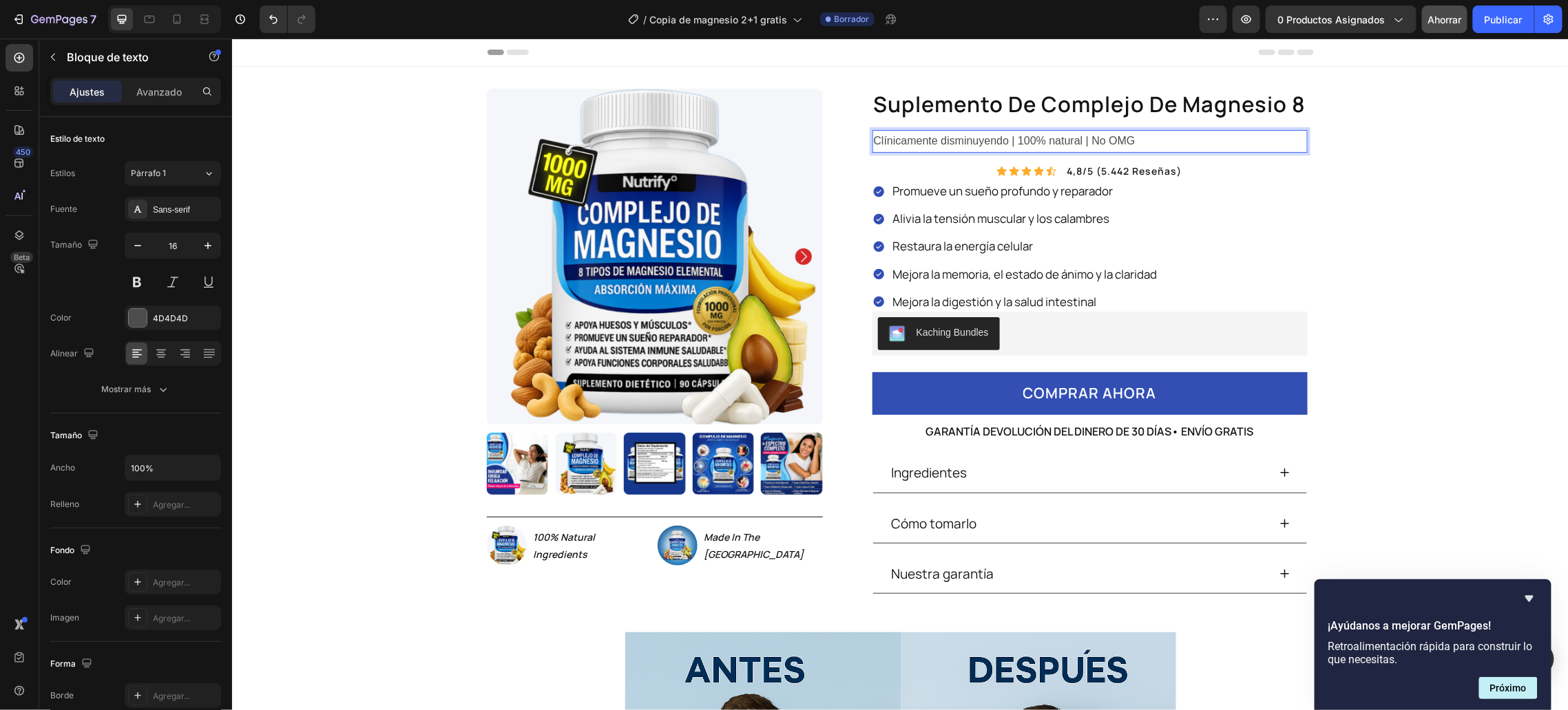
drag, startPoint x: 1079, startPoint y: 146, endPoint x: 1122, endPoint y: 141, distance: 43.3
click at [1122, 141] on p "Clínicamente disminuyendo | 100% natural | No OMG" at bounding box center [1089, 140] width 433 height 20
click at [958, 134] on p "Clínicamente disminuyendo | 100% natural | No OMG" at bounding box center [1089, 140] width 433 height 20
click at [1069, 138] on p "Clínicamente dosificado | 100% natural | No OMG" at bounding box center [1089, 140] width 433 height 20
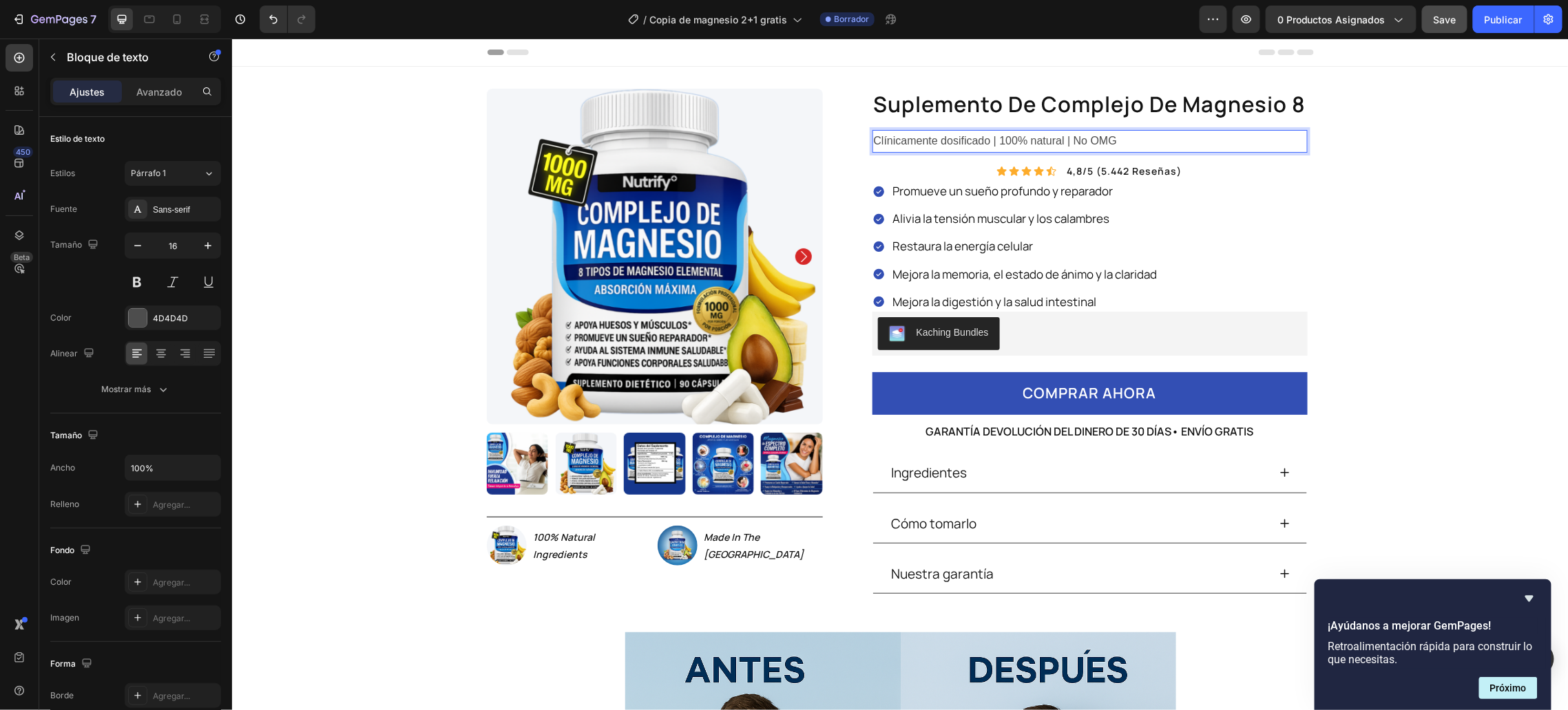
click at [1069, 138] on p "Clínicamente dosificado | 100% natural | No OMG" at bounding box center [1089, 140] width 433 height 20
click at [1052, 142] on p "Clínicamente dosificado | 100% natural | Sin OMG" at bounding box center [1089, 140] width 433 height 20
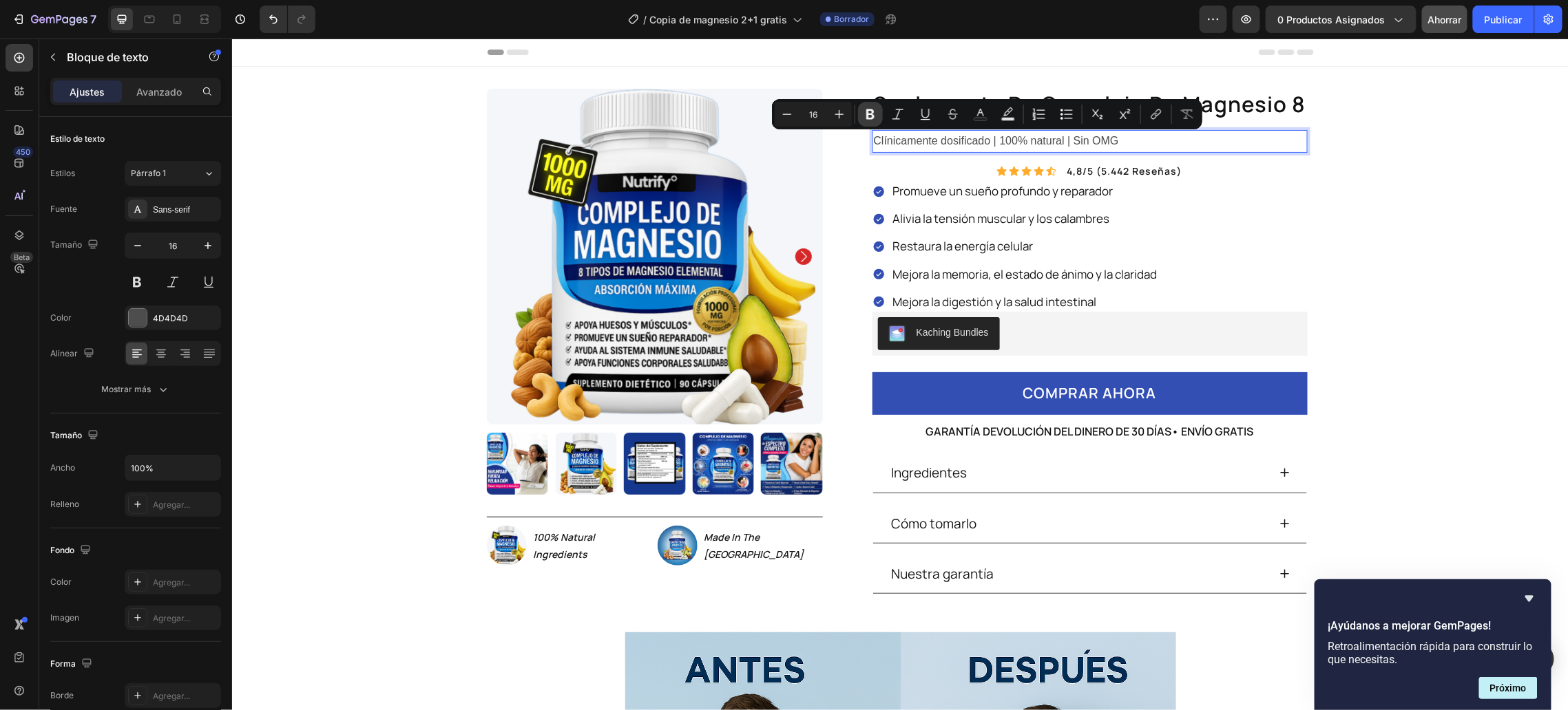
click at [877, 120] on button "Bold" at bounding box center [870, 115] width 25 height 25
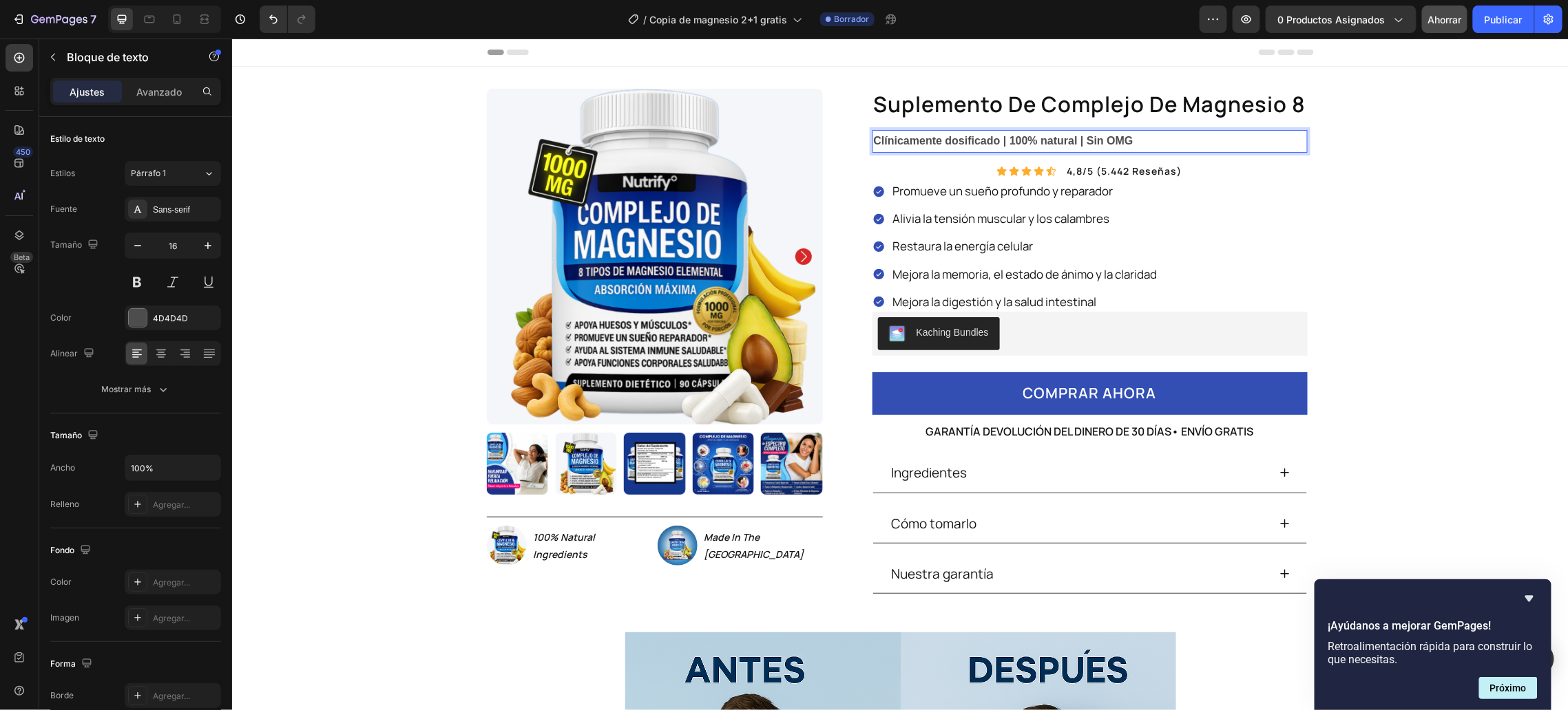
click at [1071, 135] on strong "Clínicamente dosificado | 100% natural | Sin OMG" at bounding box center [1002, 140] width 259 height 12
click at [918, 135] on strong "Clínicamente dosificado | 100% natural | Sin OMG" at bounding box center [1002, 140] width 259 height 12
click at [957, 143] on strong "Clínicamente dosificado | 100% natural | Sin OMG" at bounding box center [1002, 140] width 259 height 12
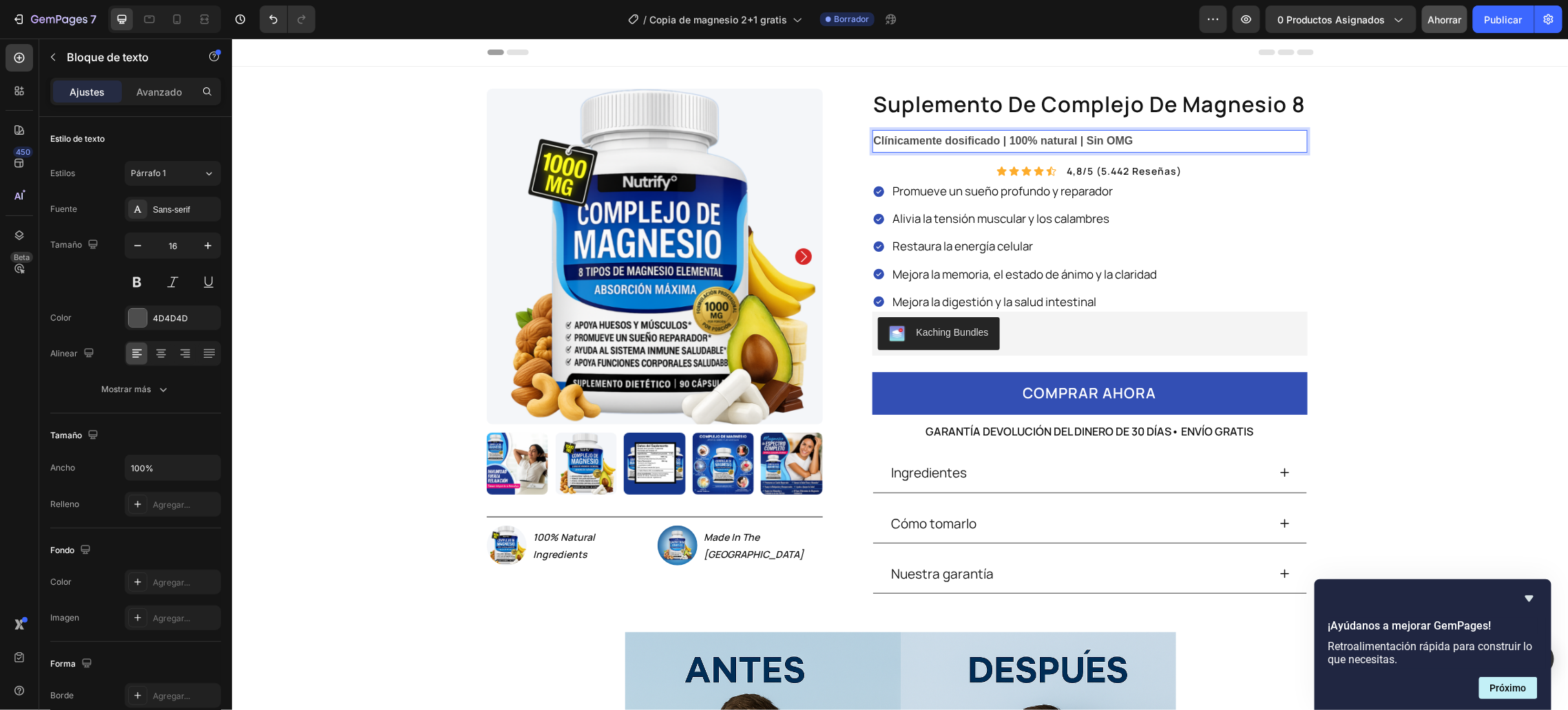
click at [991, 141] on strong "Clínicamente dosificado | 100% natural | Sin OMG" at bounding box center [1002, 140] width 259 height 12
click at [1130, 129] on div "suplemento de complejo de magnesio 8 Product Title Clínicamente dosificado | 10…" at bounding box center [1089, 349] width 435 height 522
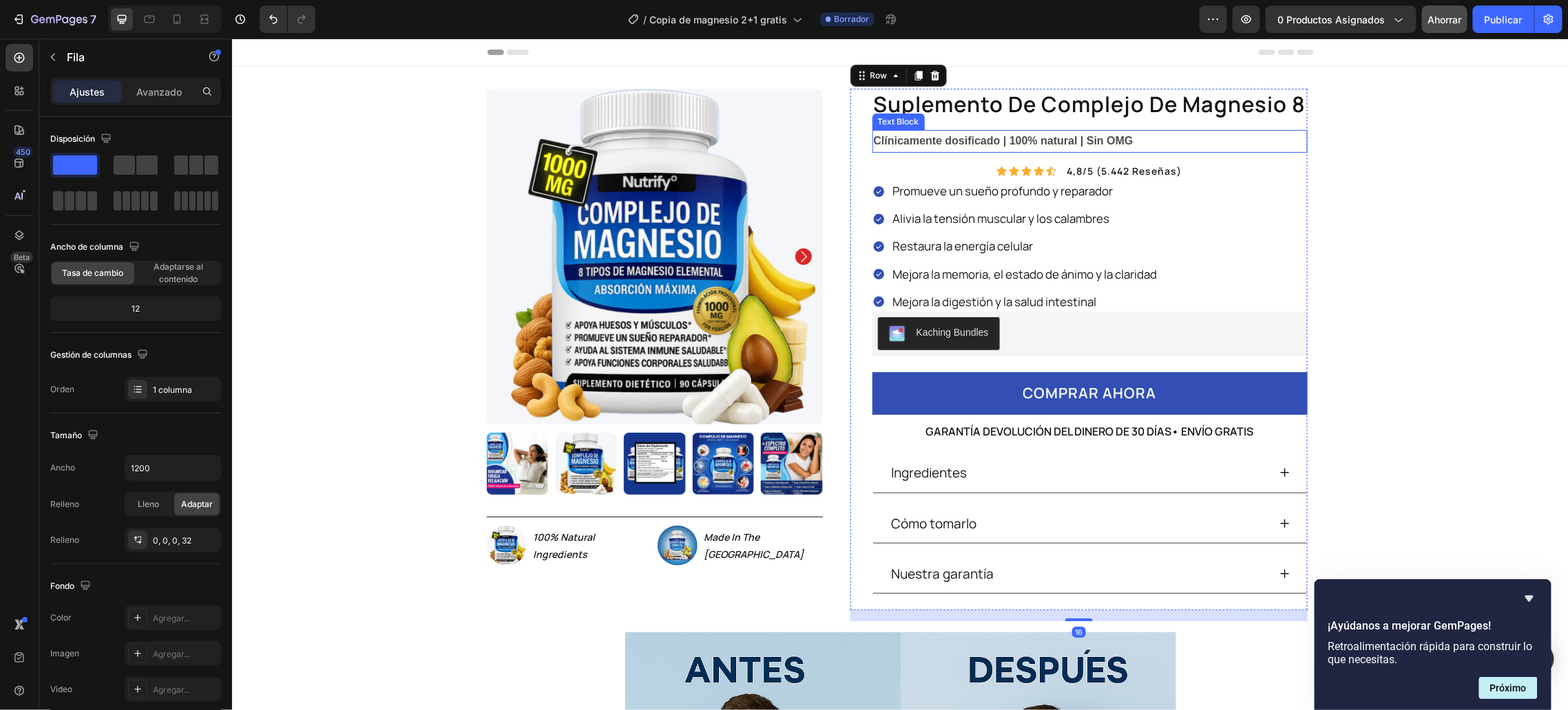
click at [1135, 137] on p "Clínicamente dosificado | 100% natural | Sin OMG" at bounding box center [1089, 140] width 433 height 20
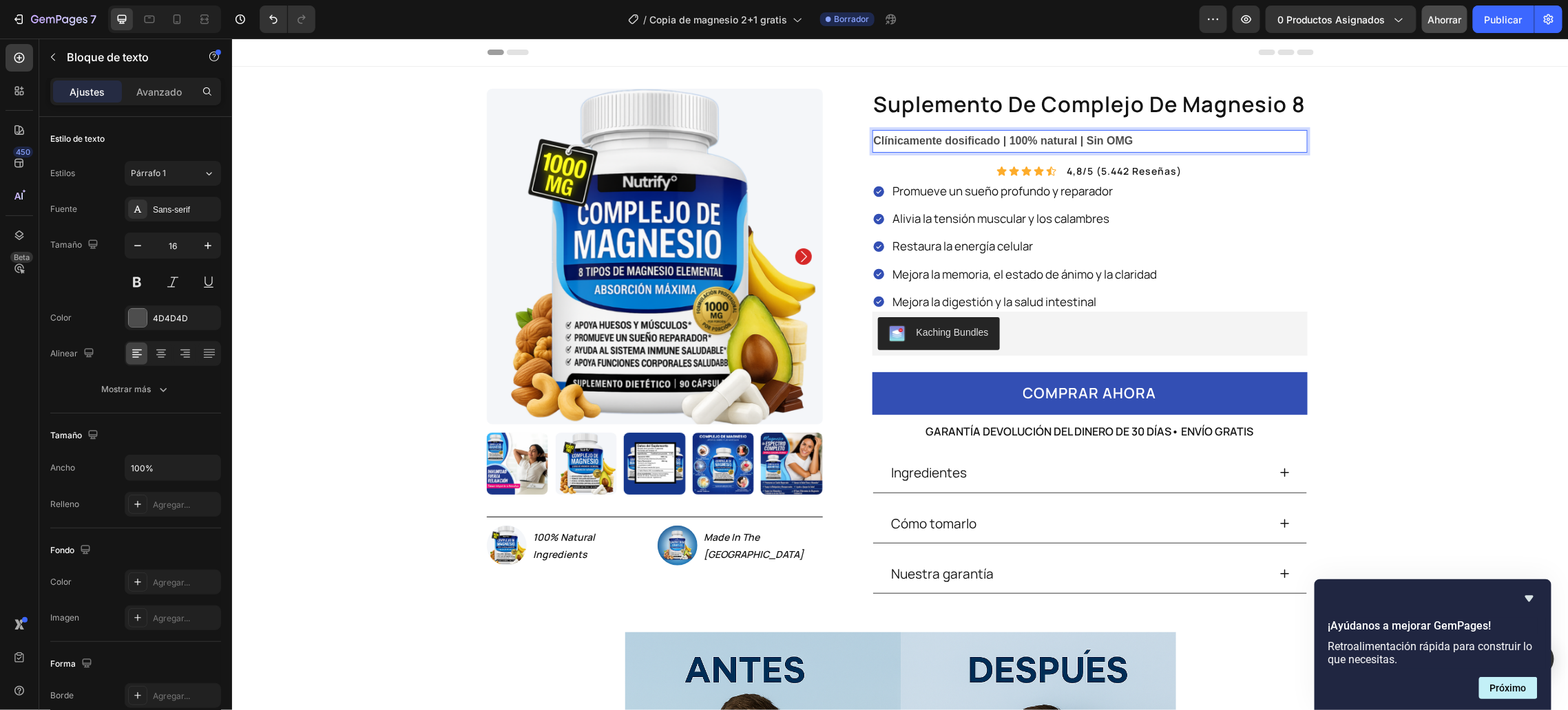
click at [1103, 134] on strong "Clínicamente dosificado | 100% natural | Sin OMG" at bounding box center [1002, 140] width 259 height 12
